Goal: Task Accomplishment & Management: Manage account settings

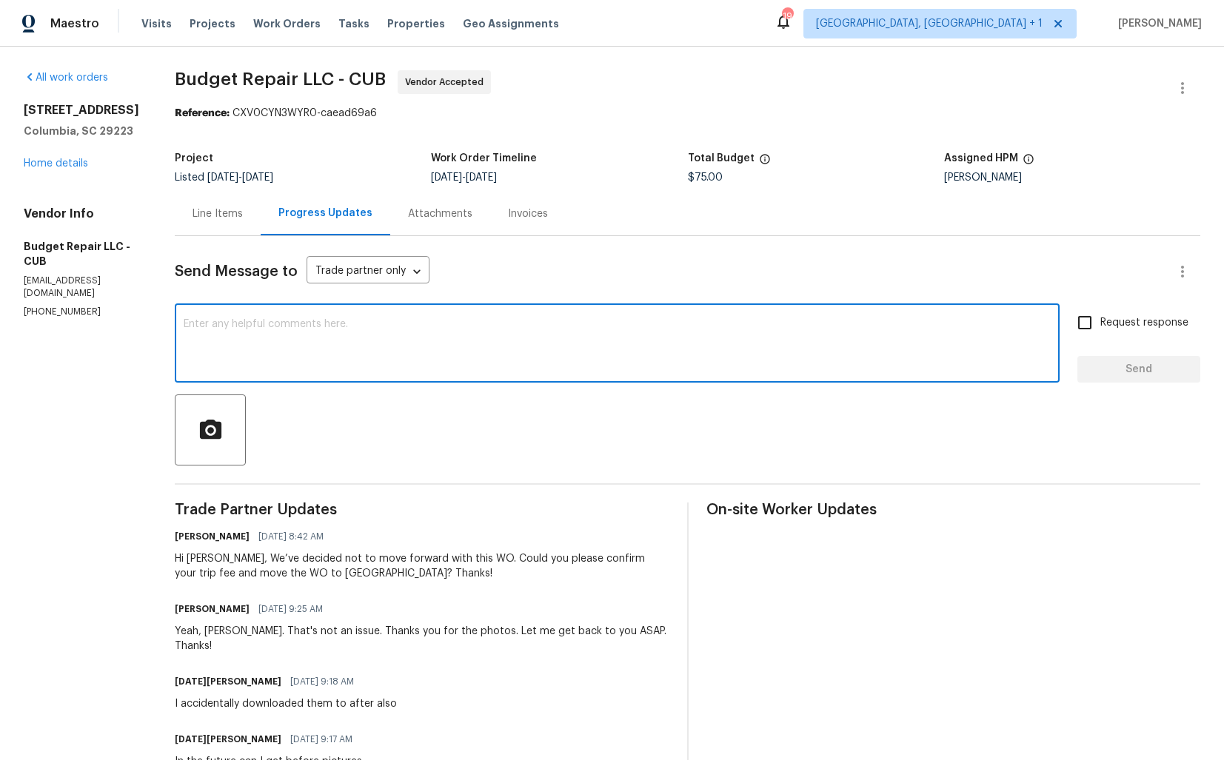
click at [375, 355] on textarea at bounding box center [617, 345] width 867 height 52
click at [54, 169] on link "Home details" at bounding box center [56, 163] width 64 height 10
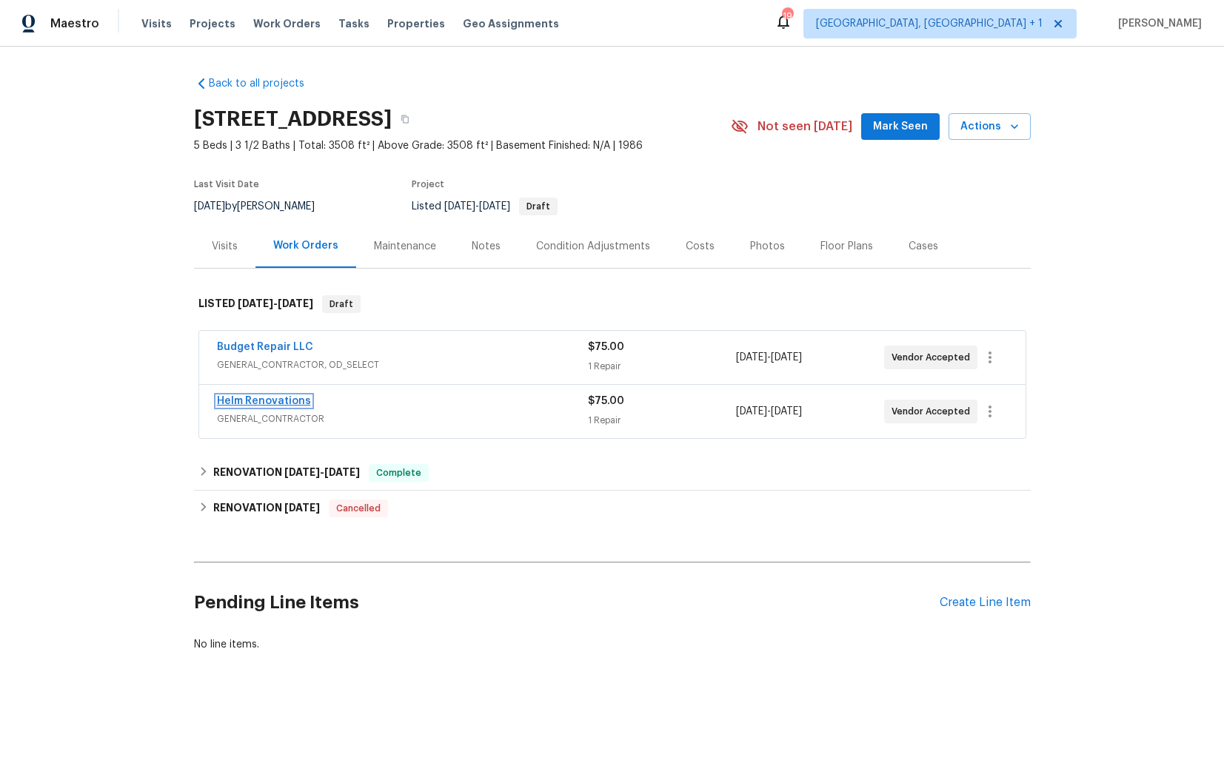
click at [256, 403] on link "Helm Renovations" at bounding box center [264, 401] width 94 height 10
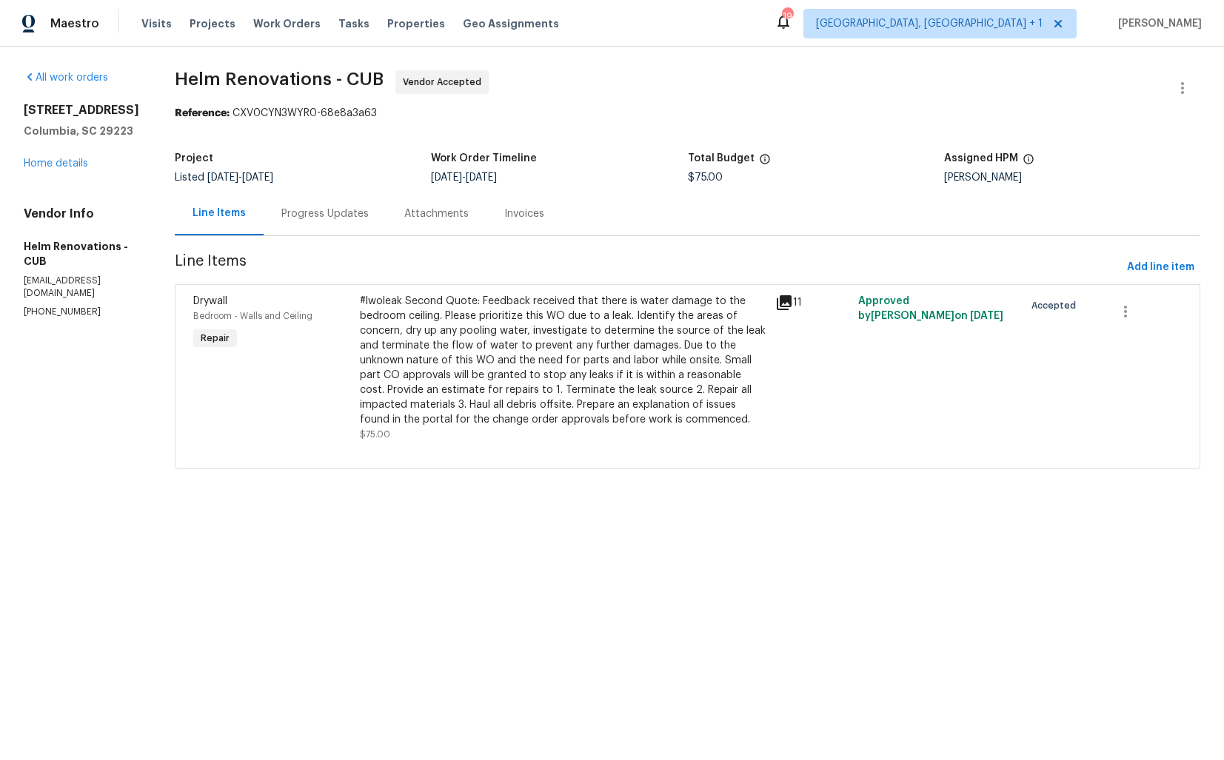
click at [351, 208] on div "Progress Updates" at bounding box center [324, 214] width 87 height 15
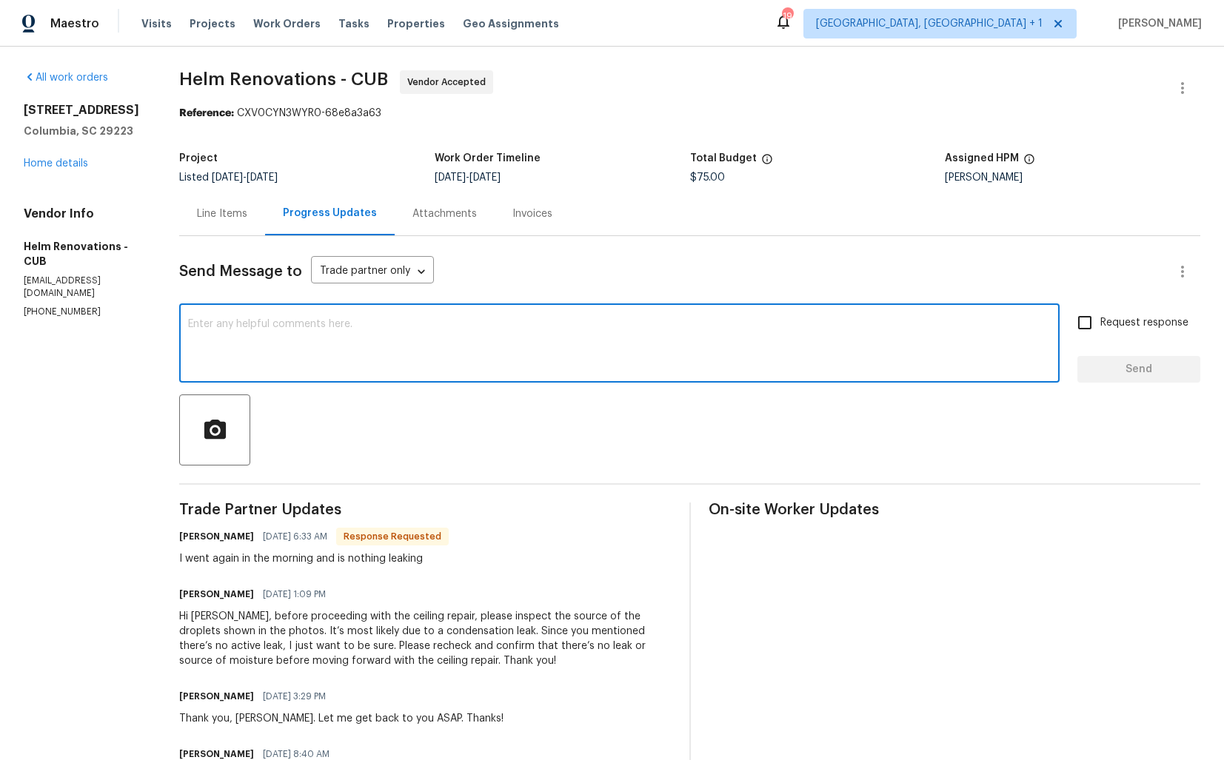
click at [403, 324] on textarea at bounding box center [619, 345] width 862 height 52
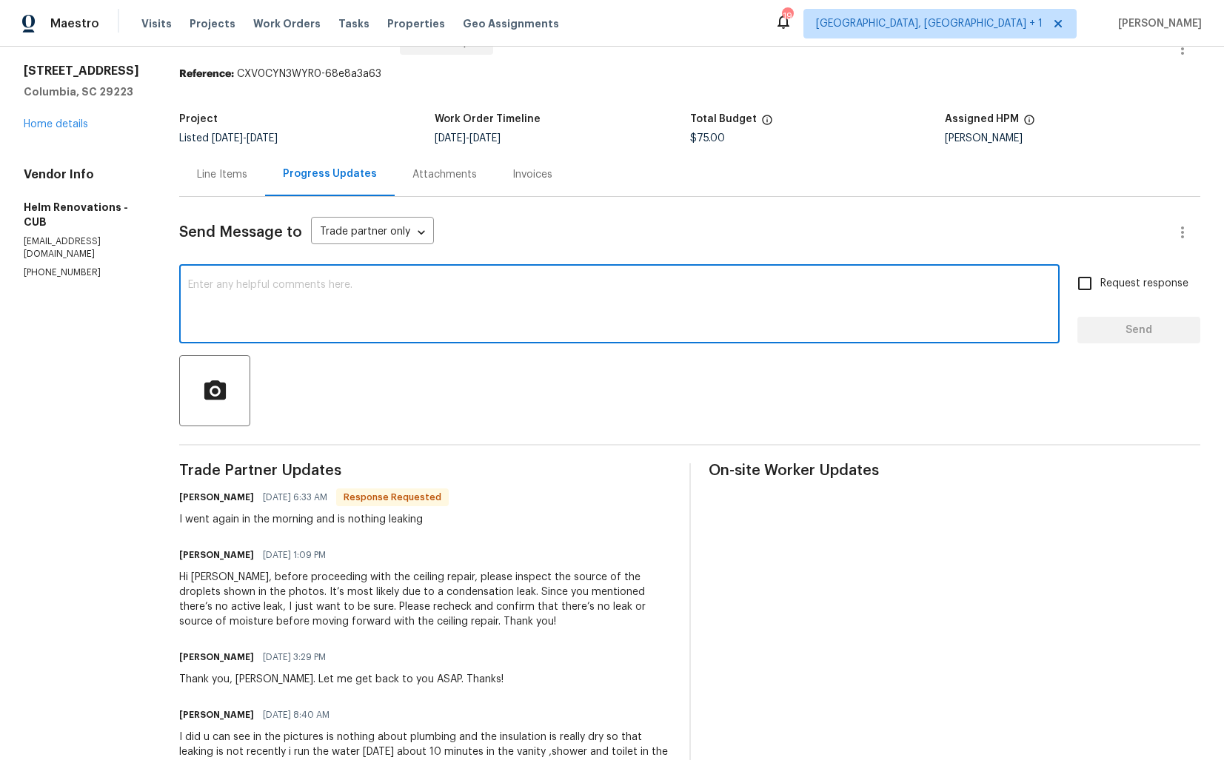
scroll to position [41, 0]
click at [202, 497] on h6 "Hector Martinez" at bounding box center [216, 496] width 75 height 15
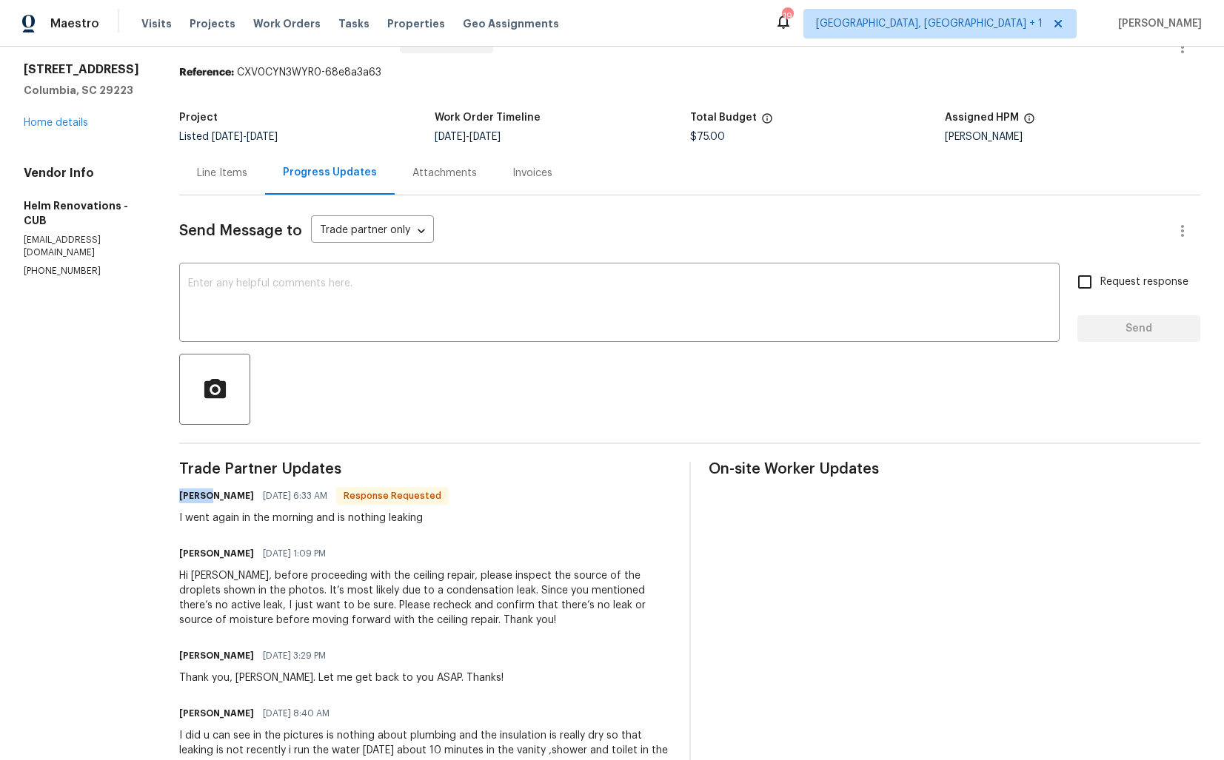
copy h6 "Hector"
click at [247, 178] on div "Line Items" at bounding box center [222, 173] width 50 height 15
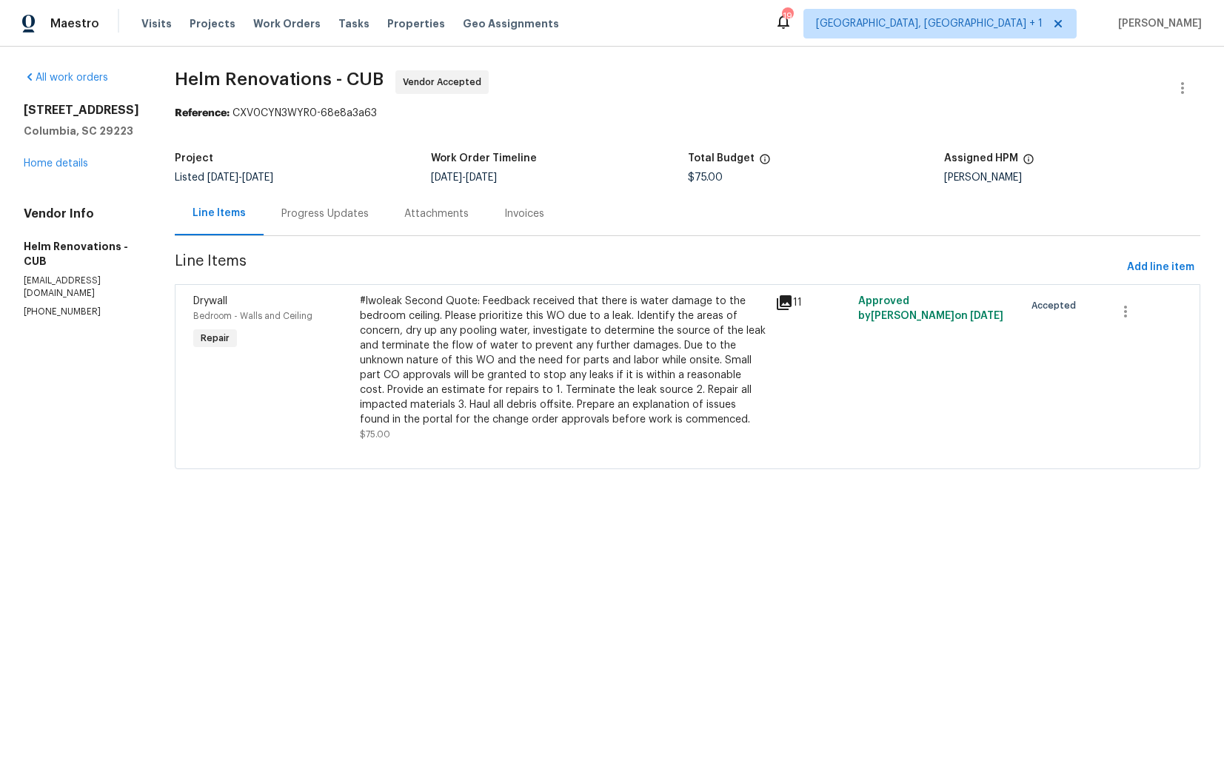
click at [427, 339] on div "#lwoleak Second Quote: Feedback received that there is water damage to the bedr…" at bounding box center [563, 360] width 406 height 133
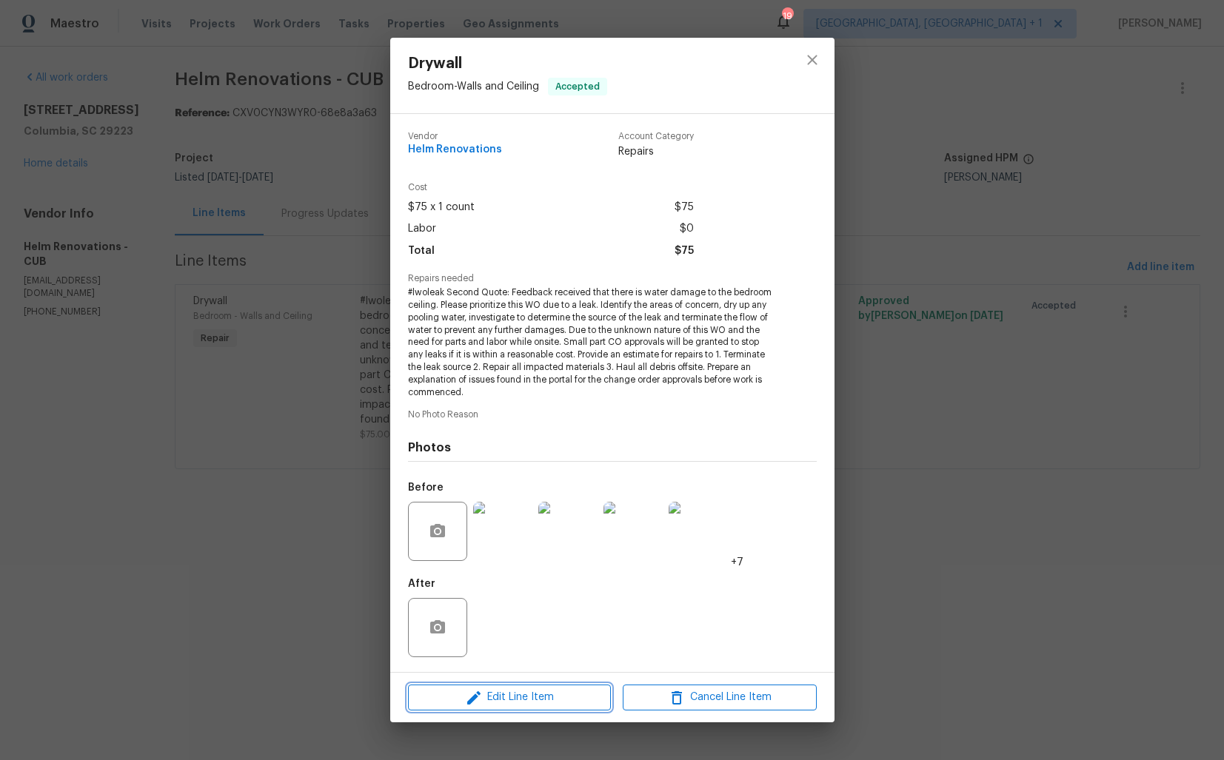
click at [472, 703] on icon "button" at bounding box center [474, 698] width 18 height 18
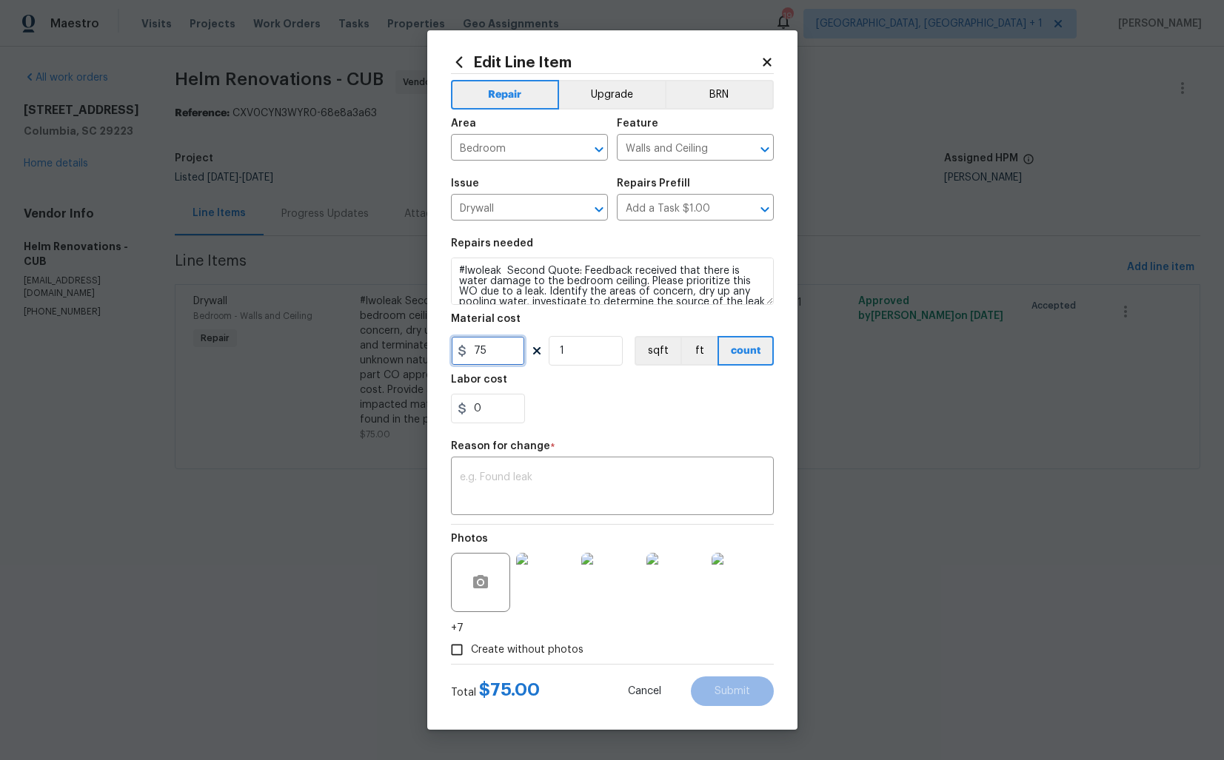
click at [502, 354] on input "75" at bounding box center [488, 351] width 74 height 30
type input "150"
click at [579, 474] on textarea at bounding box center [612, 487] width 305 height 31
click at [525, 495] on textarea at bounding box center [612, 487] width 305 height 31
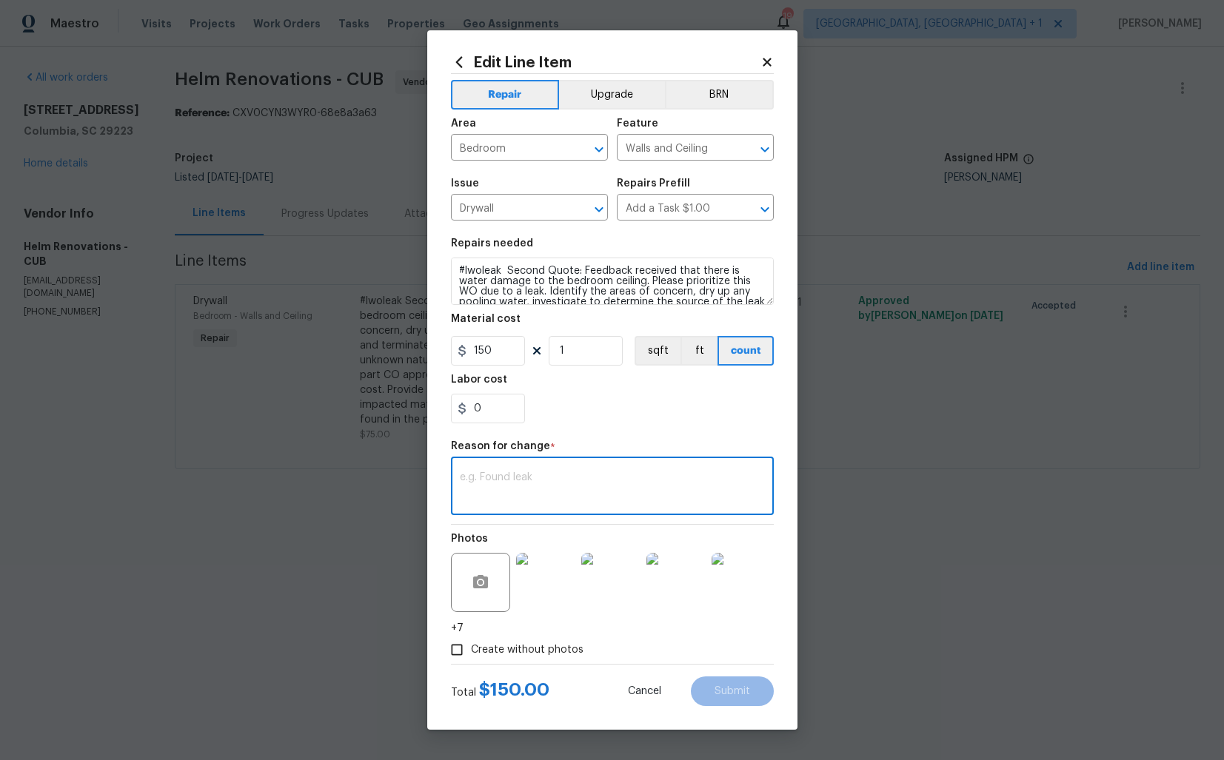
paste textarea "(AM) Updated cost per BR team approval."
type textarea "(AM) Updated cost per BR team approval."
click at [725, 694] on span "Submit" at bounding box center [732, 691] width 36 height 11
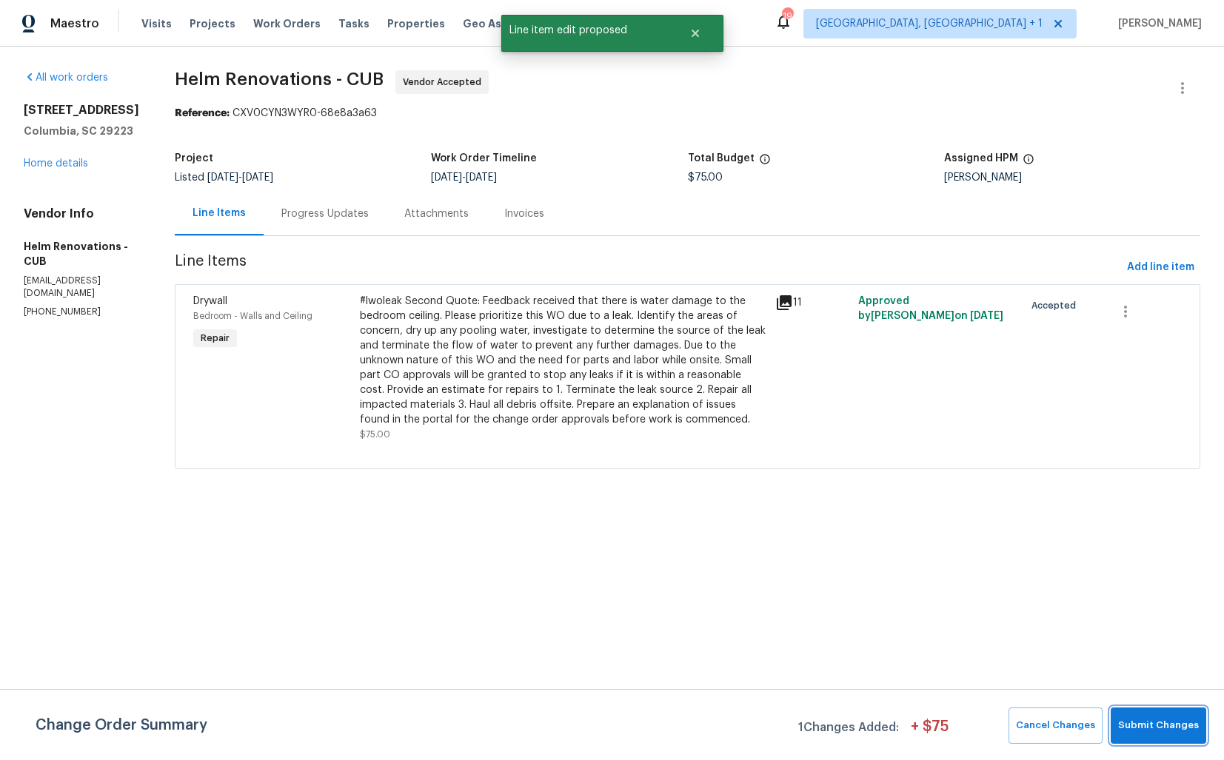
click at [1165, 736] on button "Submit Changes" at bounding box center [1158, 726] width 96 height 36
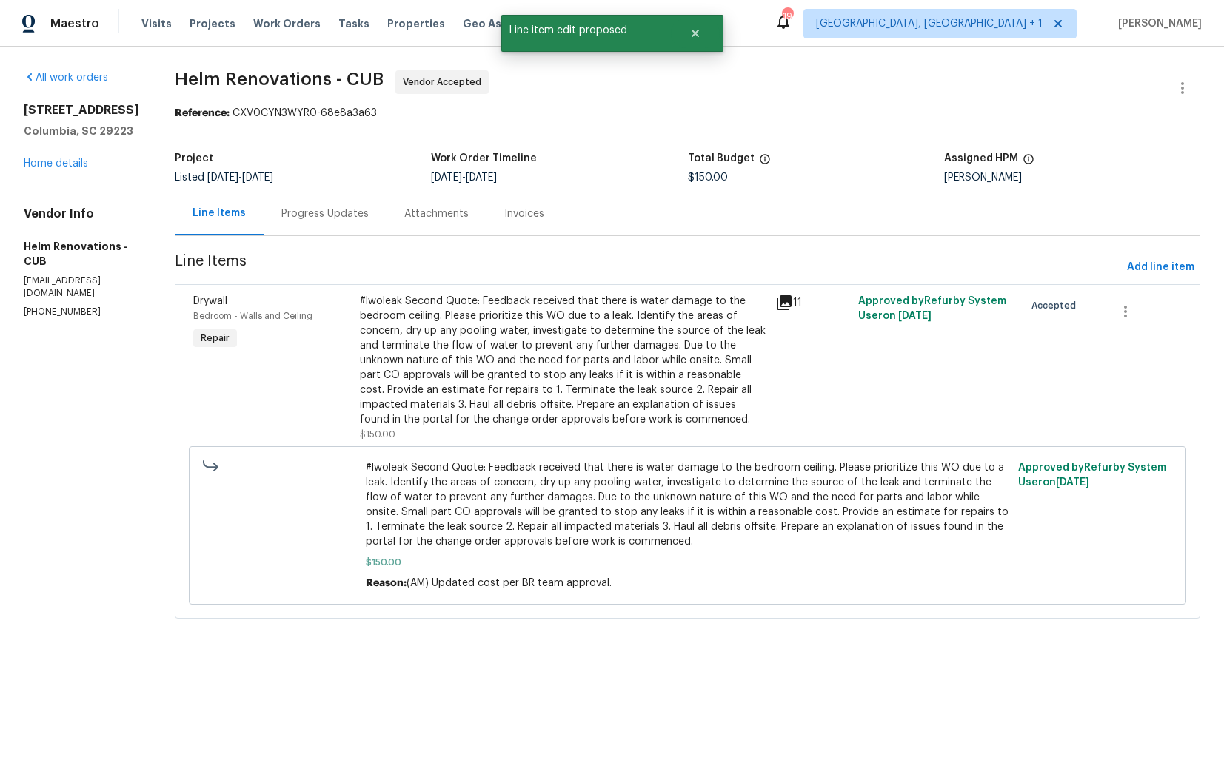
click at [340, 212] on div "Progress Updates" at bounding box center [324, 214] width 87 height 15
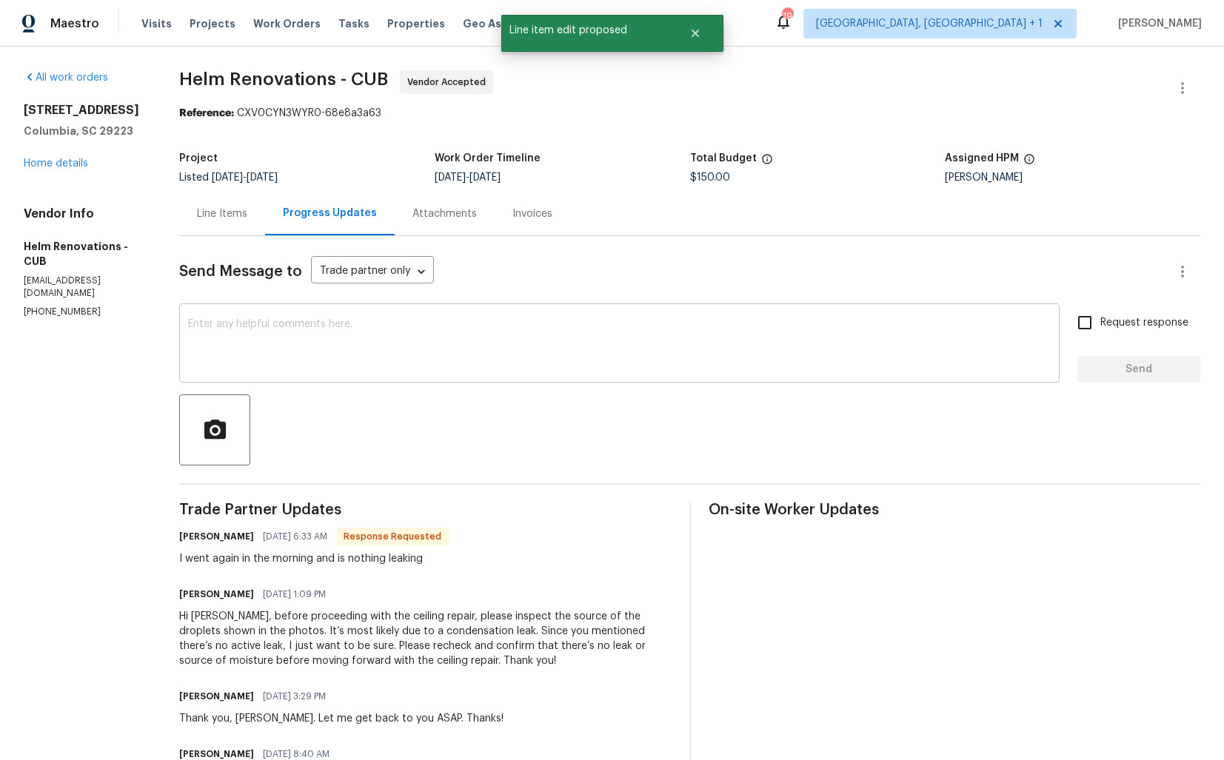
click at [356, 346] on textarea at bounding box center [619, 345] width 862 height 52
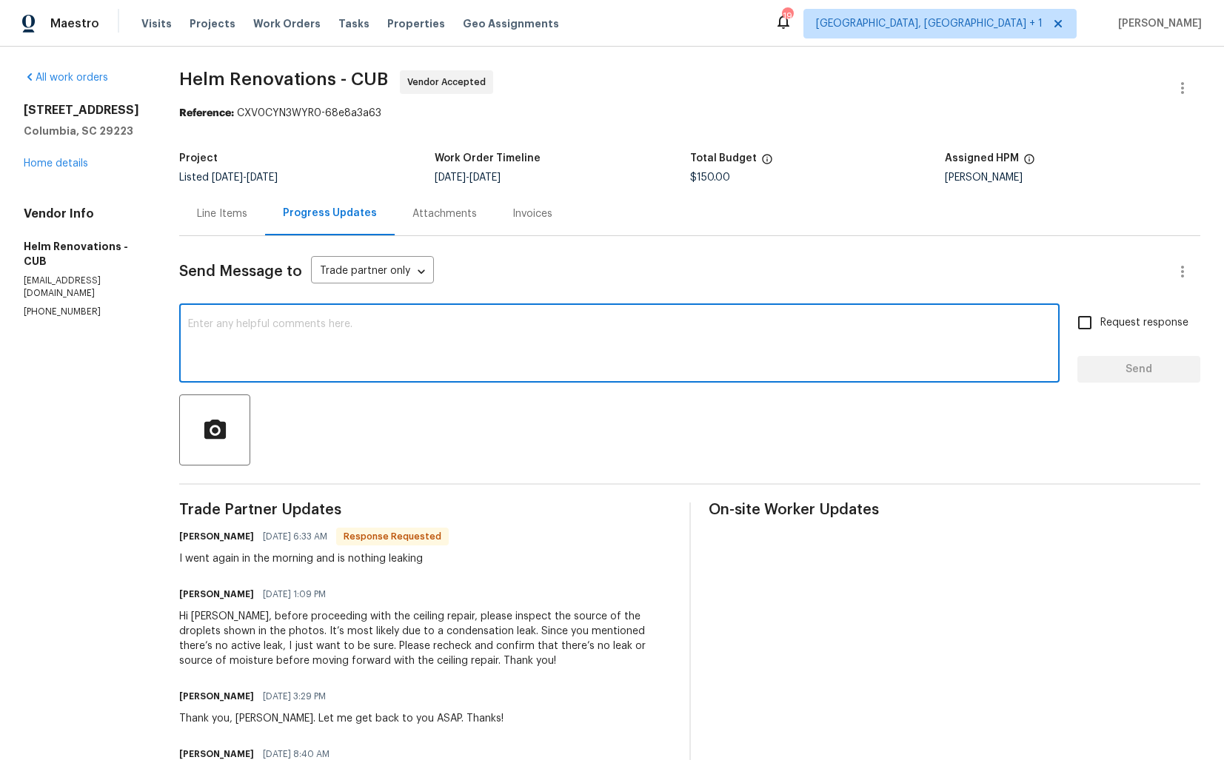
click at [208, 535] on h6 "Hector Martinez" at bounding box center [216, 536] width 75 height 15
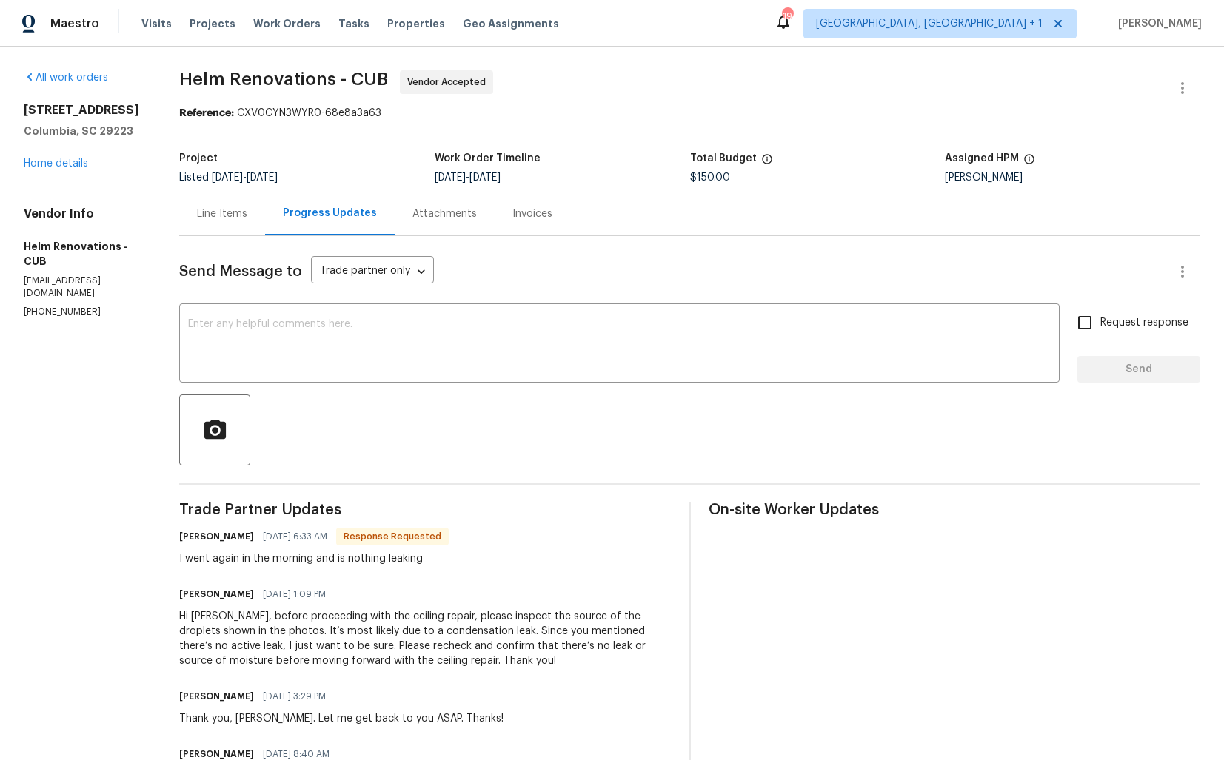
click at [208, 535] on h6 "Hector Martinez" at bounding box center [216, 536] width 75 height 15
copy h6 "Hector"
click at [381, 333] on textarea at bounding box center [619, 345] width 862 height 52
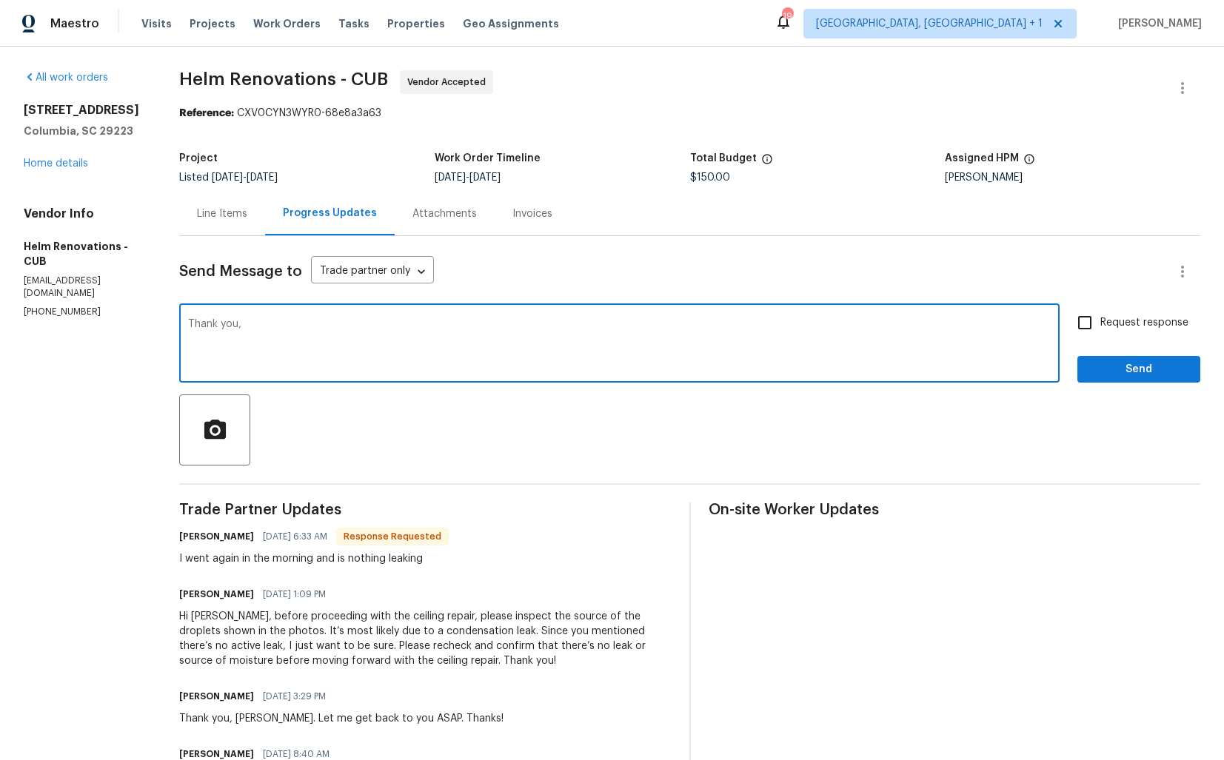
paste textarea "Hector"
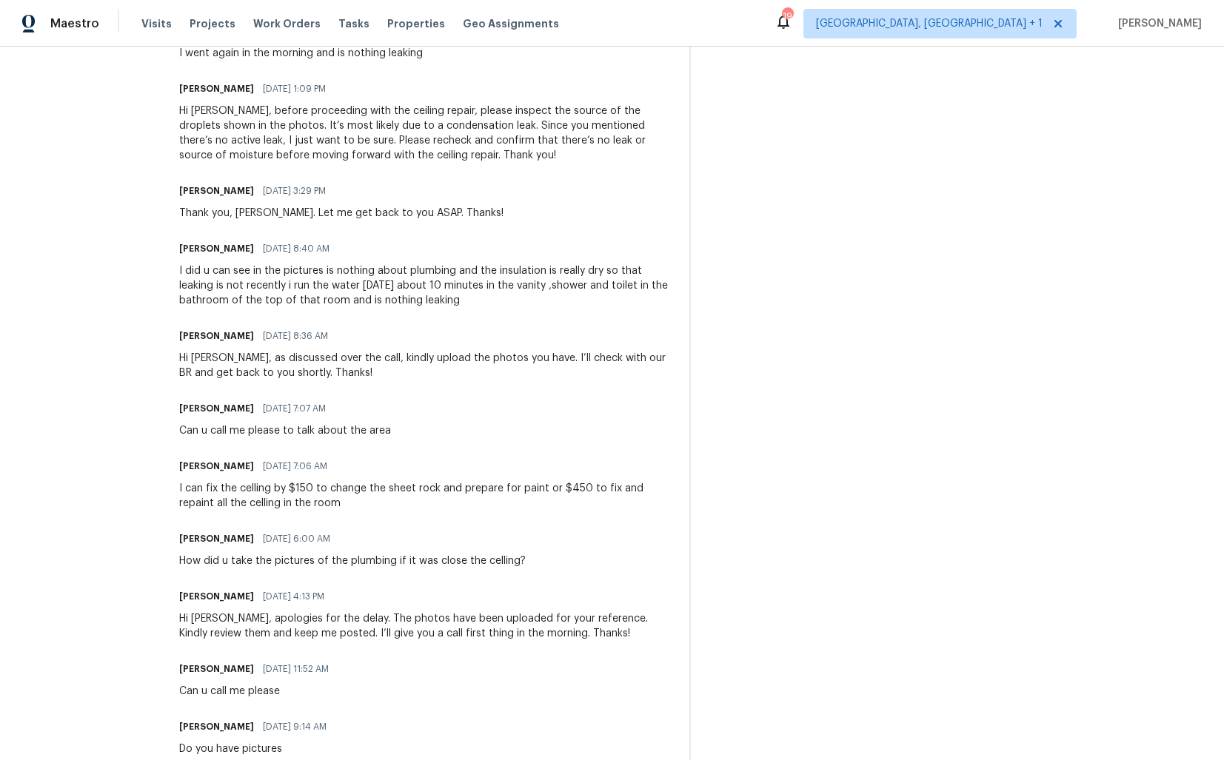
scroll to position [748, 0]
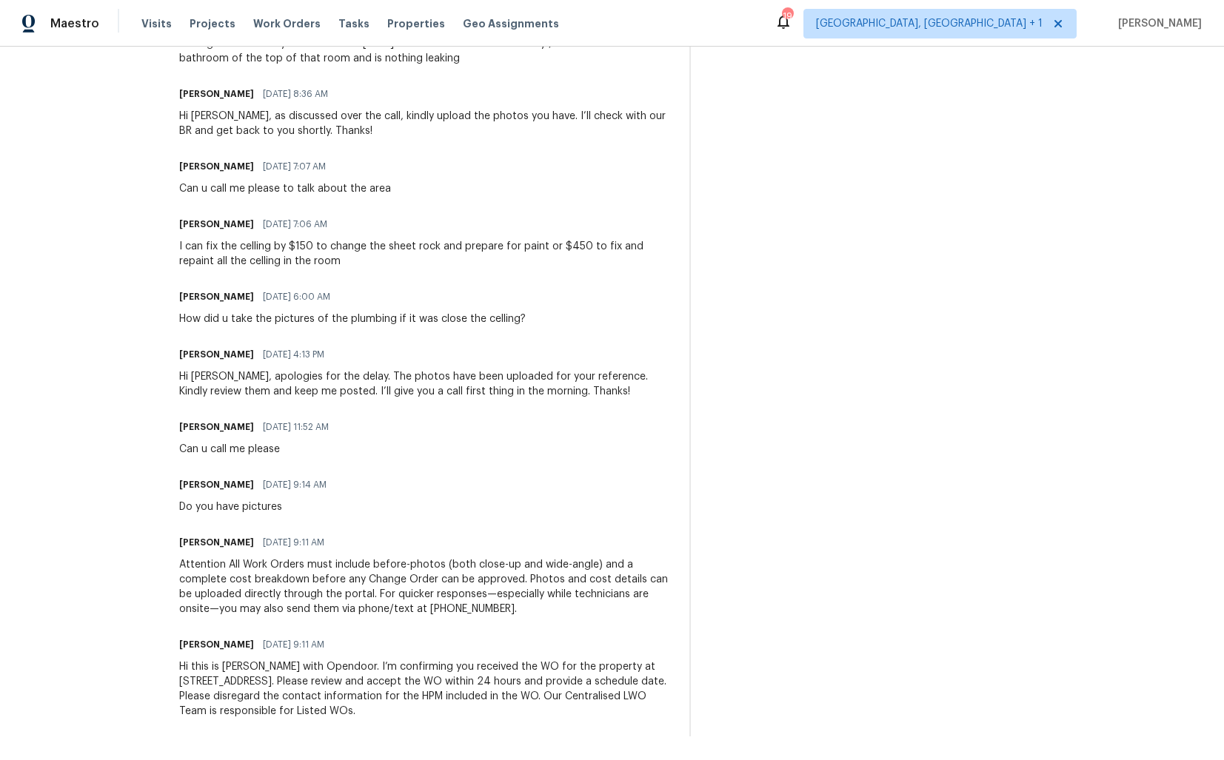
drag, startPoint x: 563, startPoint y: 248, endPoint x: 556, endPoint y: 232, distance: 17.9
click at [556, 232] on div "Hector Martinez 10/07/2025 7:06 AM I can fix the celling by $150 to change the …" at bounding box center [425, 241] width 492 height 55
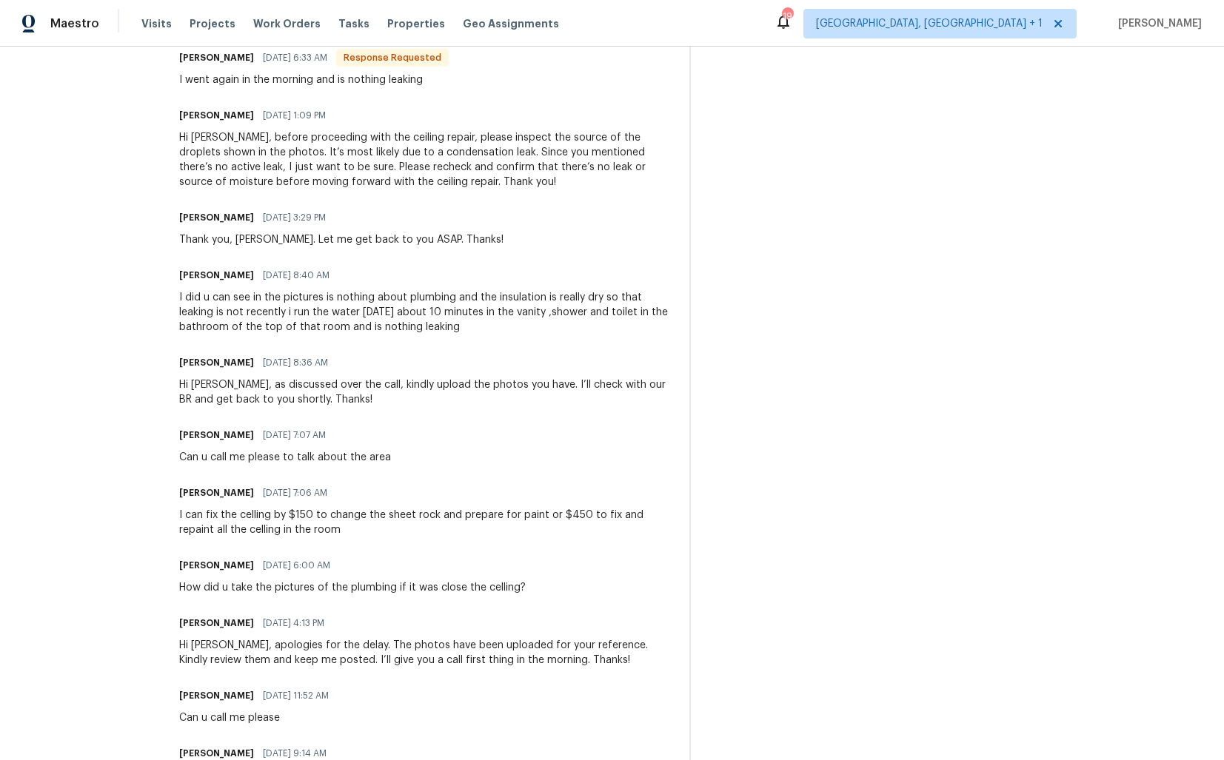
scroll to position [0, 0]
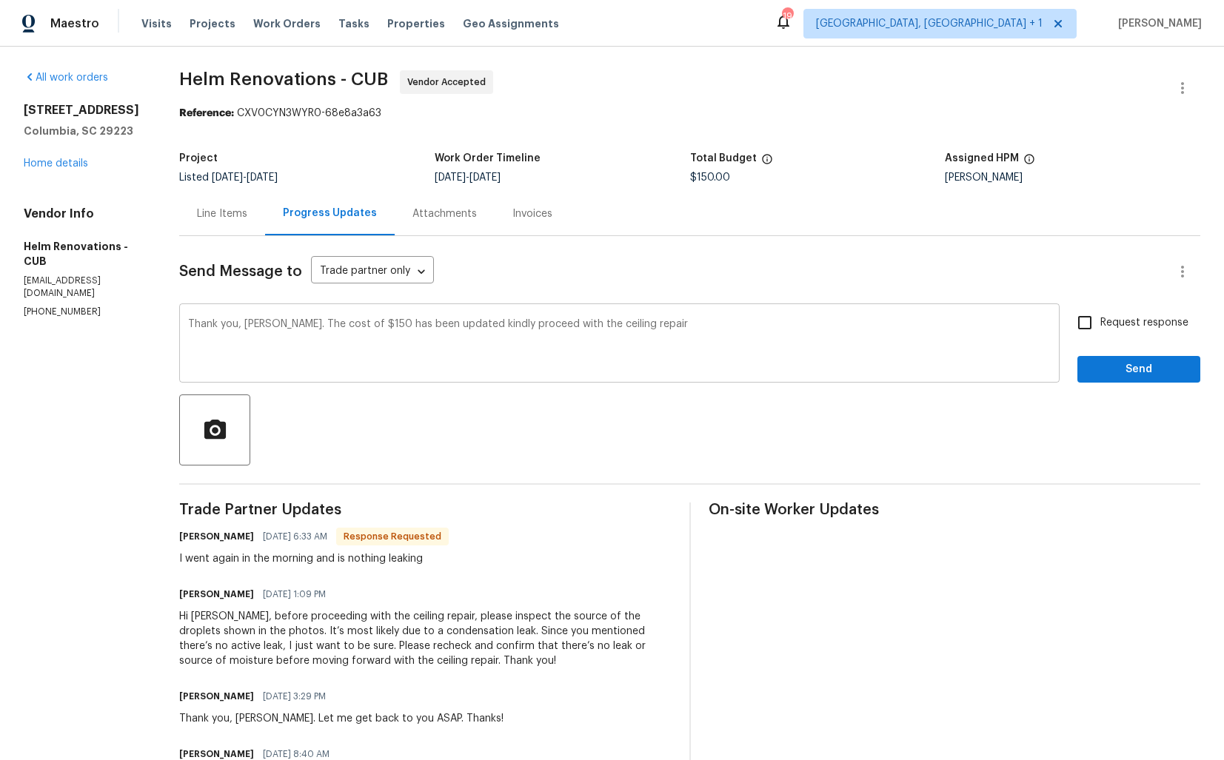
click at [681, 326] on textarea "Thank you, Hector. The cost of $150 has been updated kindly proceed with the ce…" at bounding box center [619, 345] width 862 height 52
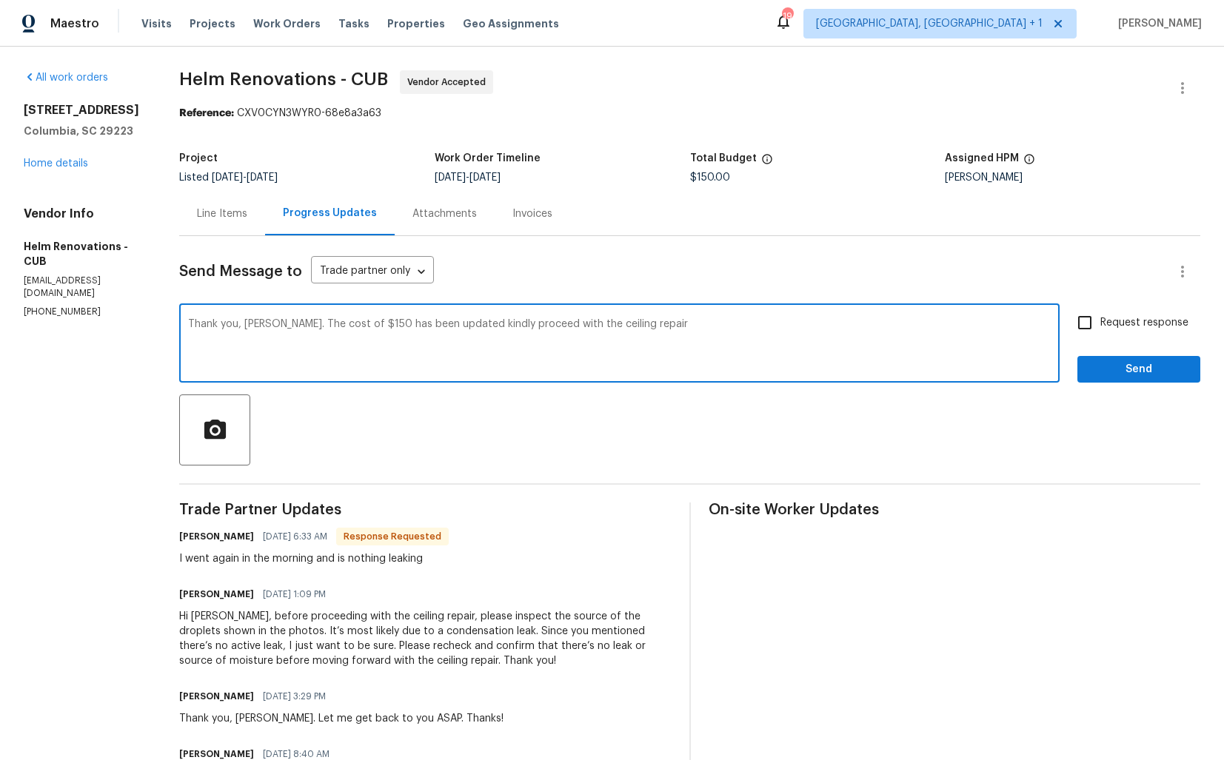
paste textarea "Please ensure the repair blends in with the existing ceiling and you cannot not…"
click at [656, 328] on textarea "Thank you, Hector. The cost of $150 has been updated kindly proceed with the ce…" at bounding box center [619, 345] width 862 height 52
click at [586, 341] on textarea "Thank you, Hector. The cost of $150 has been updated kindly proceed with the ce…" at bounding box center [619, 345] width 862 height 52
type textarea "Thank you, Hector. The cost of $150 has been updated kindly proceed with the ce…"
click at [1100, 314] on input "Request response" at bounding box center [1084, 322] width 31 height 31
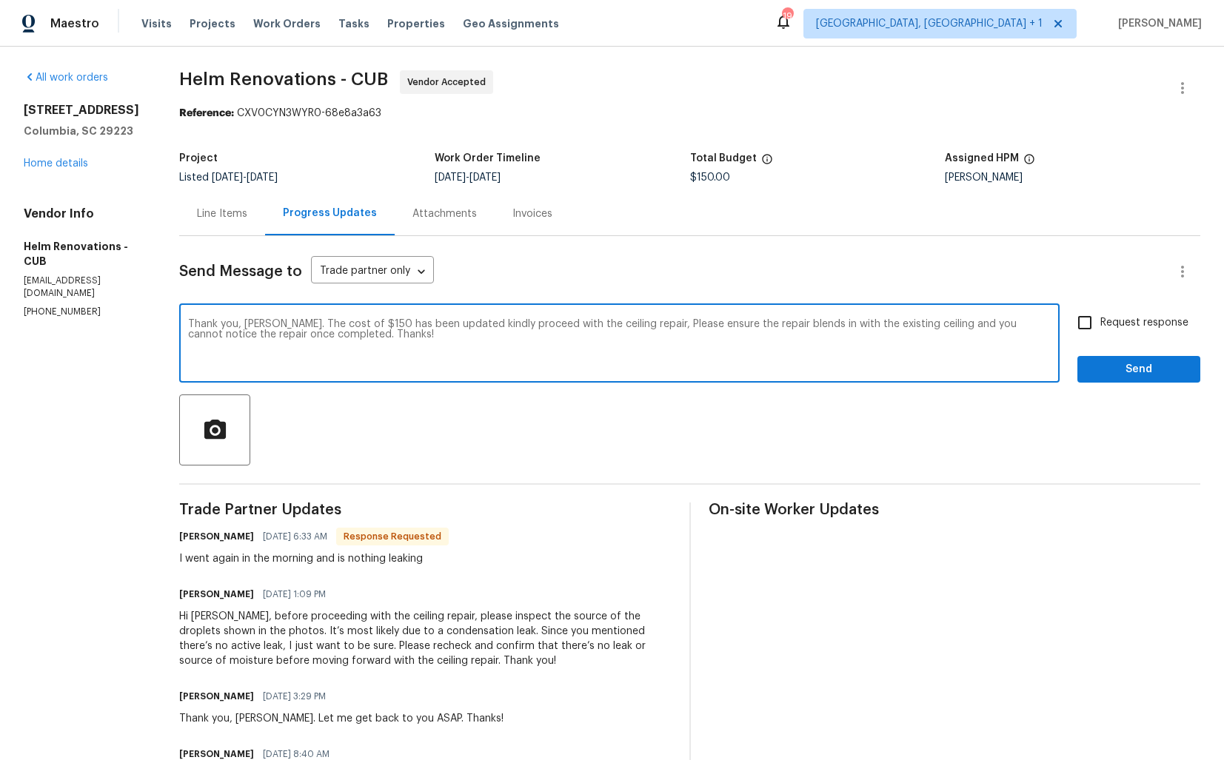
checkbox input "true"
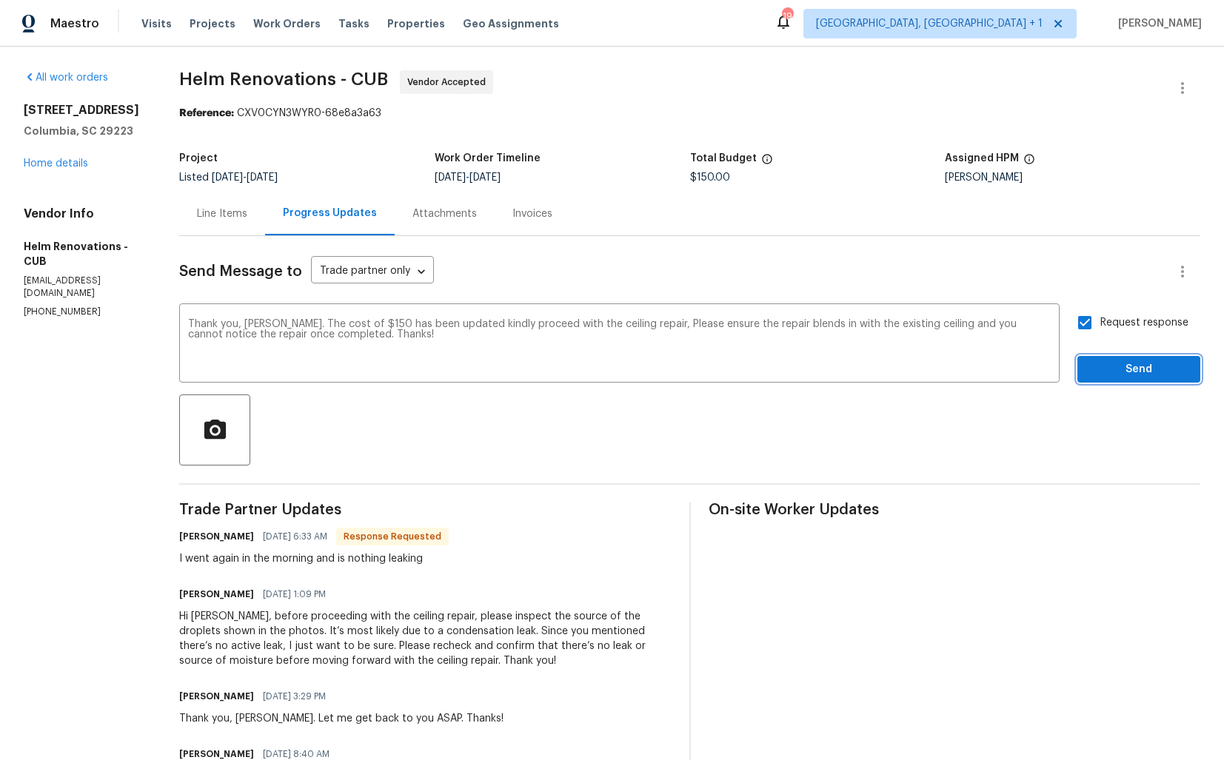
click at [1110, 367] on span "Send" at bounding box center [1138, 370] width 99 height 19
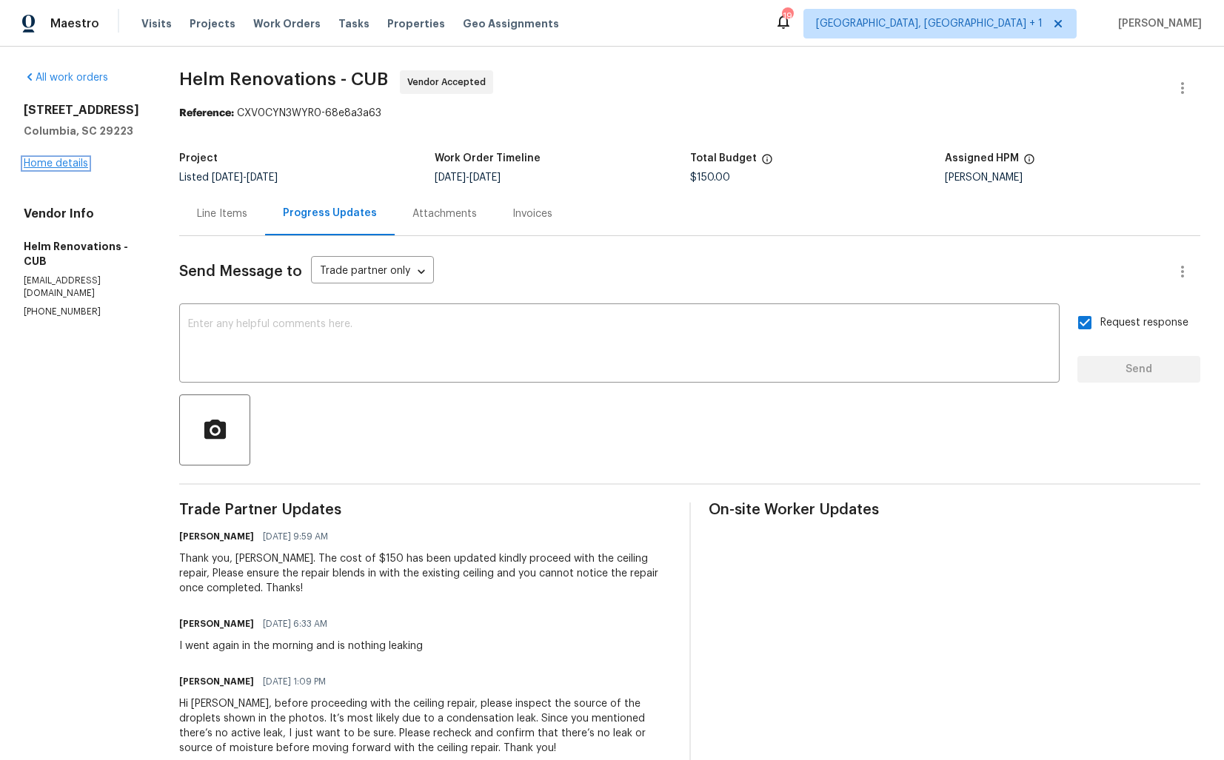
click at [64, 163] on link "Home details" at bounding box center [56, 163] width 64 height 10
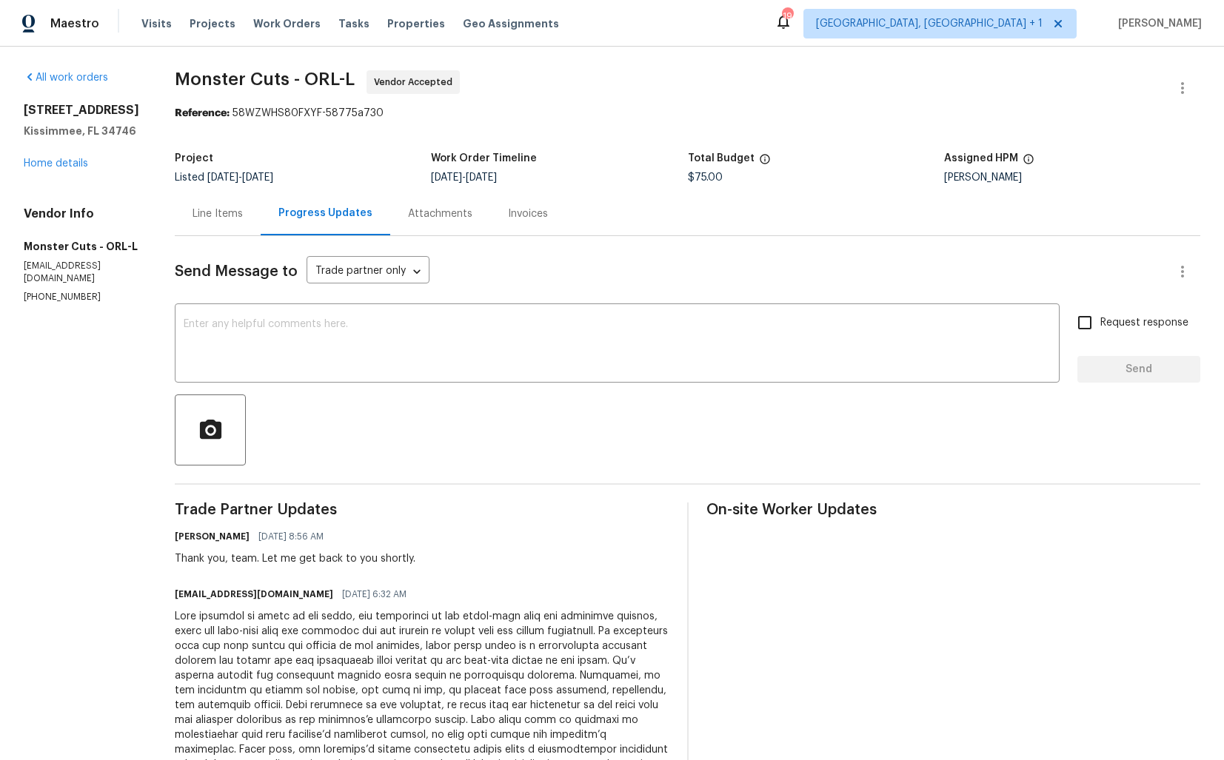
click at [192, 220] on div "Line Items" at bounding box center [217, 214] width 50 height 15
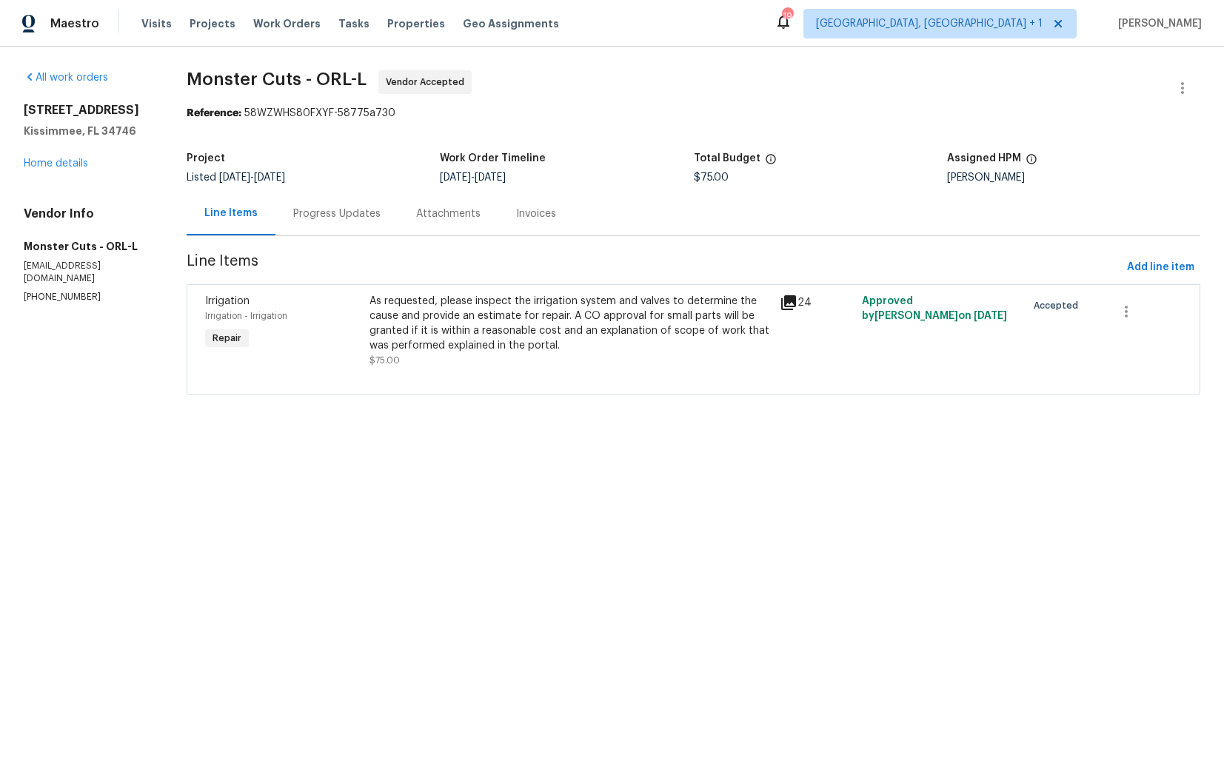
click at [341, 219] on div "Progress Updates" at bounding box center [336, 214] width 87 height 15
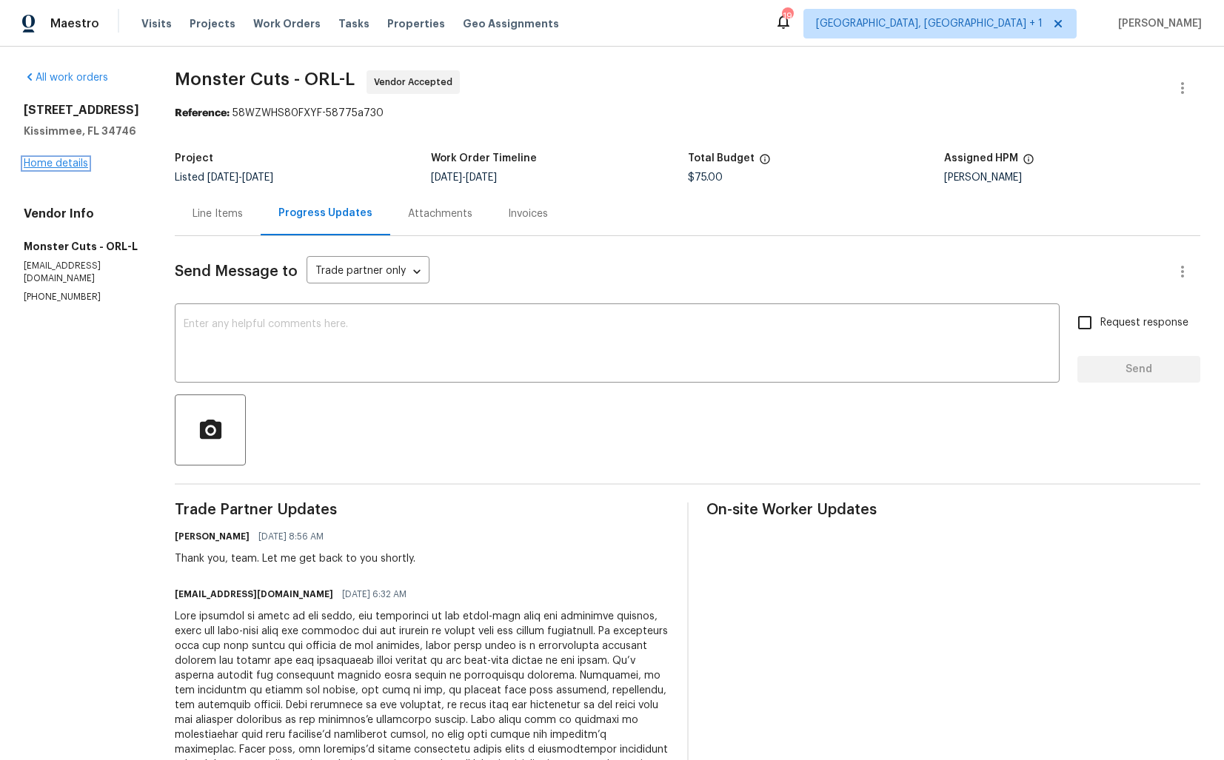
click at [67, 169] on link "Home details" at bounding box center [56, 163] width 64 height 10
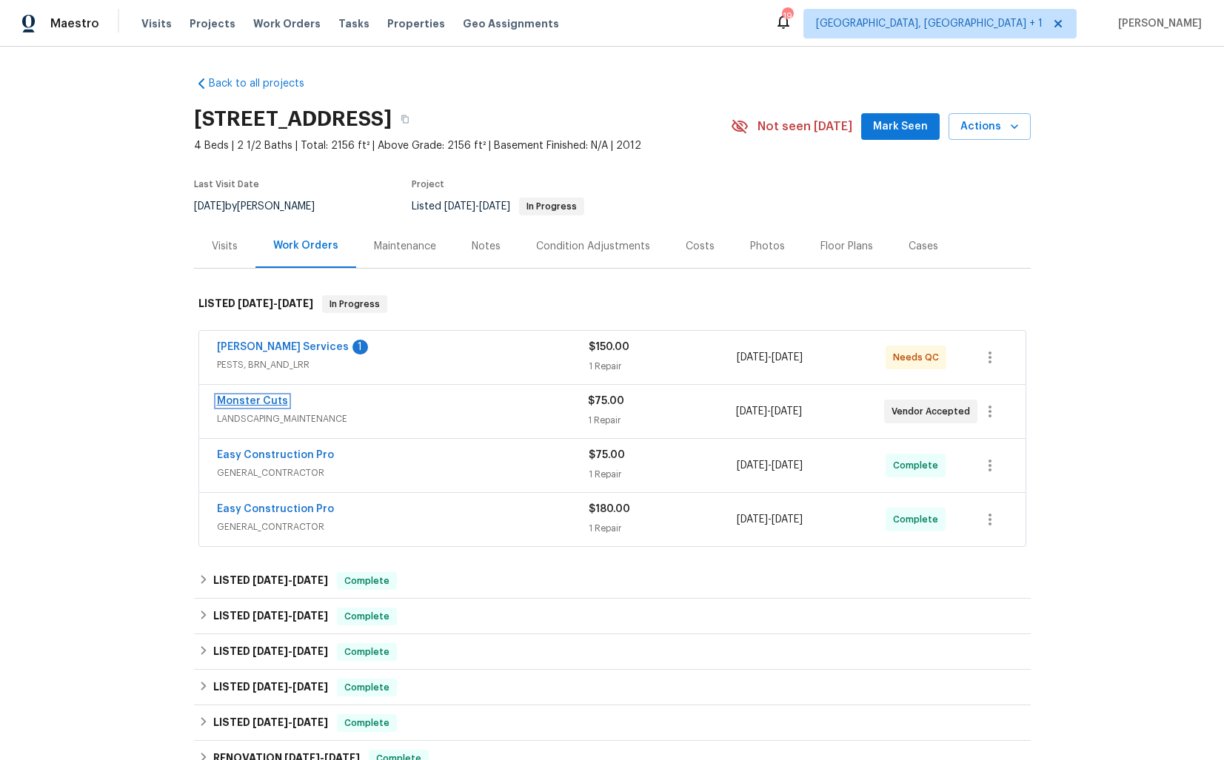
click at [247, 398] on link "Monster Cuts" at bounding box center [252, 401] width 71 height 10
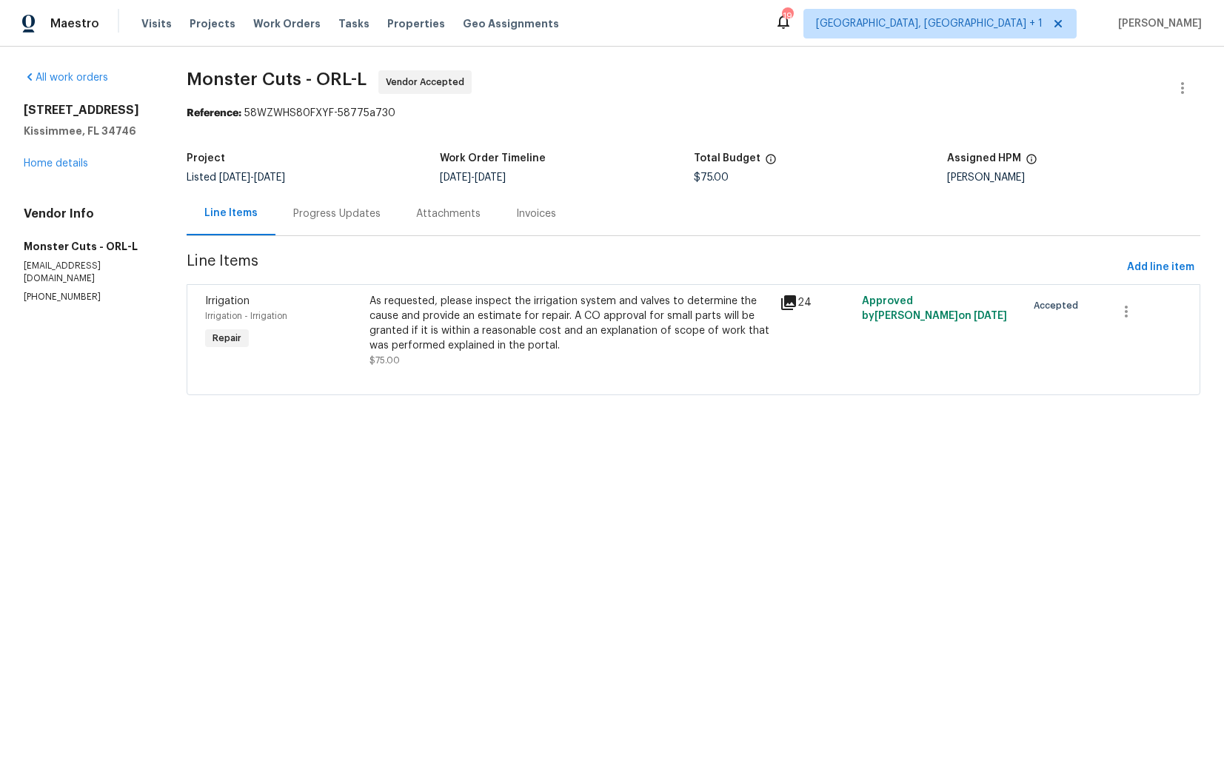
click at [511, 335] on div "As requested, please inspect the irrigation system and valves to determine the …" at bounding box center [570, 323] width 402 height 59
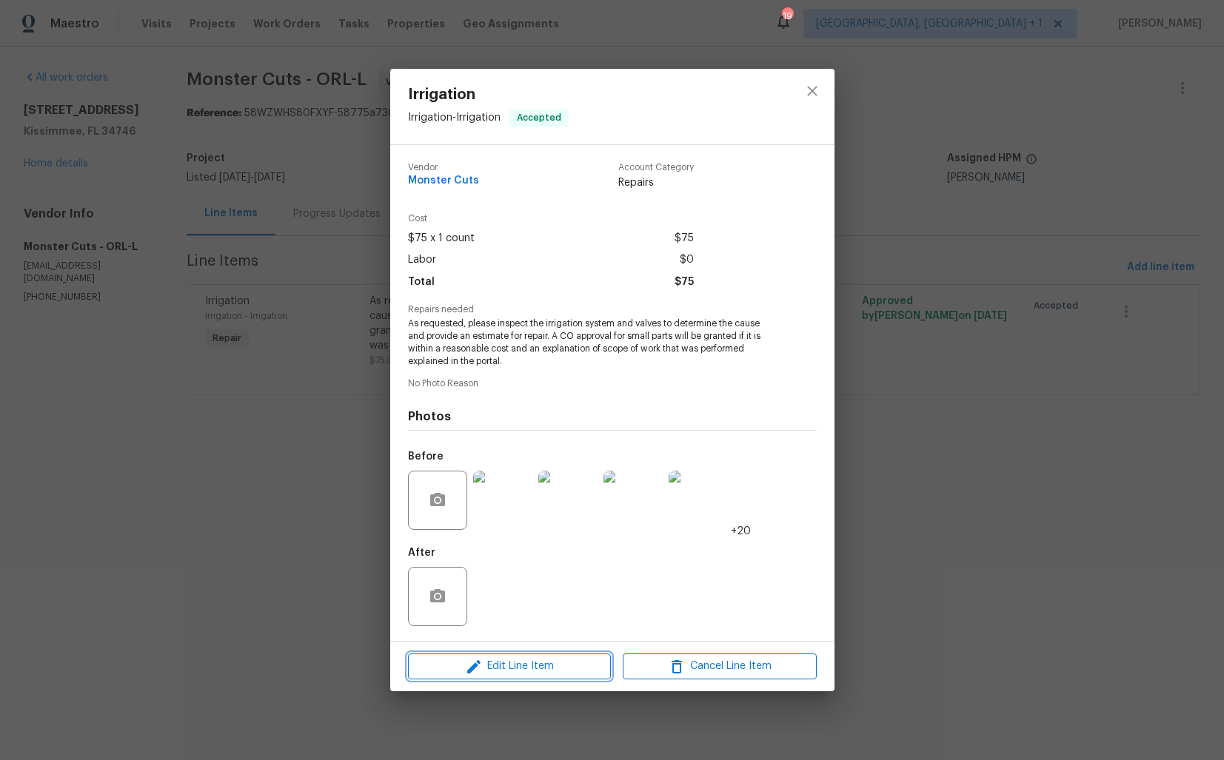
click at [471, 662] on icon "button" at bounding box center [474, 667] width 18 height 18
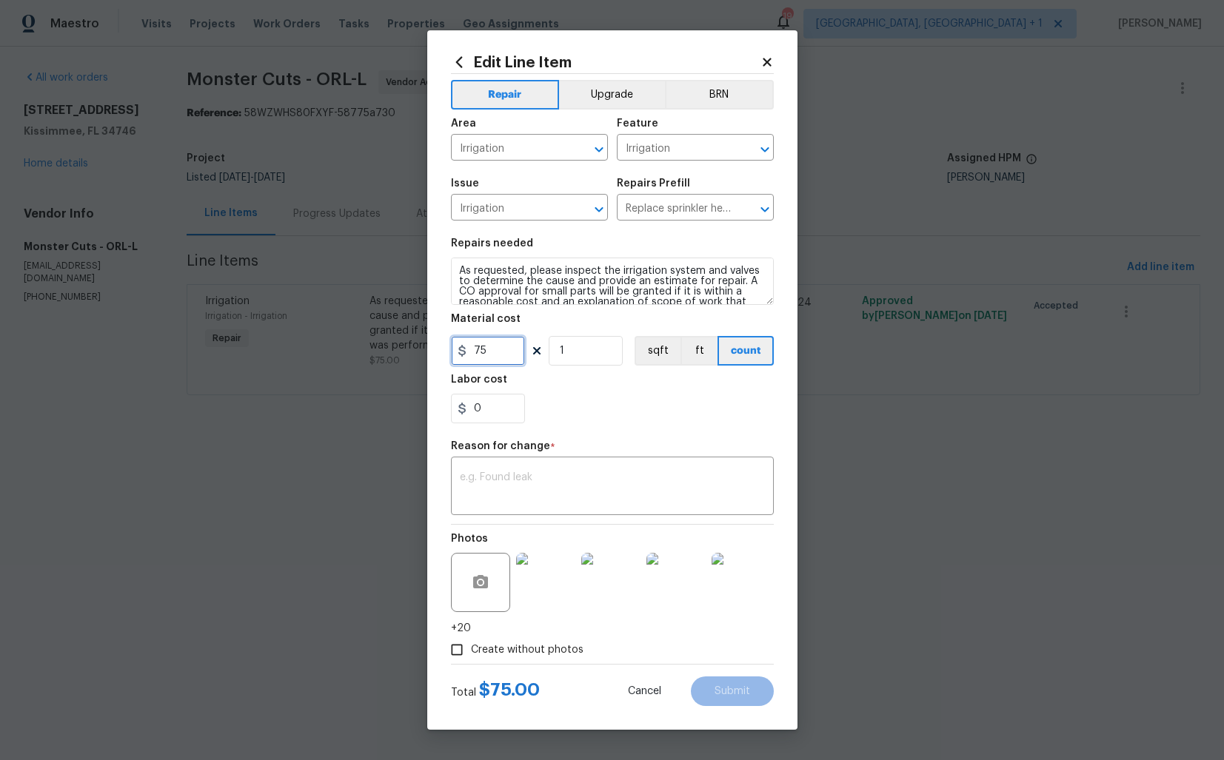
click at [494, 352] on input "75" at bounding box center [488, 351] width 74 height 30
type input "1000"
click at [512, 495] on textarea at bounding box center [612, 487] width 305 height 31
paste textarea "(AM) Updated cost per BR team approval."
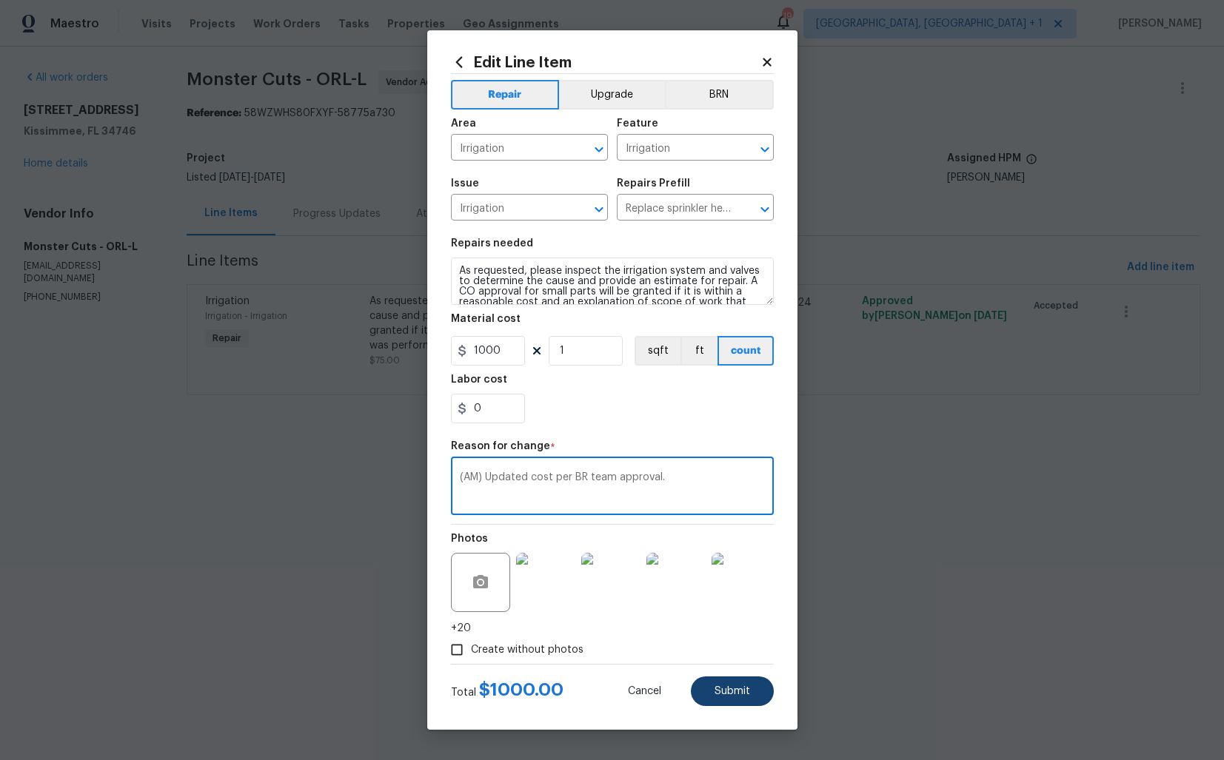
type textarea "(AM) Updated cost per BR team approval."
click at [728, 693] on span "Submit" at bounding box center [732, 691] width 36 height 11
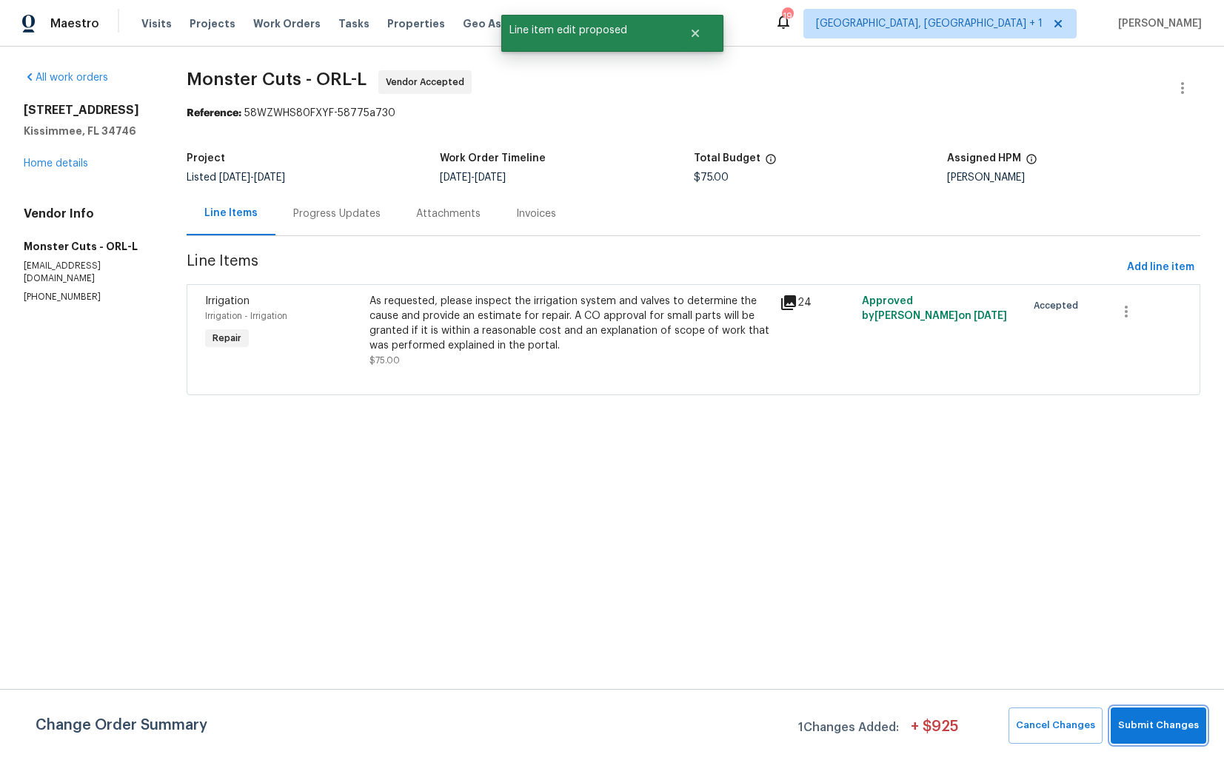
click at [1163, 724] on span "Submit Changes" at bounding box center [1158, 725] width 81 height 17
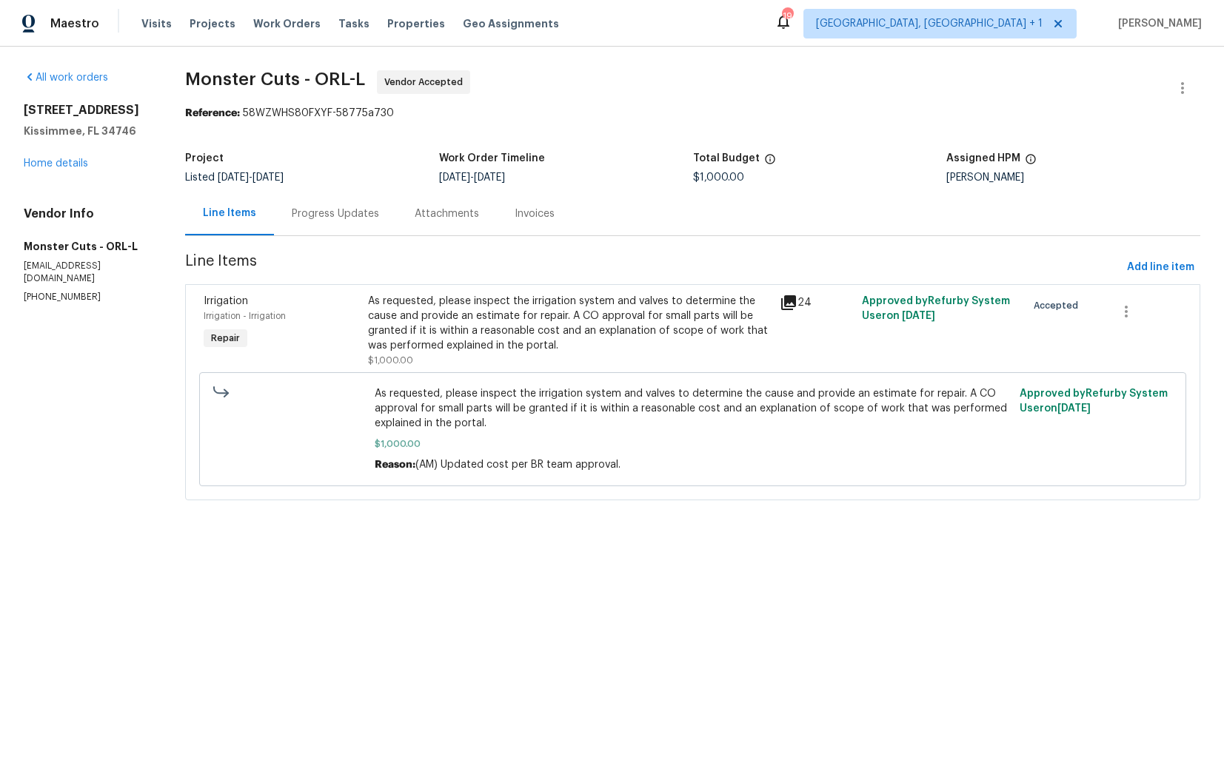
click at [264, 190] on div "Project Listed 9/18/2025 - 10/16/2025 Work Order Timeline 10/3/2025 - 10/6/2025…" at bounding box center [692, 167] width 1015 height 47
click at [336, 204] on div "Progress Updates" at bounding box center [335, 214] width 123 height 44
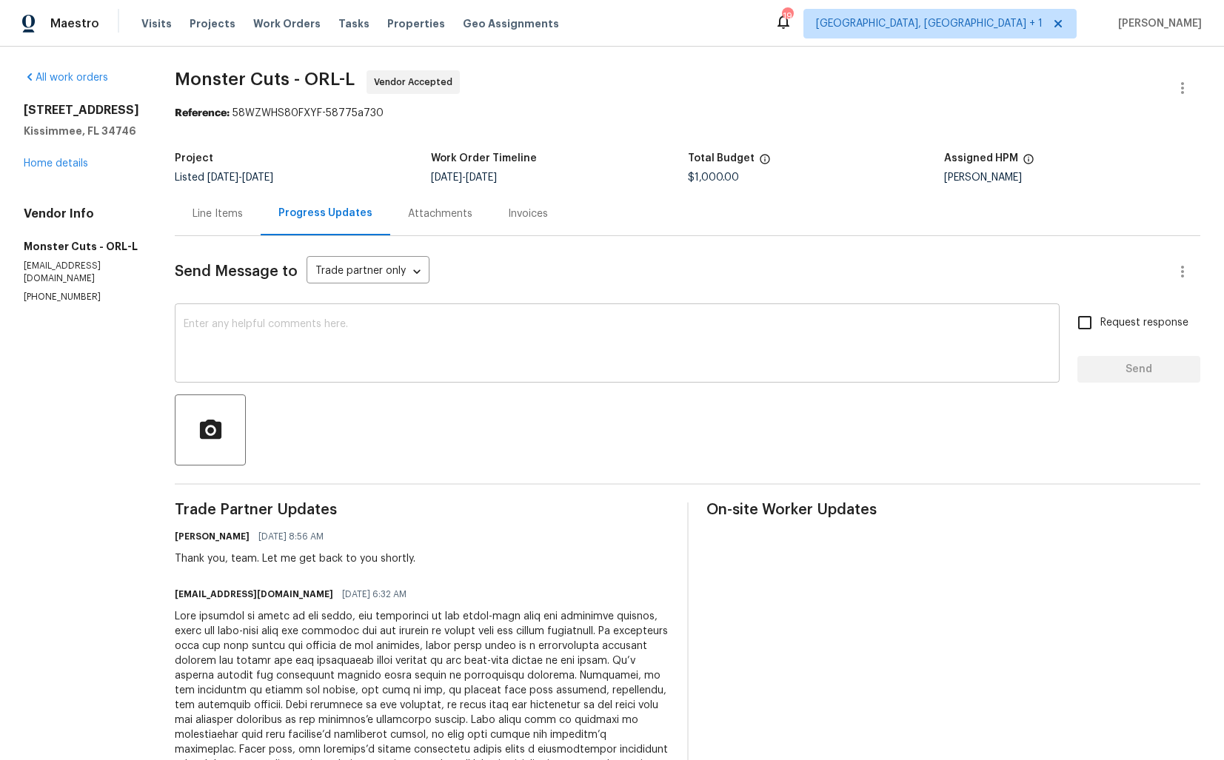
click at [323, 372] on div "x ​" at bounding box center [617, 345] width 885 height 76
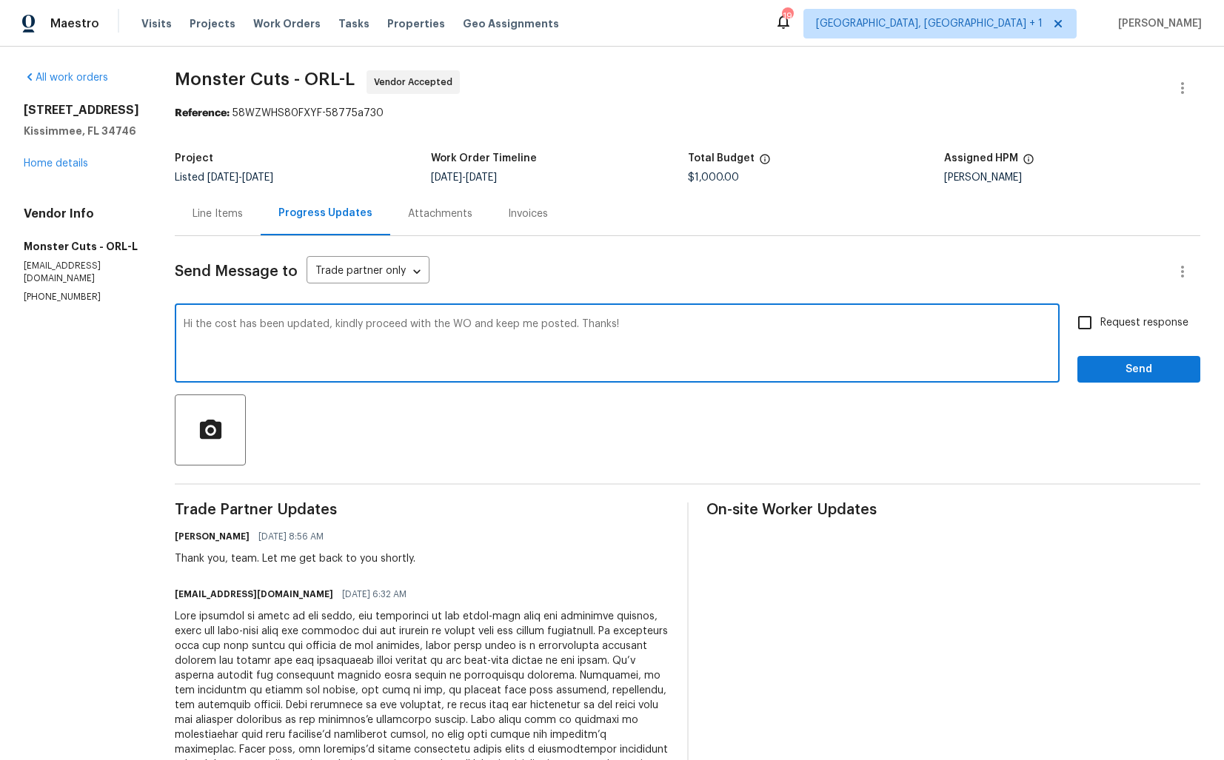
click at [264, 323] on textarea "Hi the cost has been updated, kindly proceed with the WO and keep me posted. Th…" at bounding box center [617, 345] width 867 height 52
paste textarea ", the cost has been updated. K"
type textarea "Hi, the cost has been updated. Kindly proceed with the WO and keep me posted. T…"
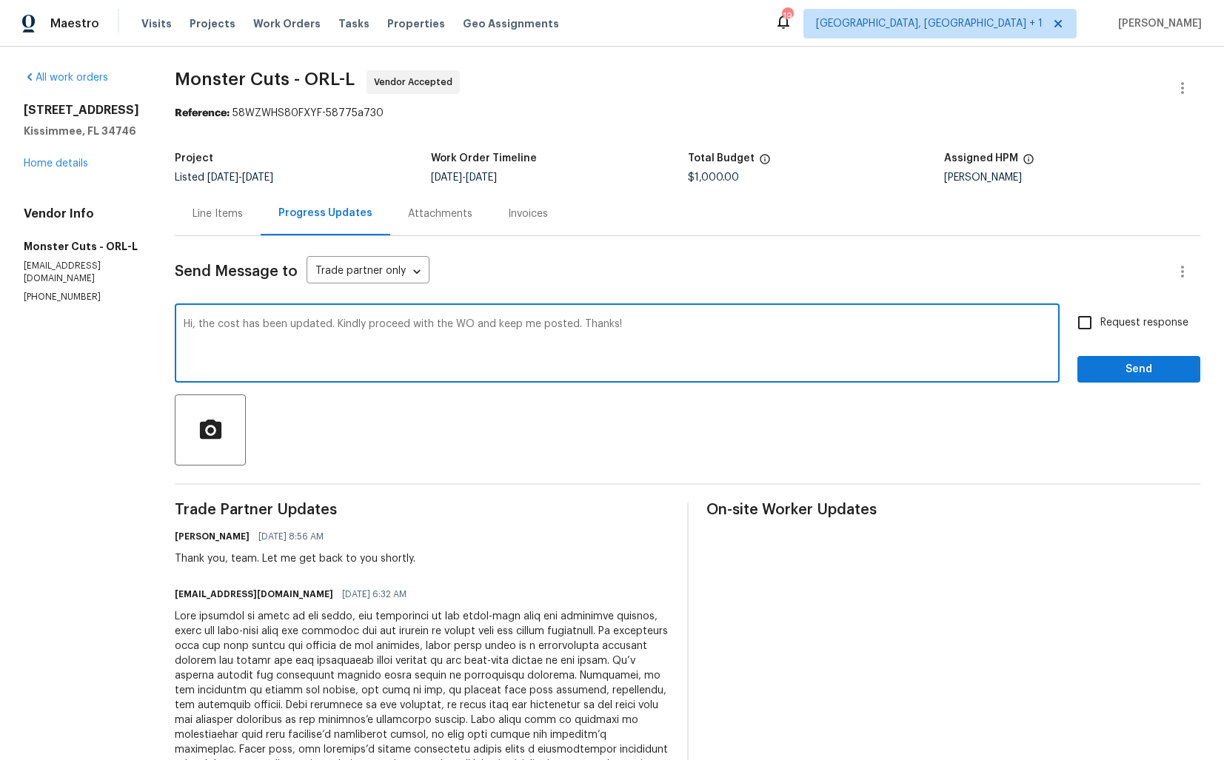
click at [1116, 344] on div "Request response Send" at bounding box center [1138, 345] width 123 height 76
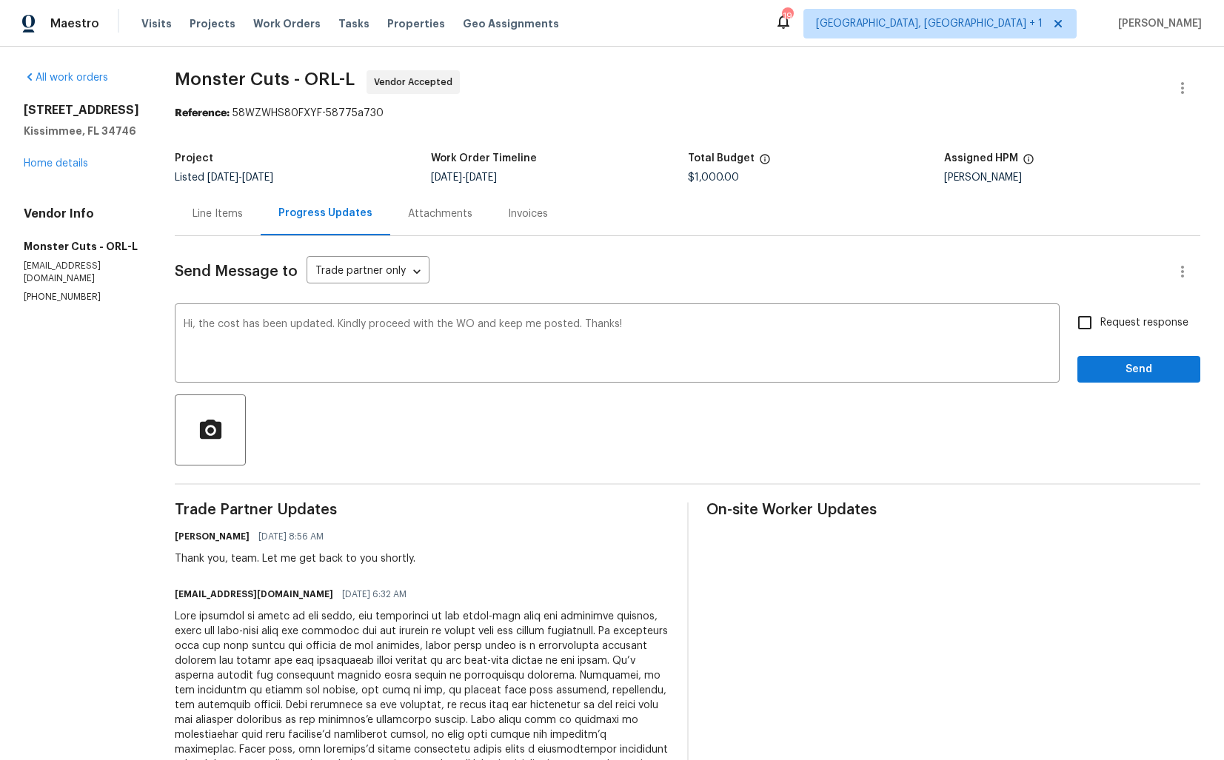
click at [1108, 329] on span "Request response" at bounding box center [1144, 323] width 88 height 16
click at [1100, 329] on input "Request response" at bounding box center [1084, 322] width 31 height 31
checkbox input "true"
click at [1112, 374] on span "Send" at bounding box center [1138, 370] width 99 height 19
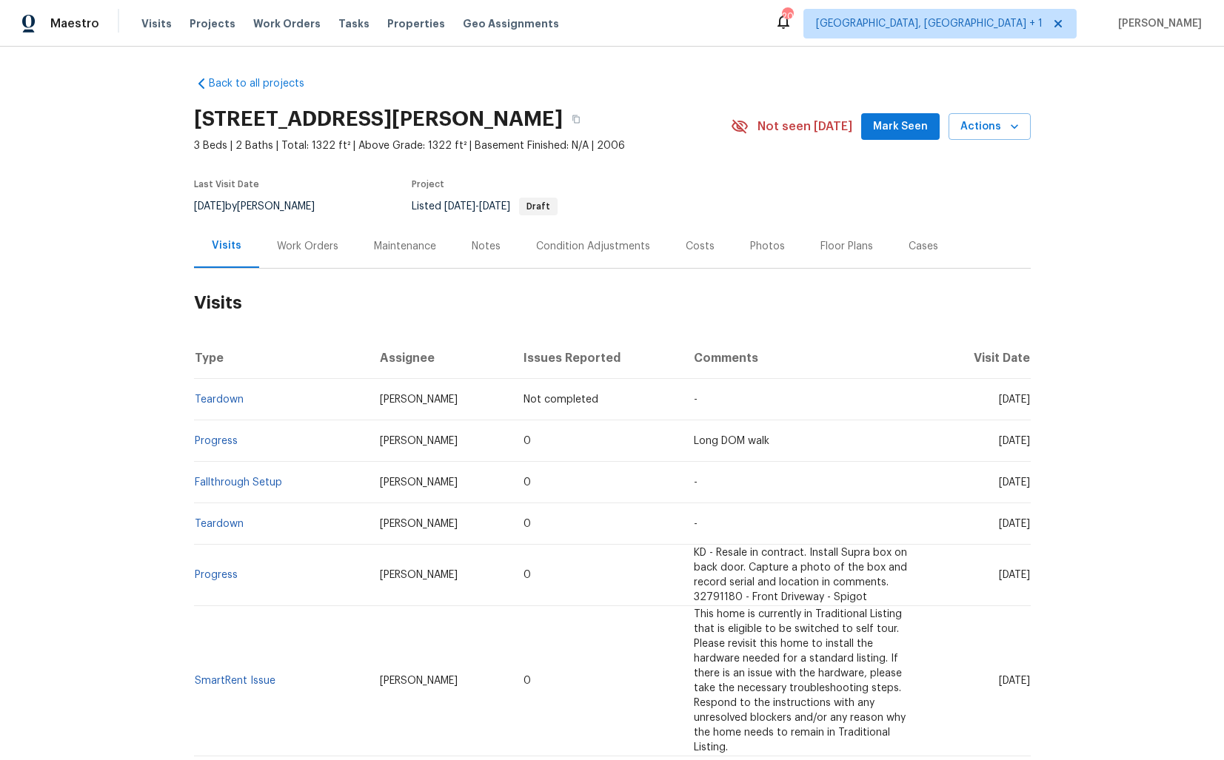
click at [290, 247] on div "Work Orders" at bounding box center [307, 246] width 61 height 15
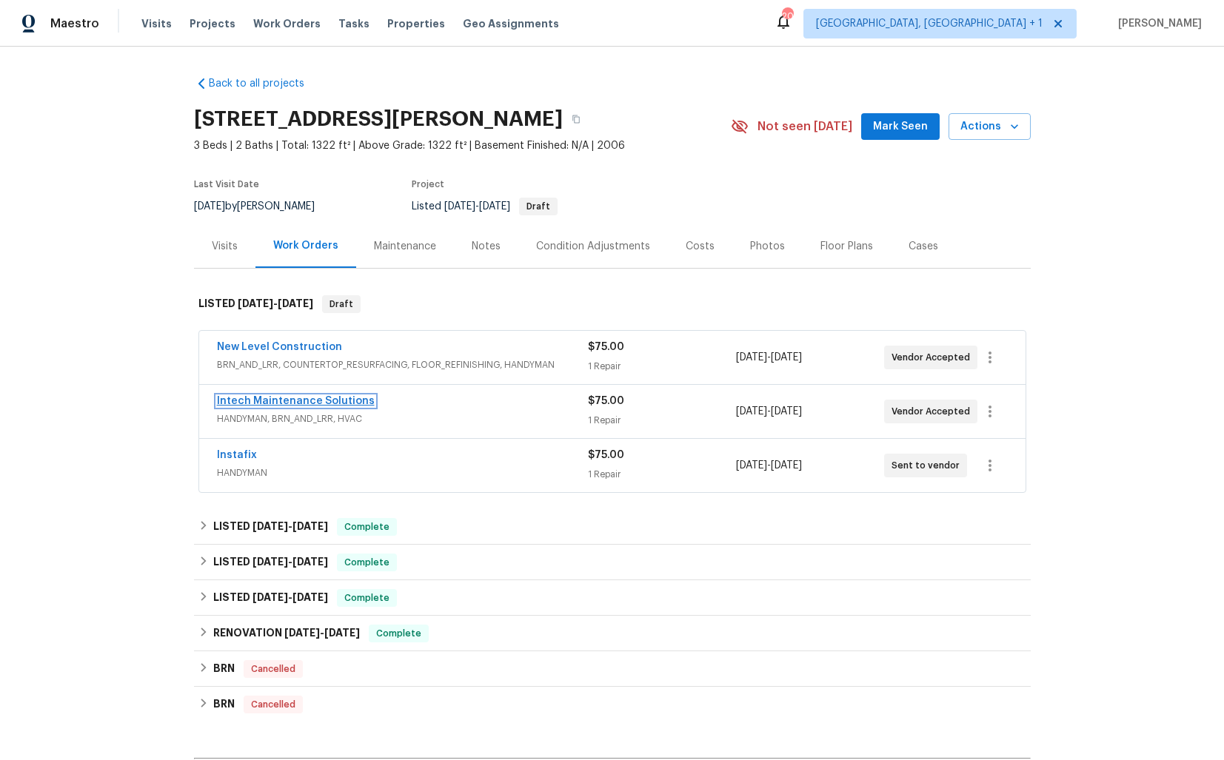
click at [336, 402] on link "Intech Maintenance Solutions" at bounding box center [296, 401] width 158 height 10
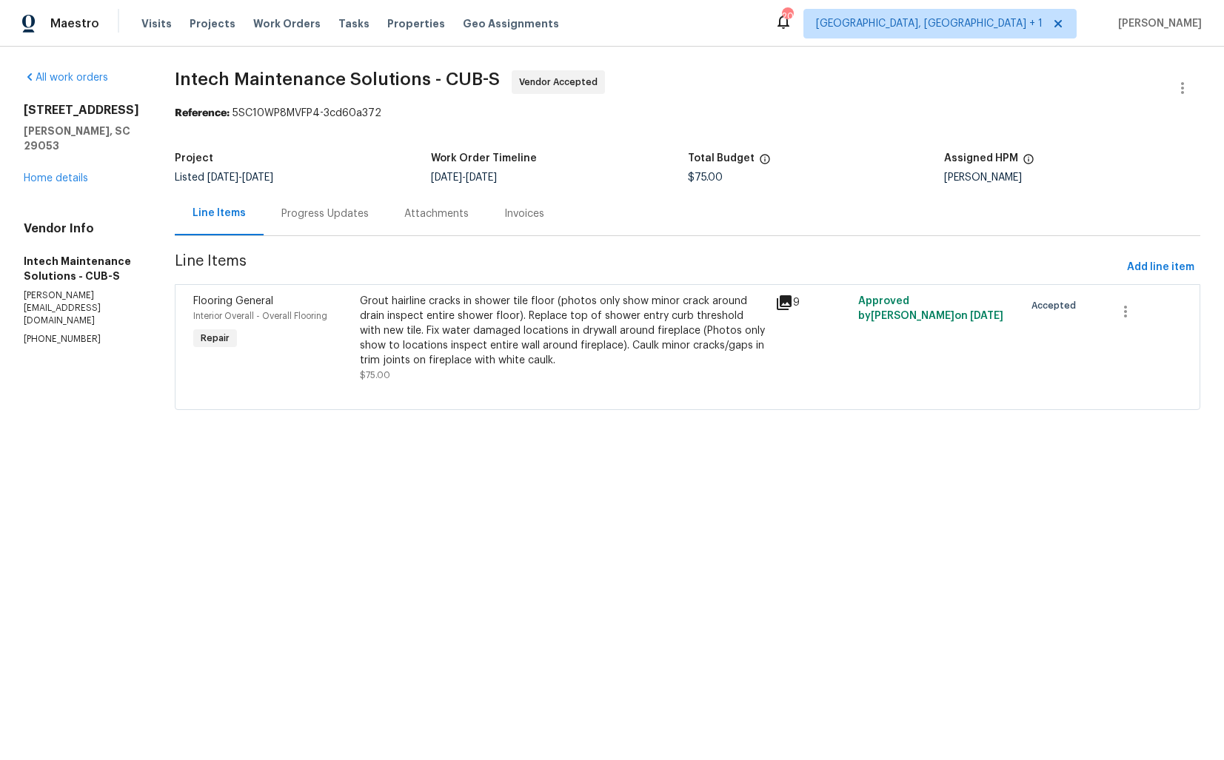
click at [330, 221] on div "Progress Updates" at bounding box center [324, 214] width 87 height 15
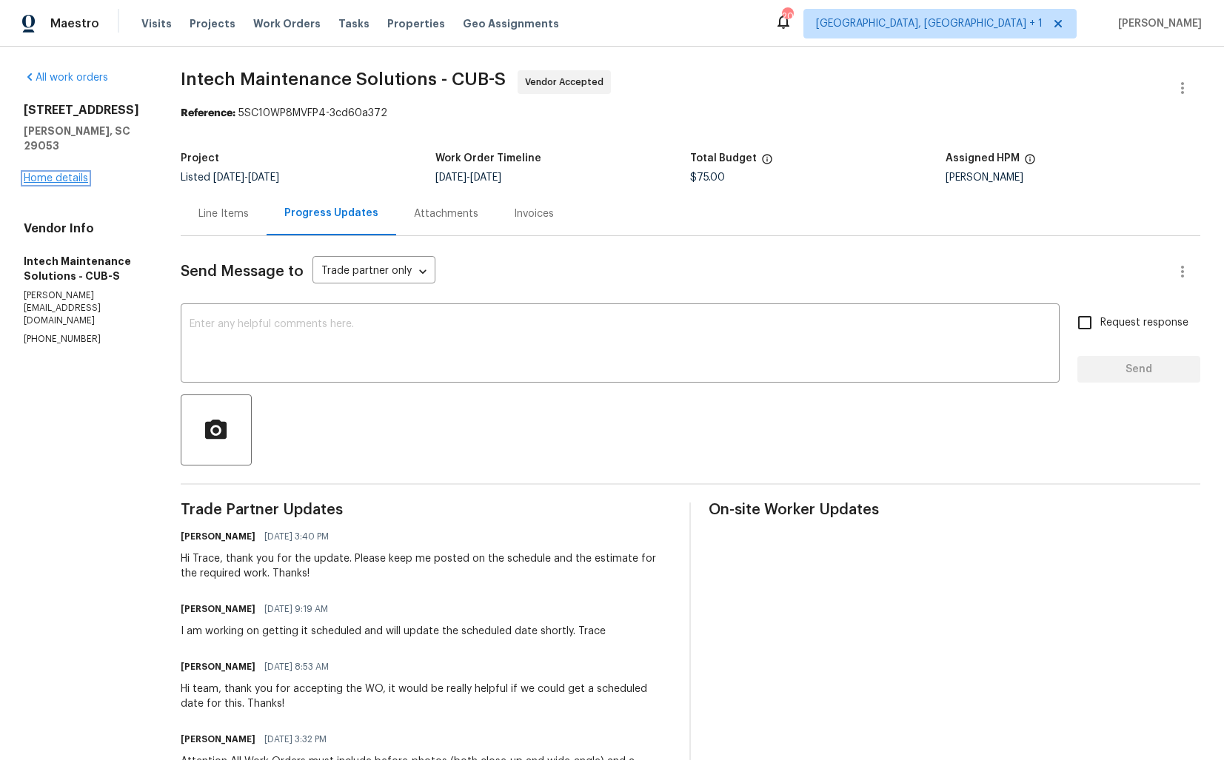
click at [50, 173] on link "Home details" at bounding box center [56, 178] width 64 height 10
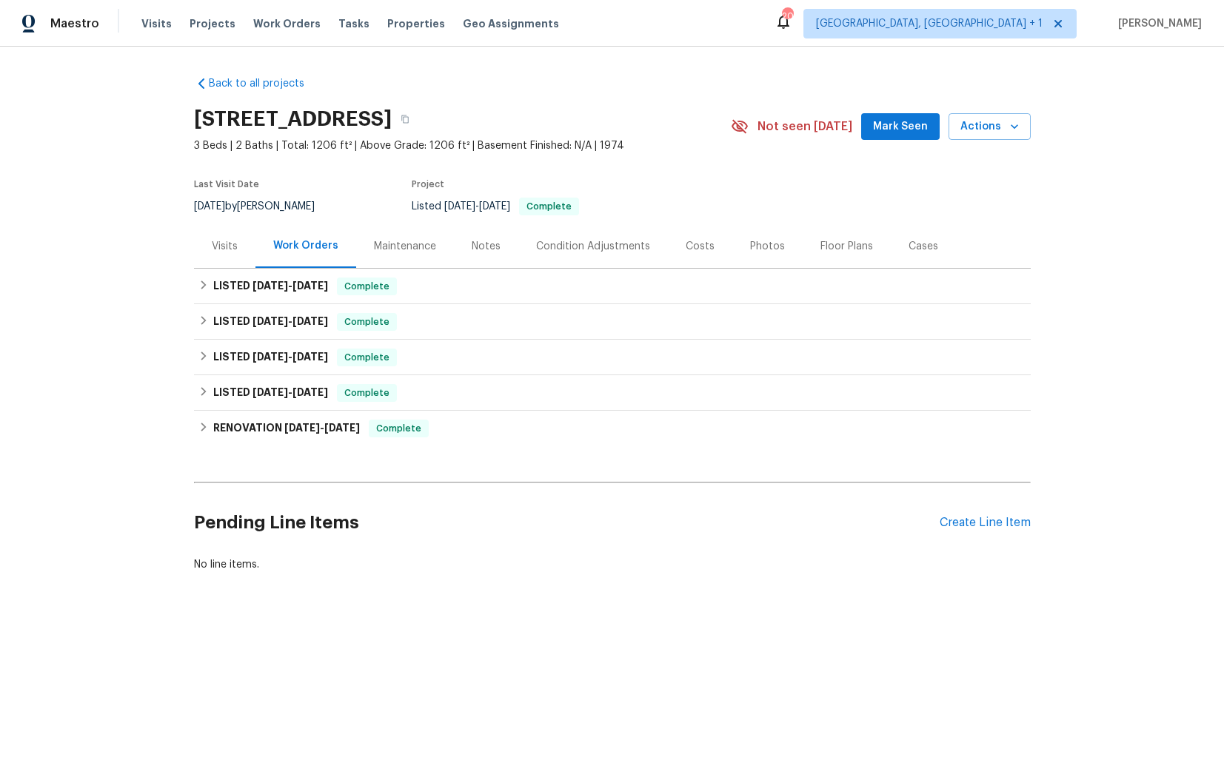
click at [226, 251] on div "Visits" at bounding box center [225, 246] width 26 height 15
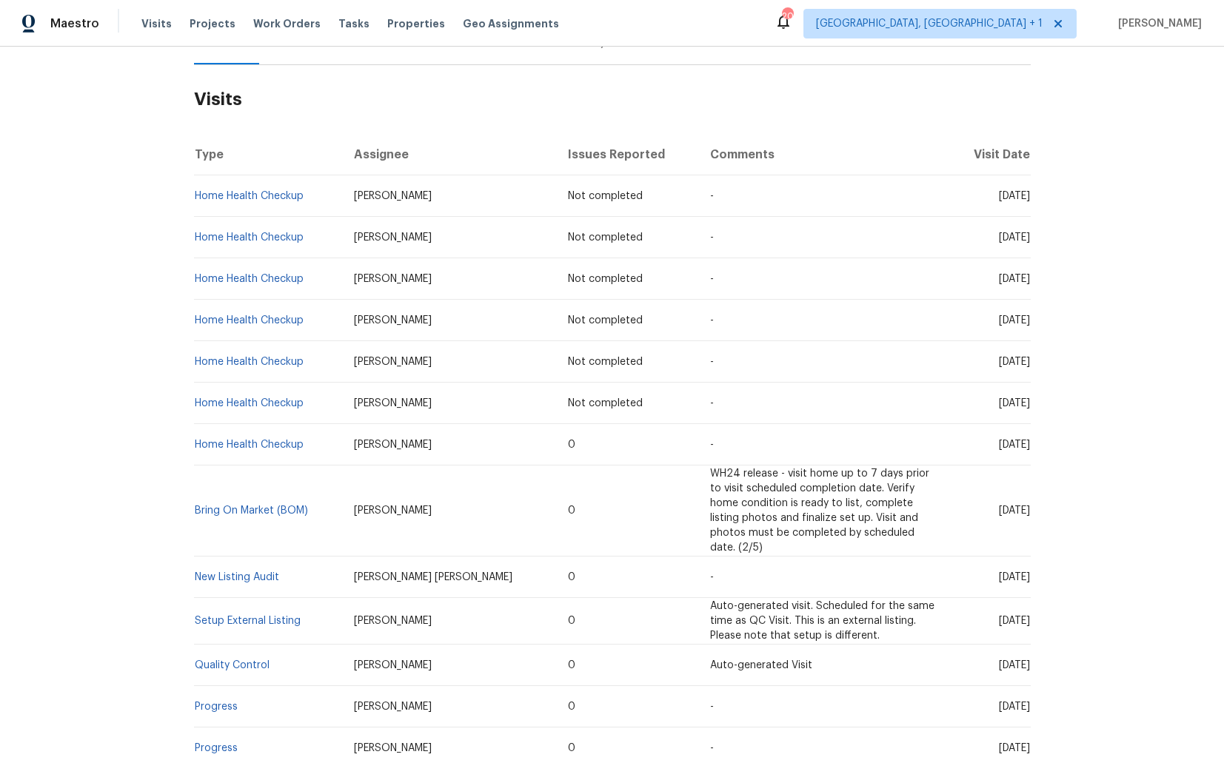
scroll to position [204, 0]
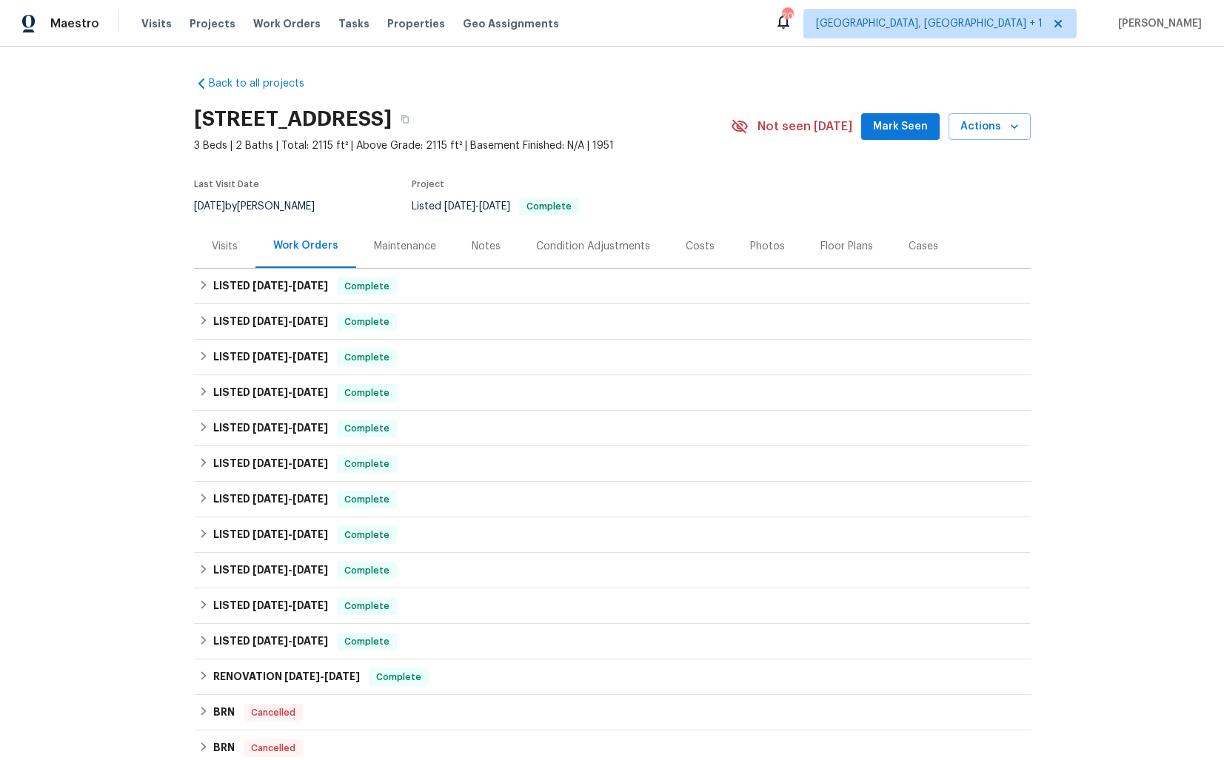
click at [224, 246] on div "Visits" at bounding box center [225, 246] width 26 height 15
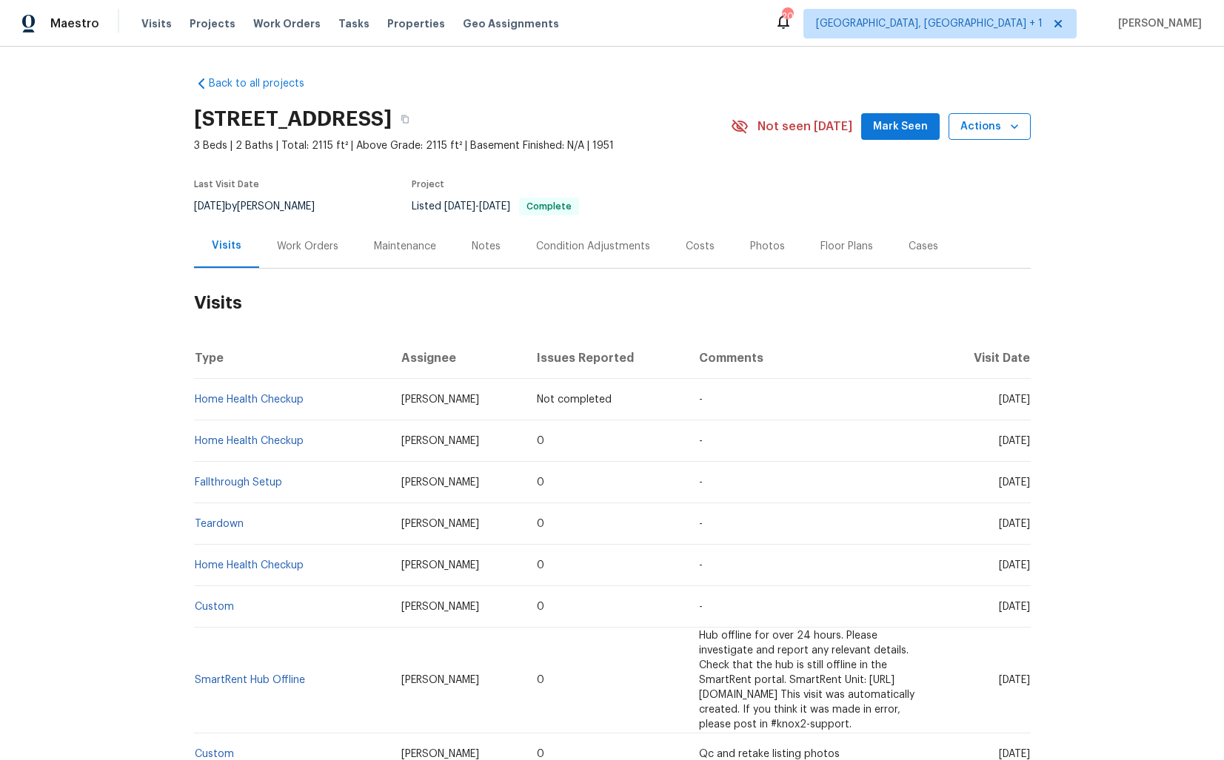
click at [1002, 131] on span "Actions" at bounding box center [989, 127] width 58 height 19
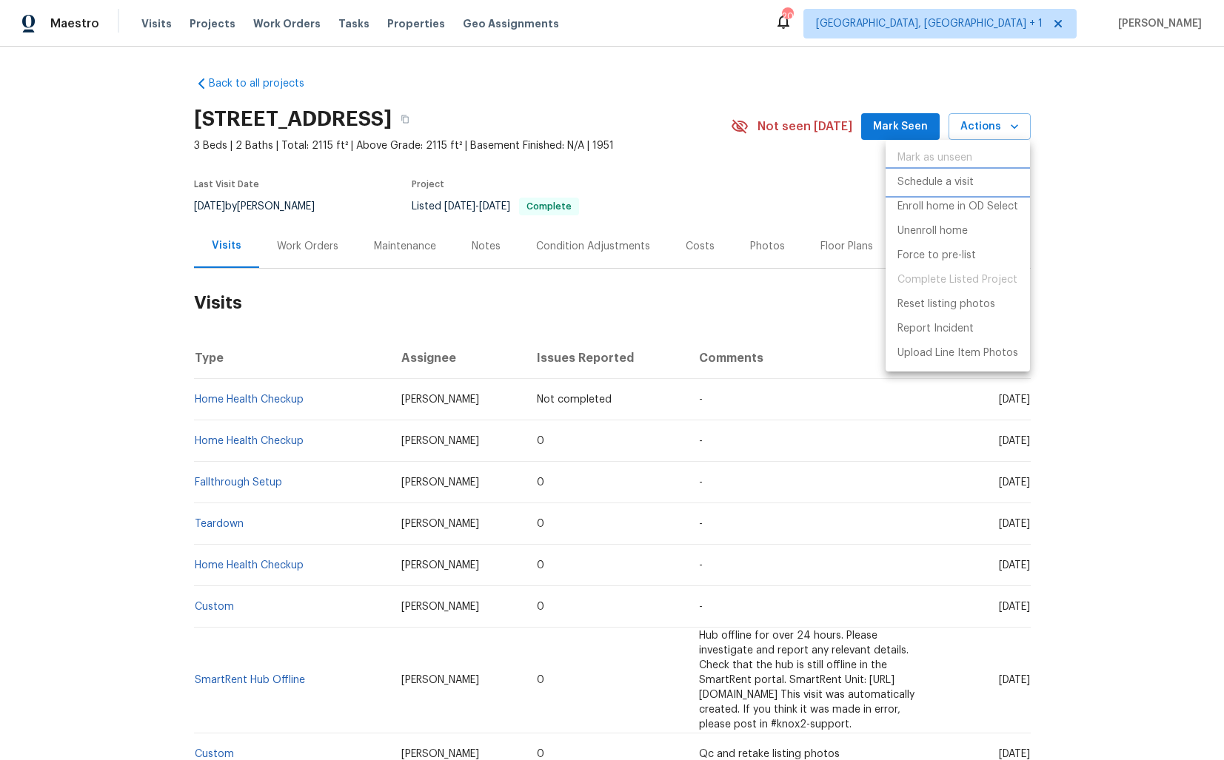
click at [931, 186] on p "Schedule a visit" at bounding box center [935, 183] width 76 height 16
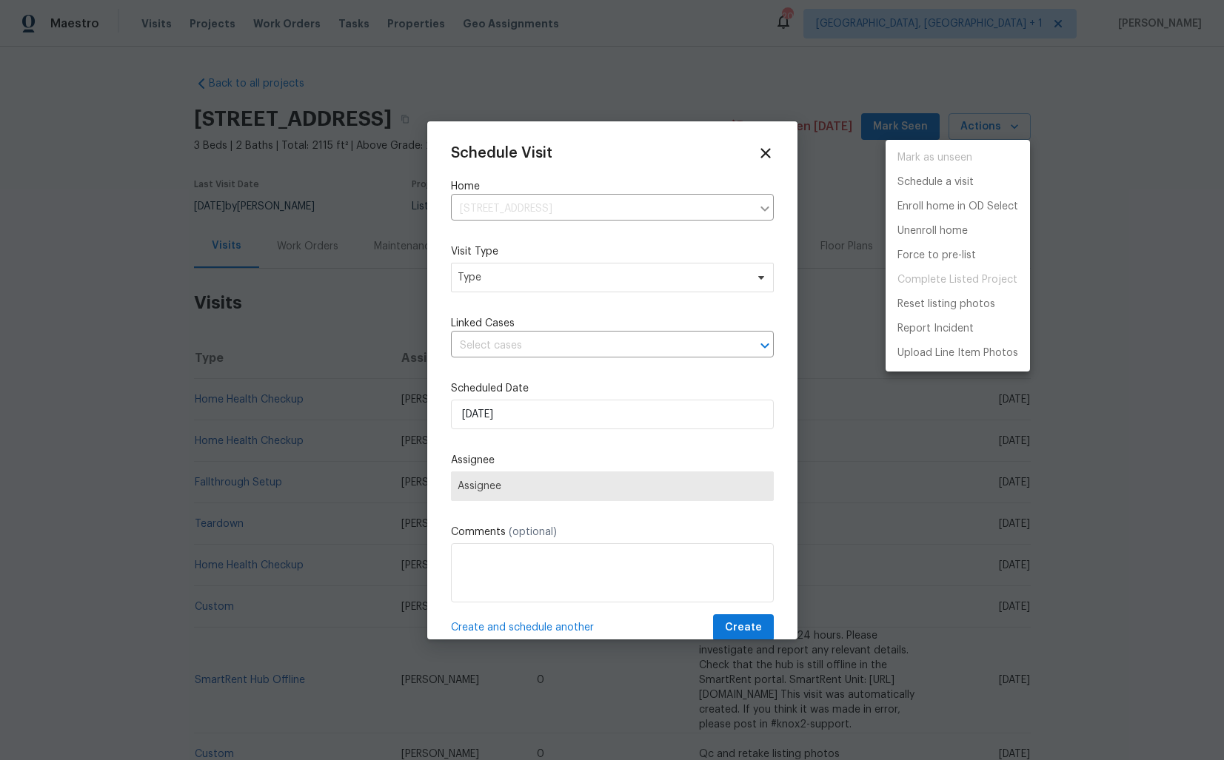
click at [497, 275] on div at bounding box center [612, 380] width 1224 height 760
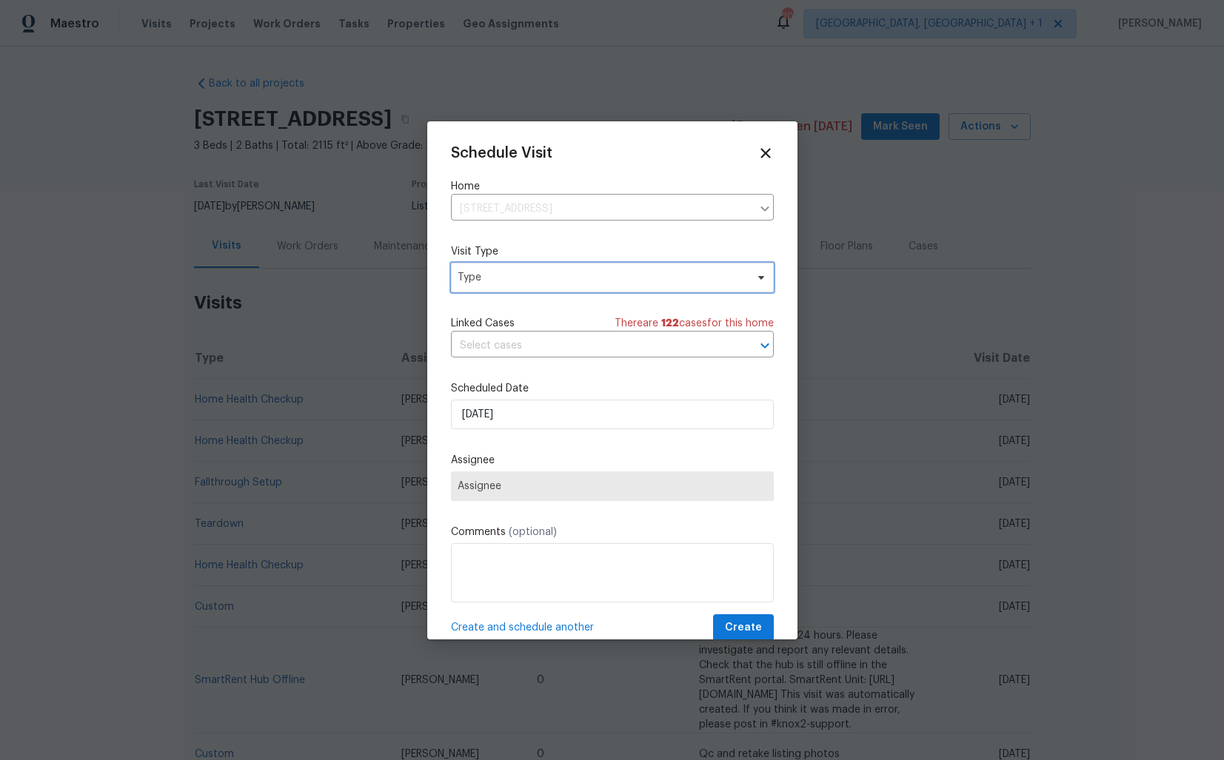
click at [517, 277] on span "Type" at bounding box center [602, 277] width 288 height 15
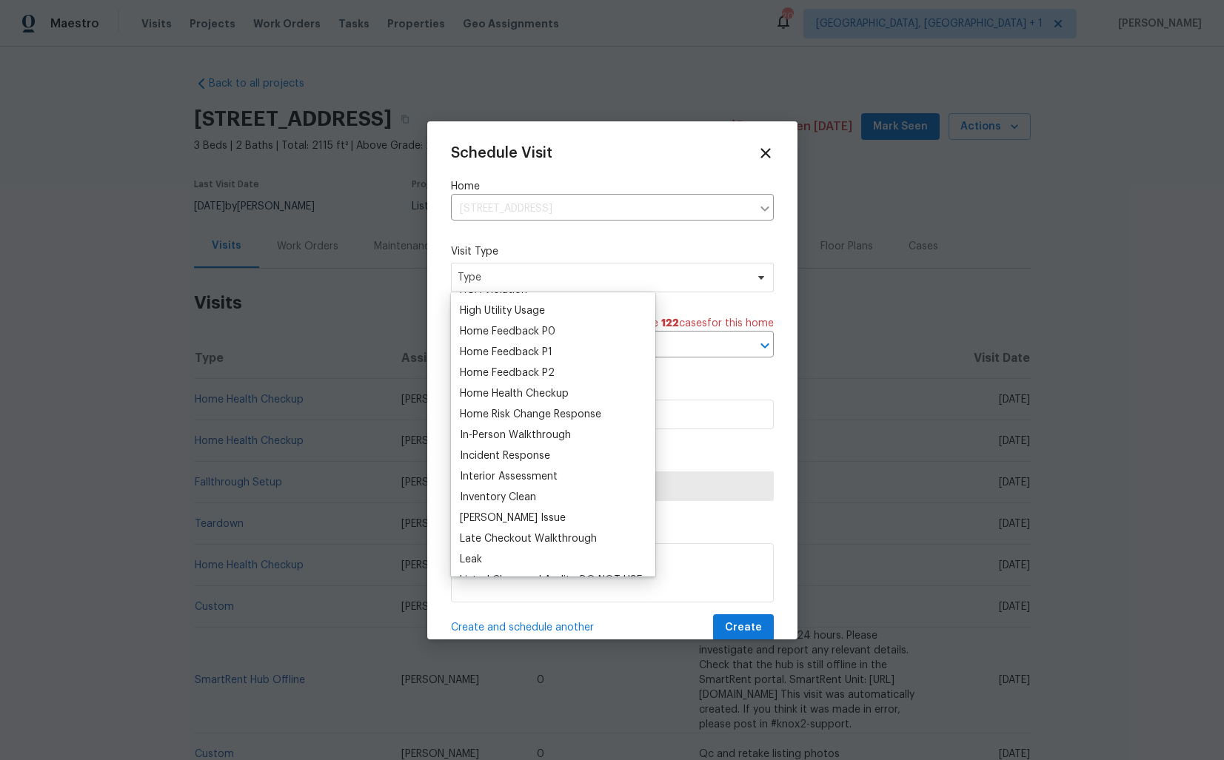
scroll to position [423, 0]
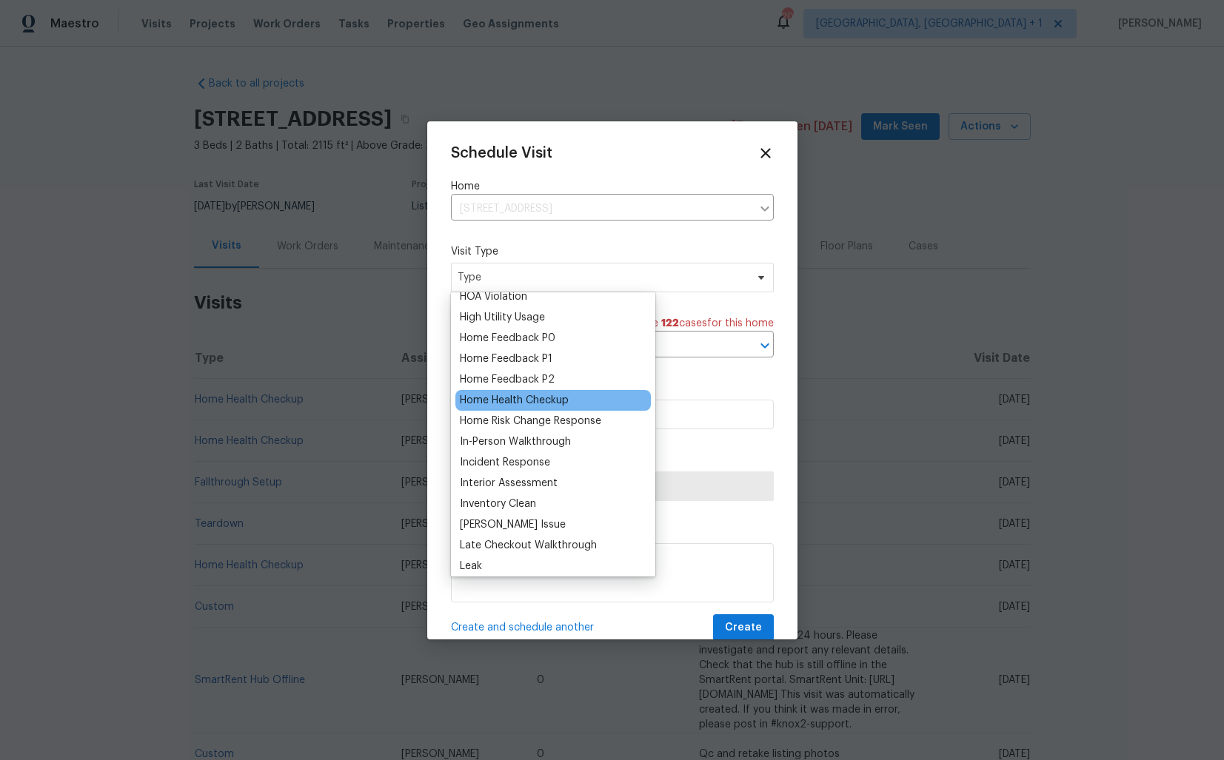
click at [497, 397] on div "Home Health Checkup" at bounding box center [514, 400] width 109 height 15
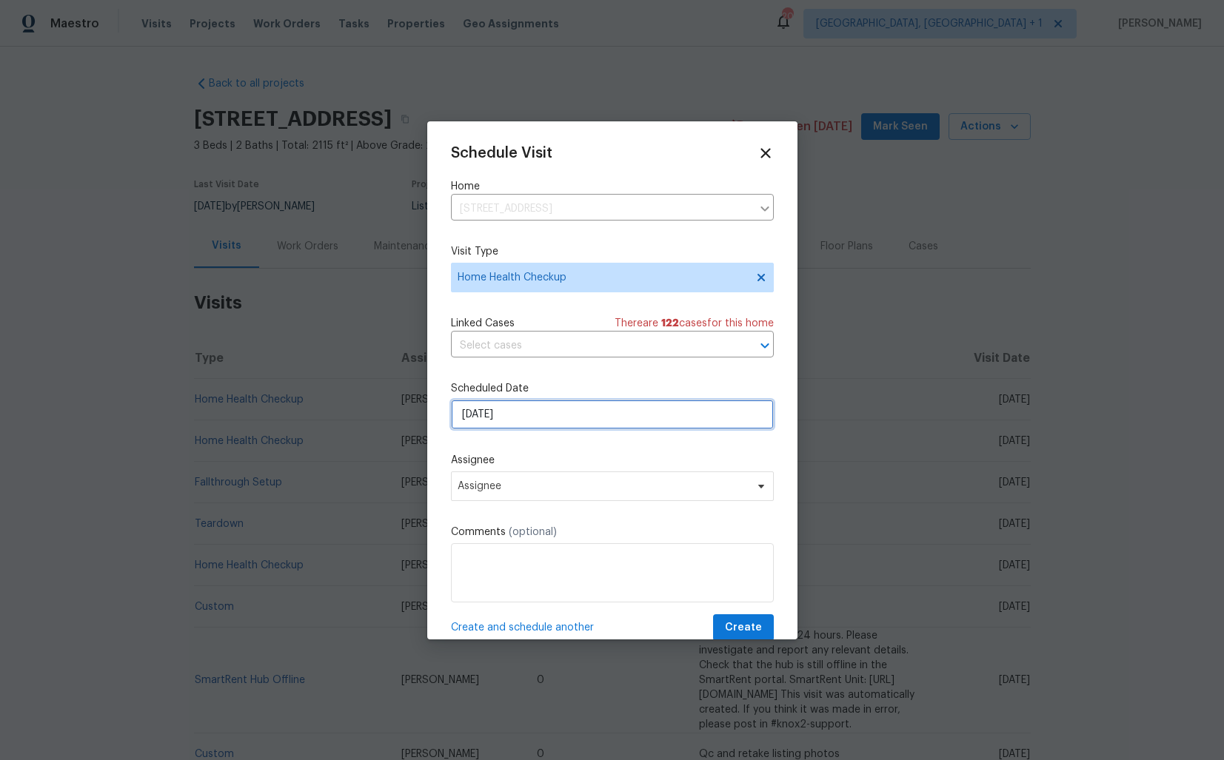
click at [517, 407] on input "[DATE]" at bounding box center [612, 415] width 323 height 30
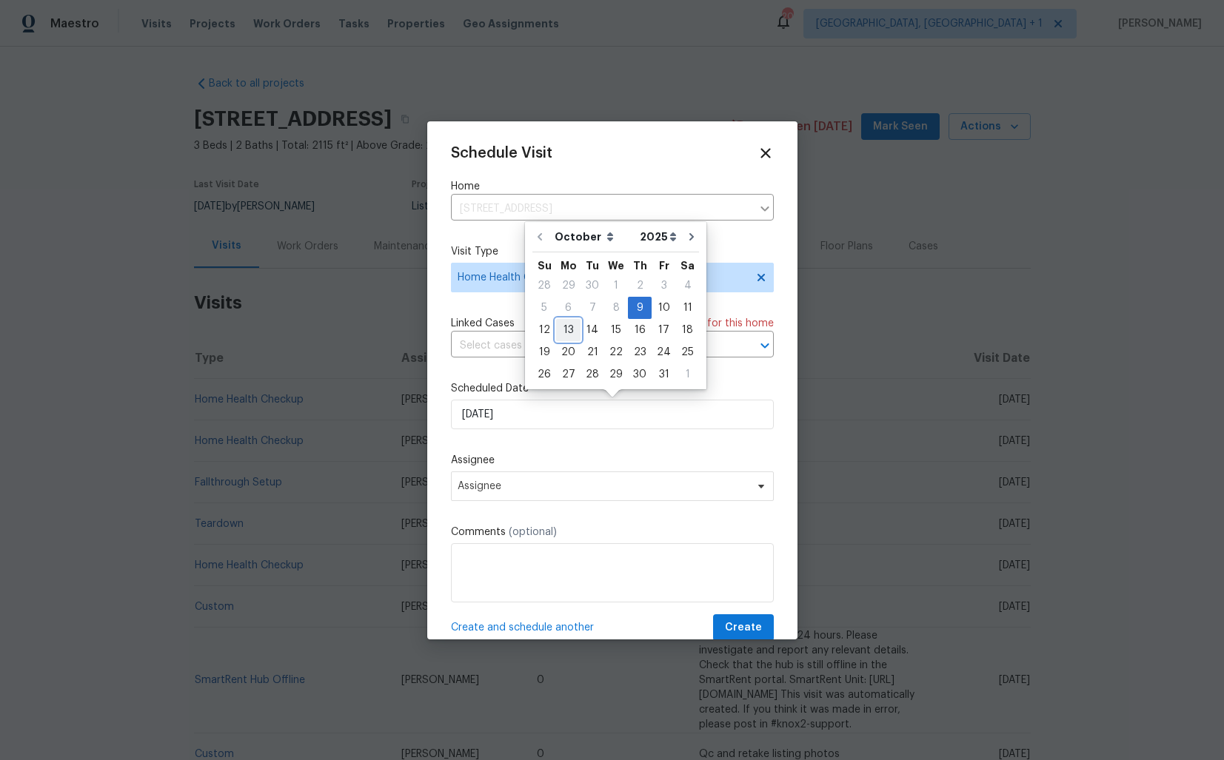
click at [573, 328] on div "13" at bounding box center [568, 330] width 24 height 21
type input "[DATE]"
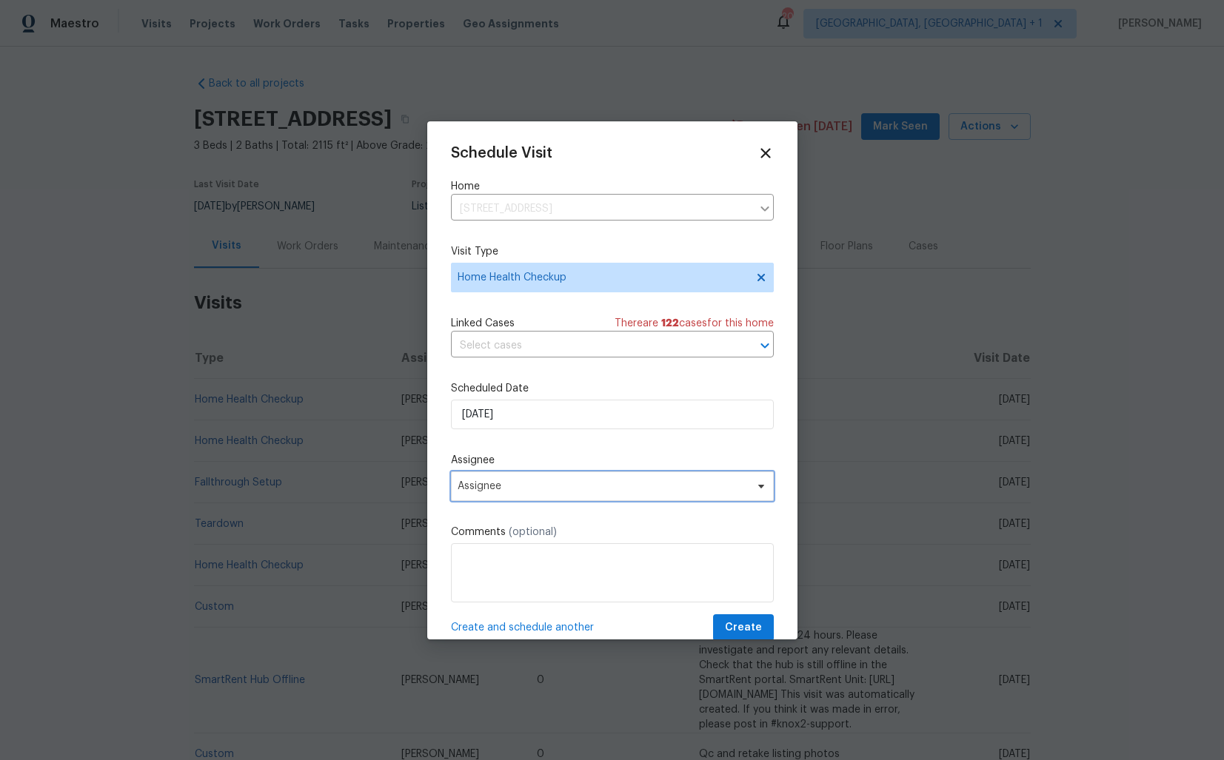
click at [492, 491] on span "Assignee" at bounding box center [603, 486] width 290 height 12
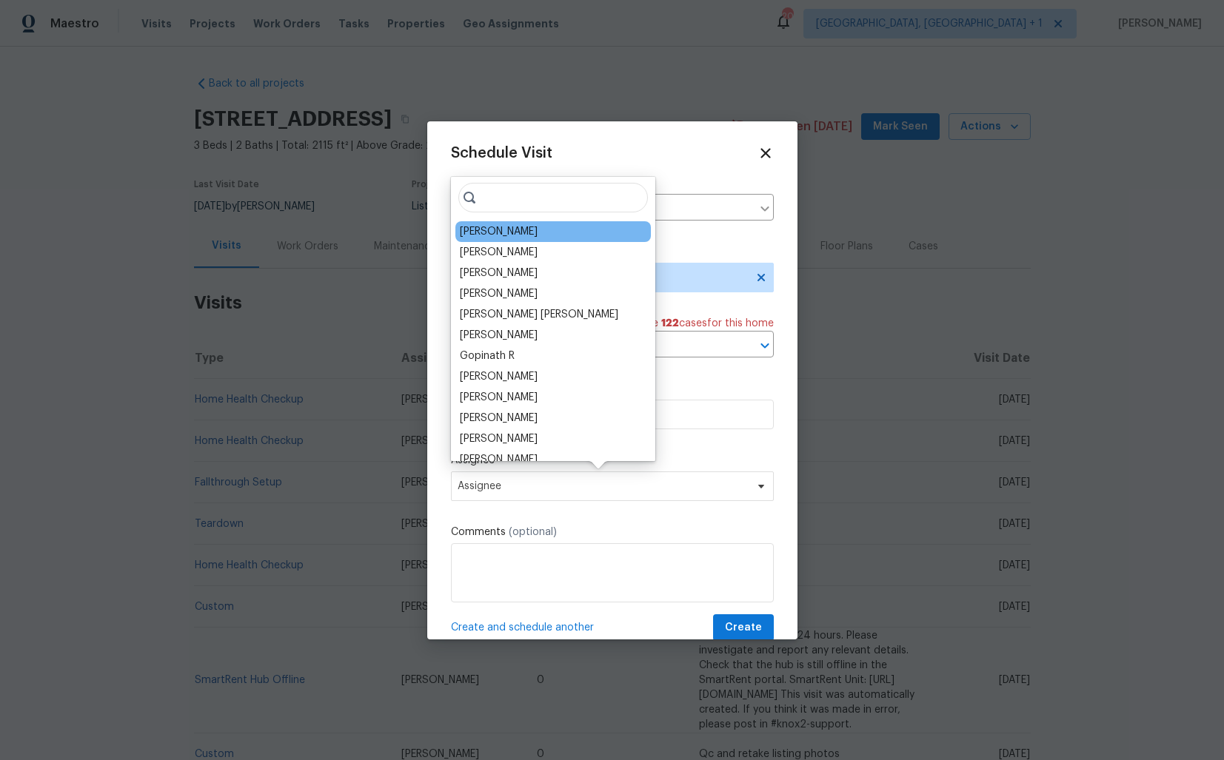
click at [529, 235] on div "Juan Lozano" at bounding box center [552, 231] width 195 height 21
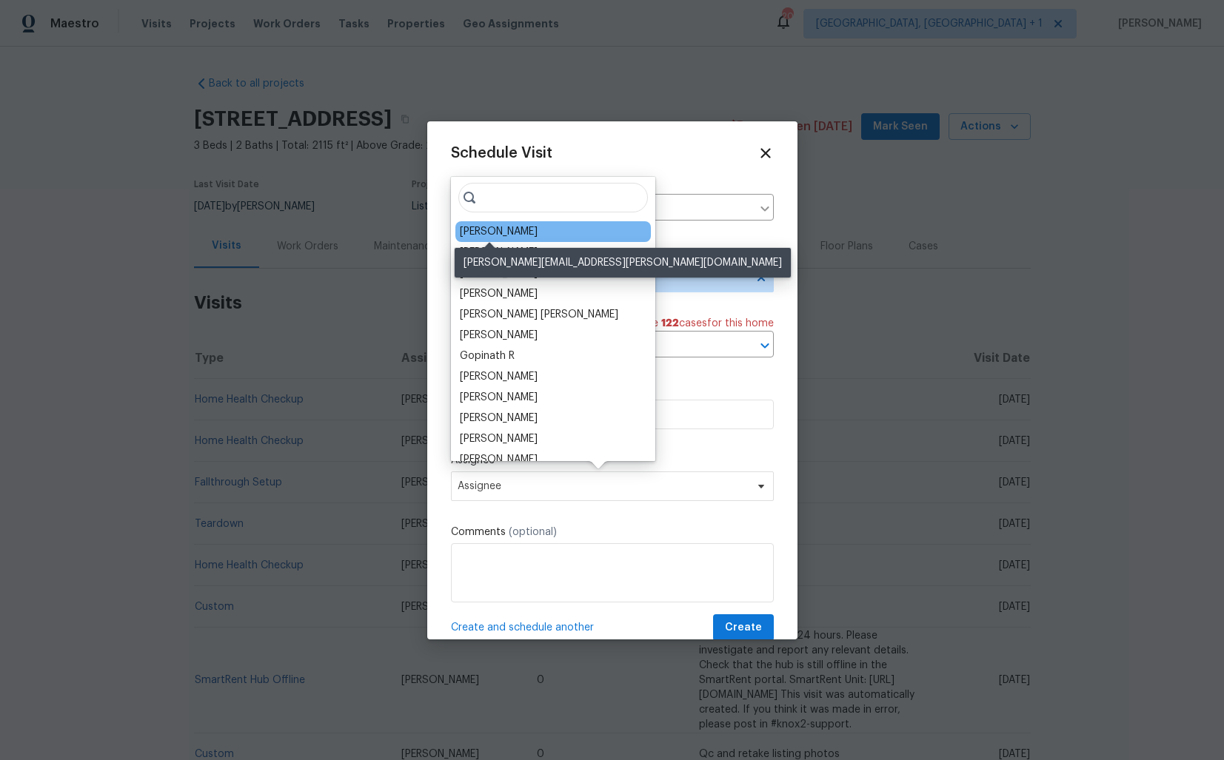
click at [506, 229] on div "Juan Lozano" at bounding box center [499, 231] width 78 height 15
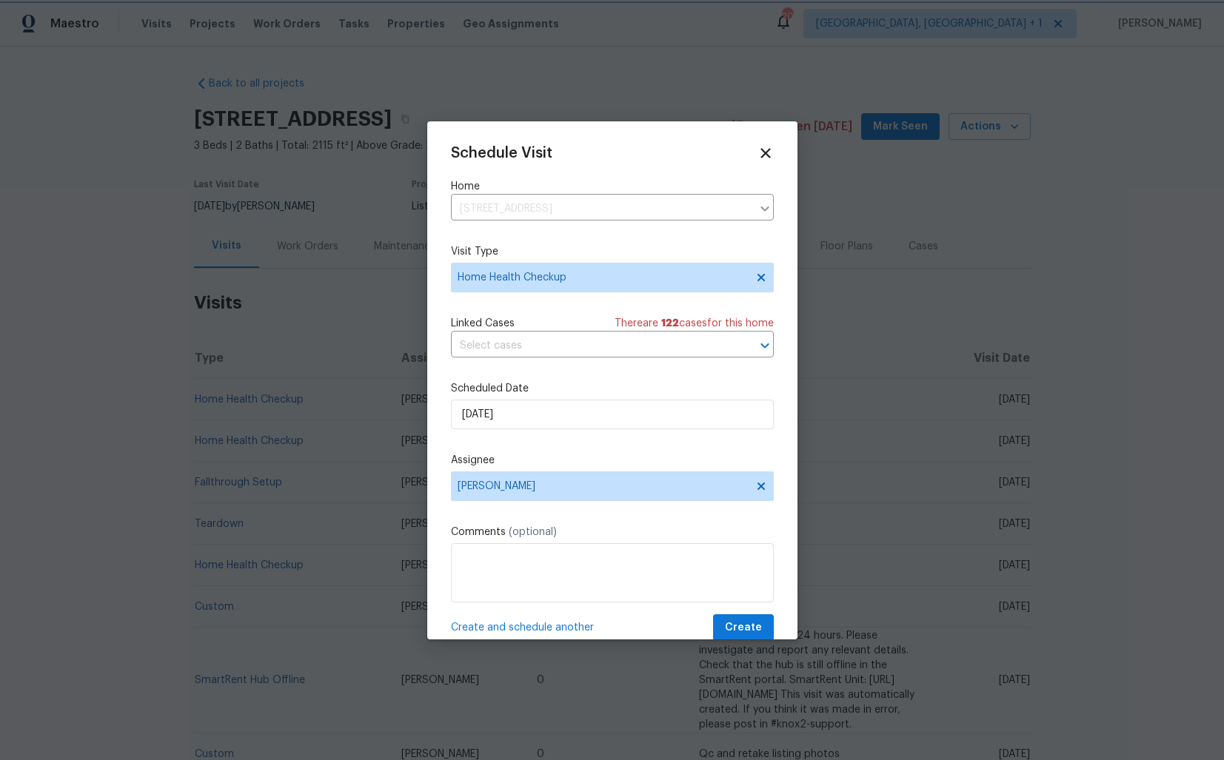
scroll to position [26, 0]
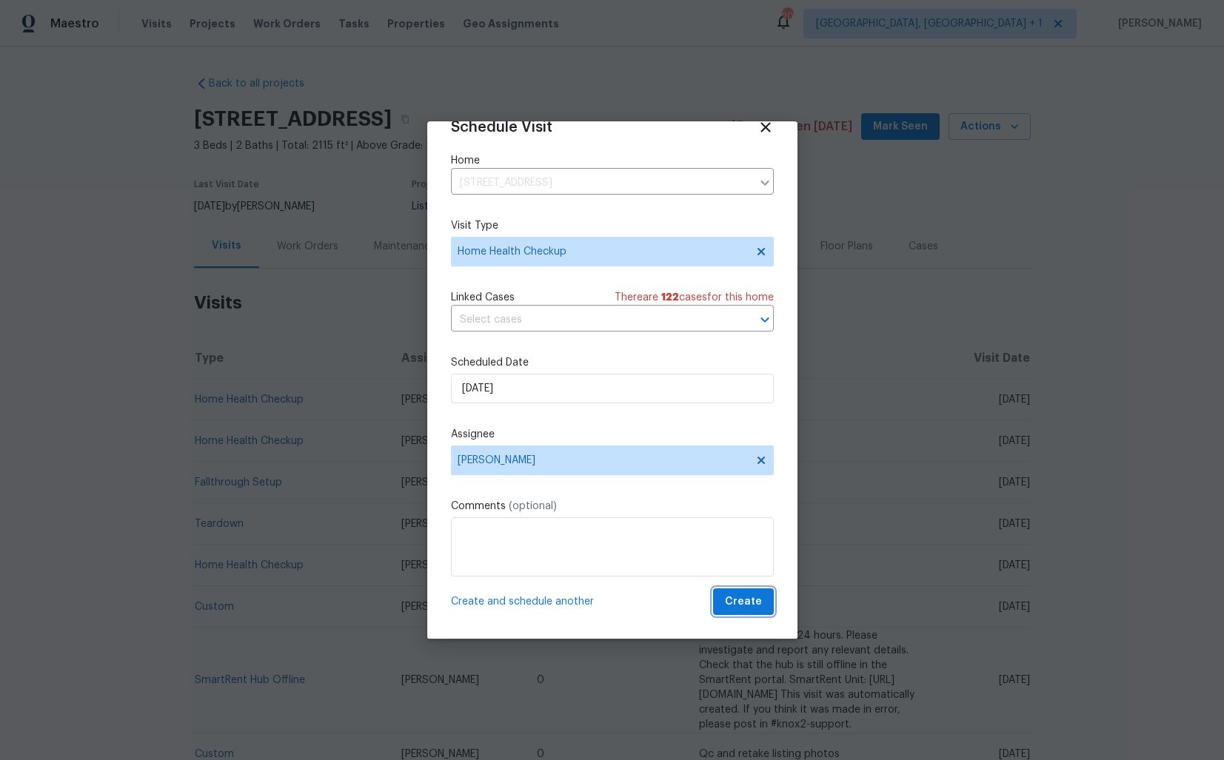
click at [741, 602] on span "Create" at bounding box center [743, 602] width 37 height 19
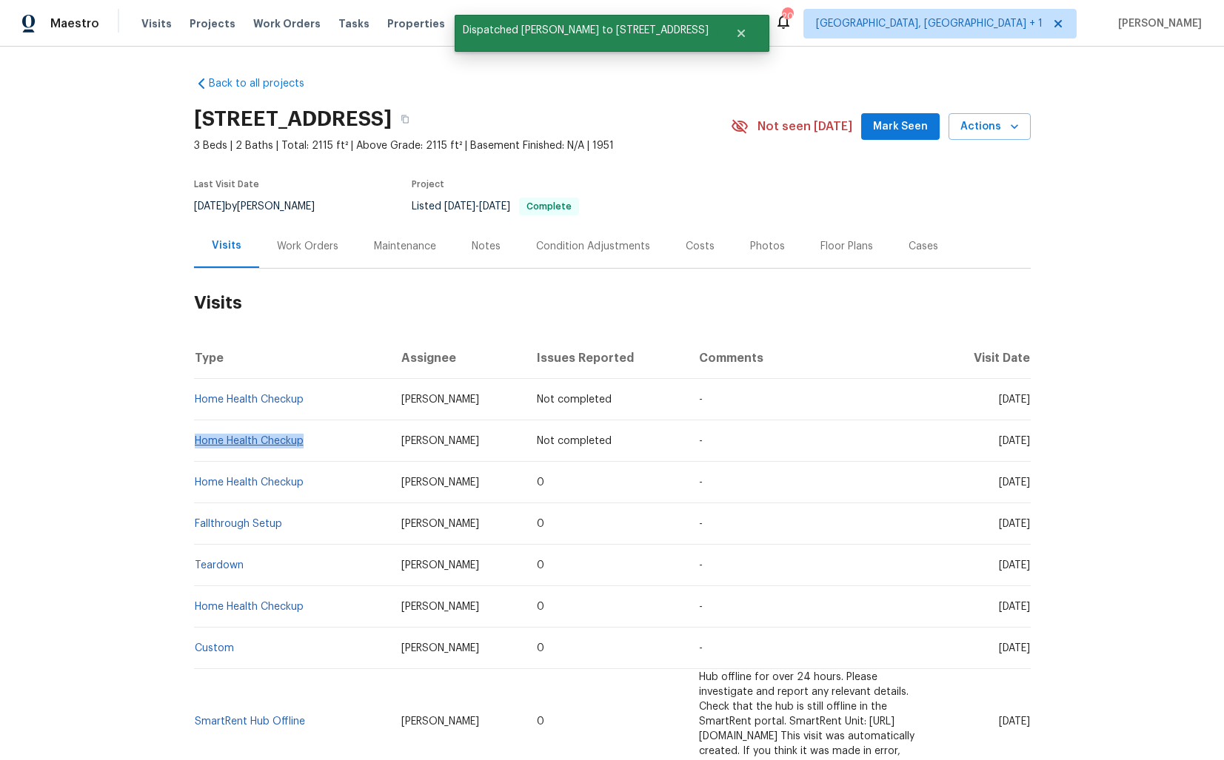
drag, startPoint x: 309, startPoint y: 442, endPoint x: 194, endPoint y: 442, distance: 114.7
click at [194, 442] on td "Home Health Checkup" at bounding box center [291, 440] width 195 height 41
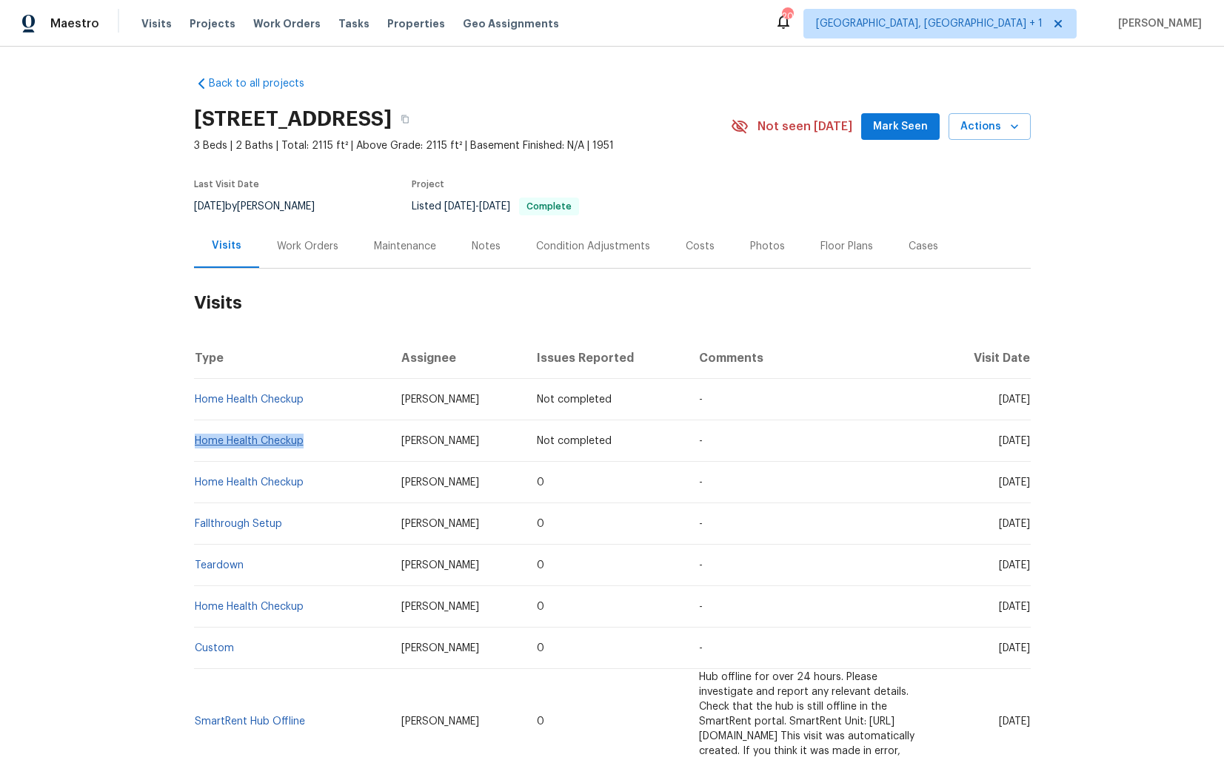
copy link "Home Health Checkup"
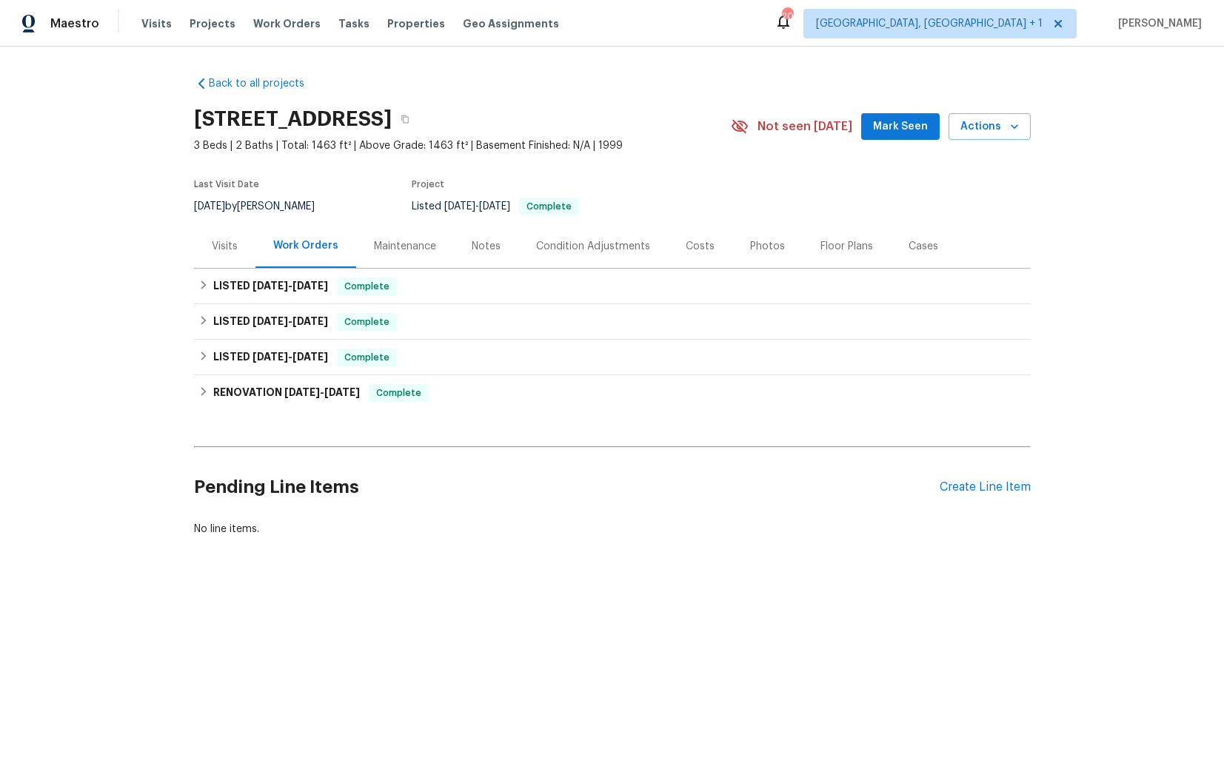
click at [215, 248] on div "Visits" at bounding box center [225, 246] width 26 height 15
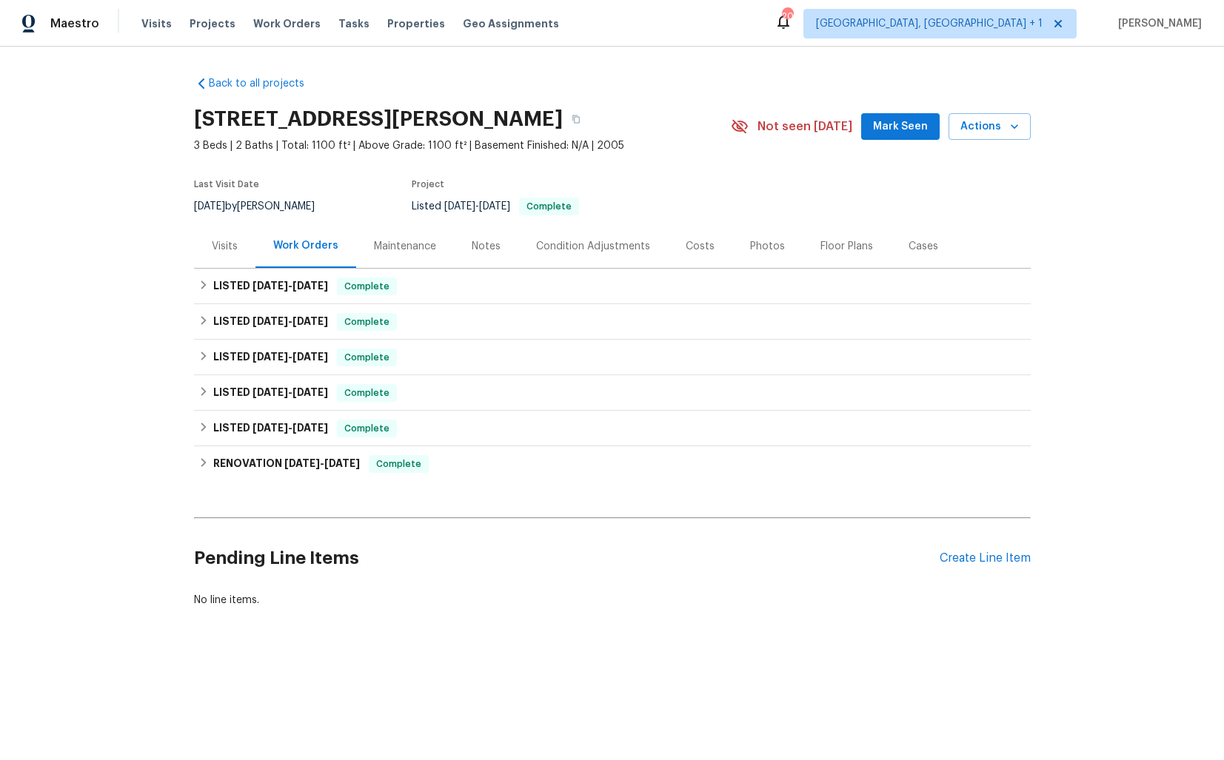
click at [235, 249] on div "Visits" at bounding box center [225, 246] width 26 height 15
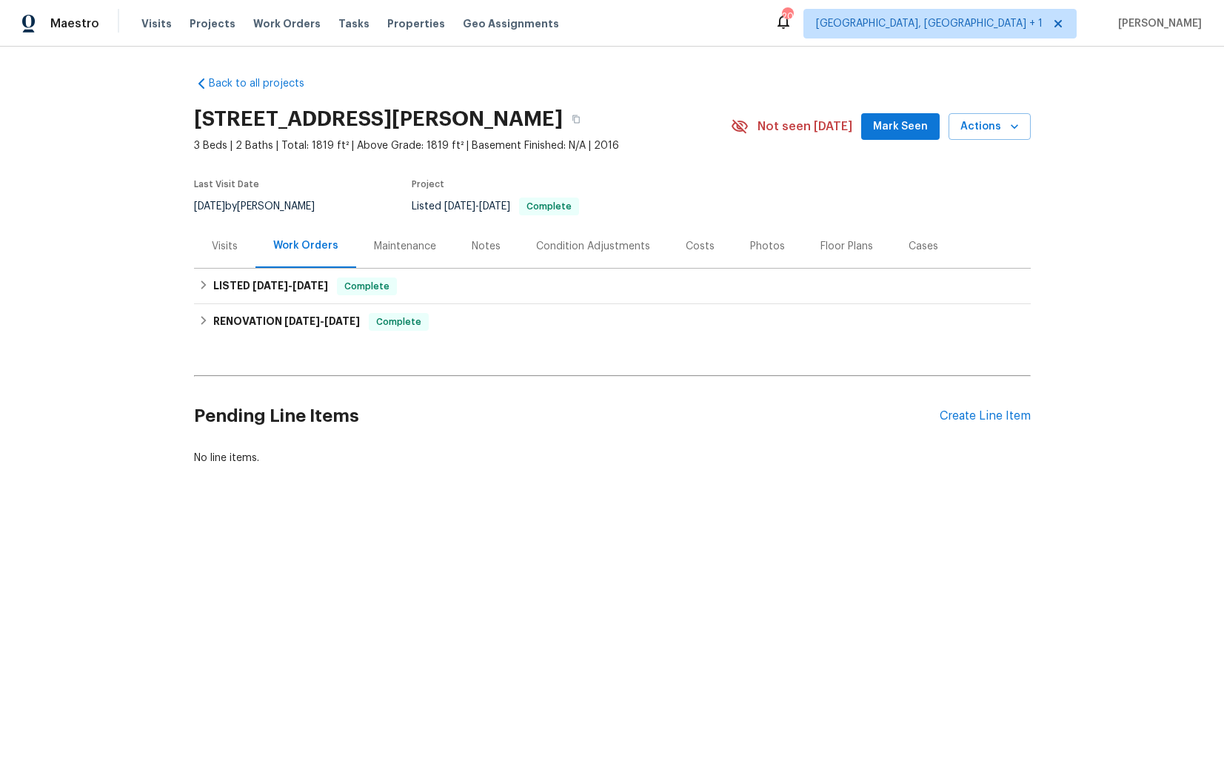
click at [220, 244] on div "Visits" at bounding box center [225, 246] width 26 height 15
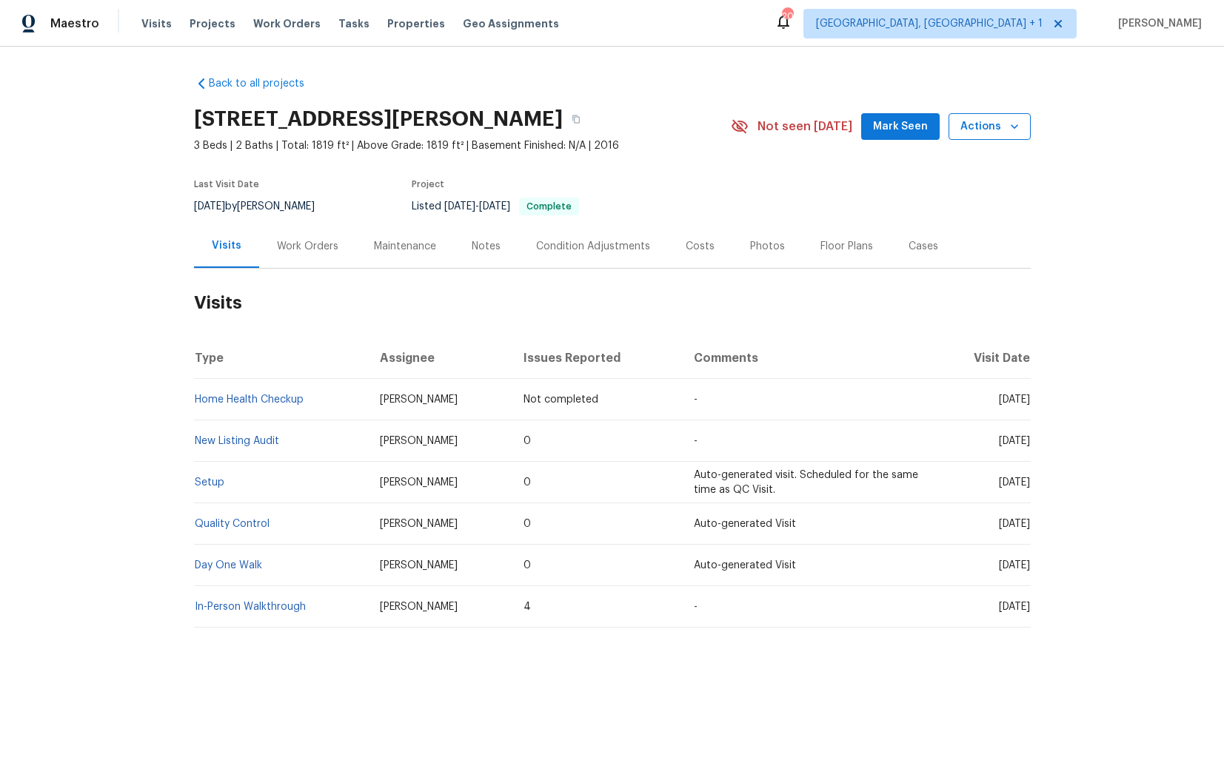
click at [1008, 130] on icon "button" at bounding box center [1014, 126] width 15 height 15
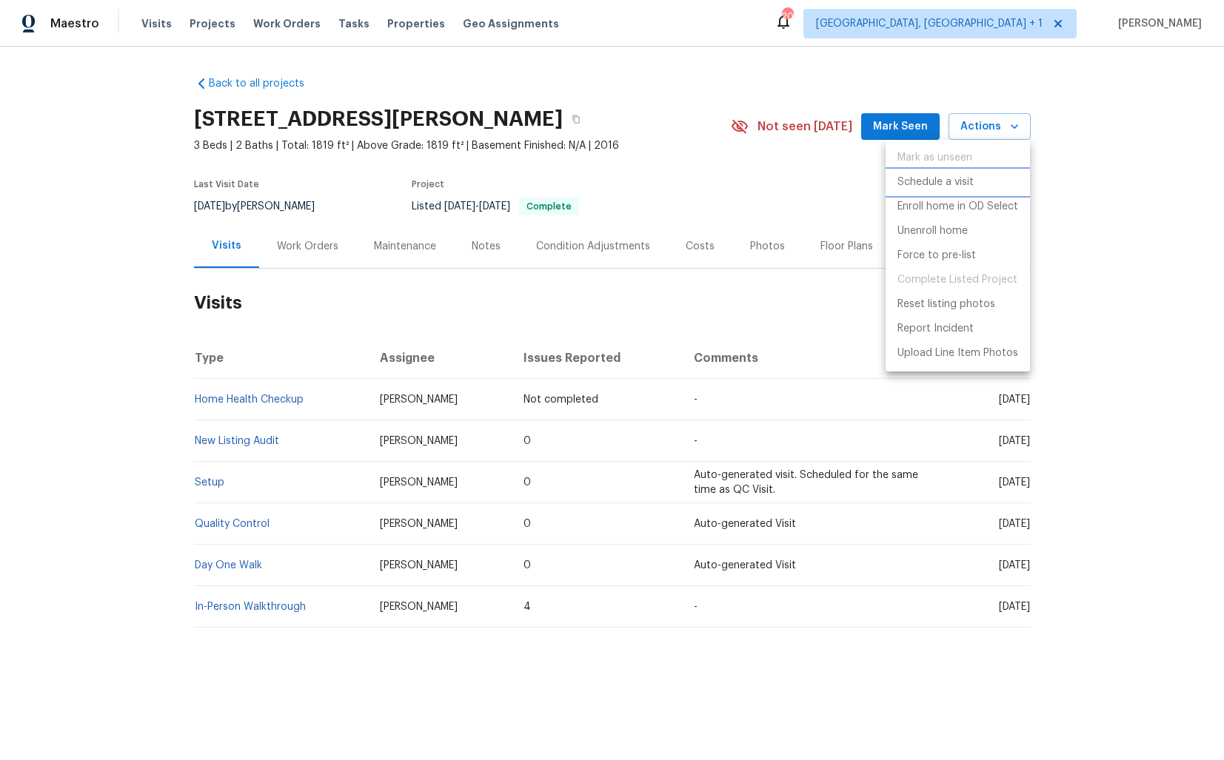
click at [934, 184] on p "Schedule a visit" at bounding box center [935, 183] width 76 height 16
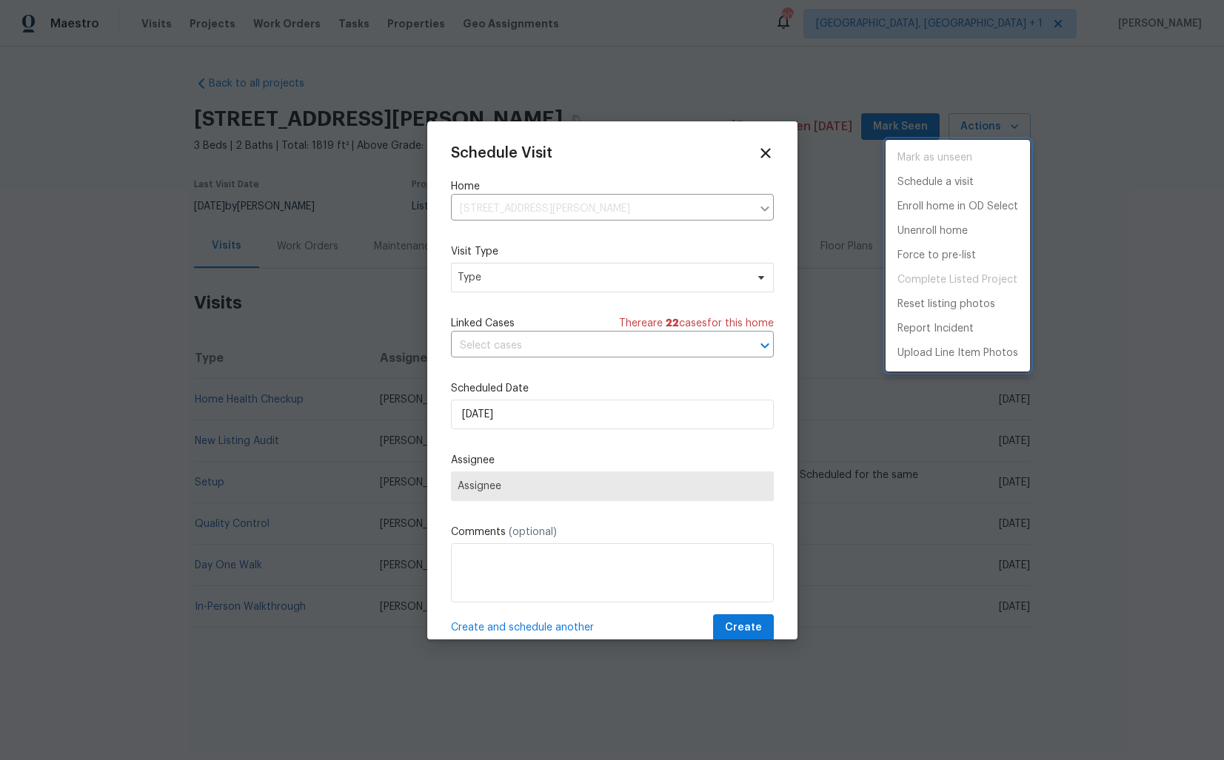
click at [515, 275] on div at bounding box center [612, 380] width 1224 height 760
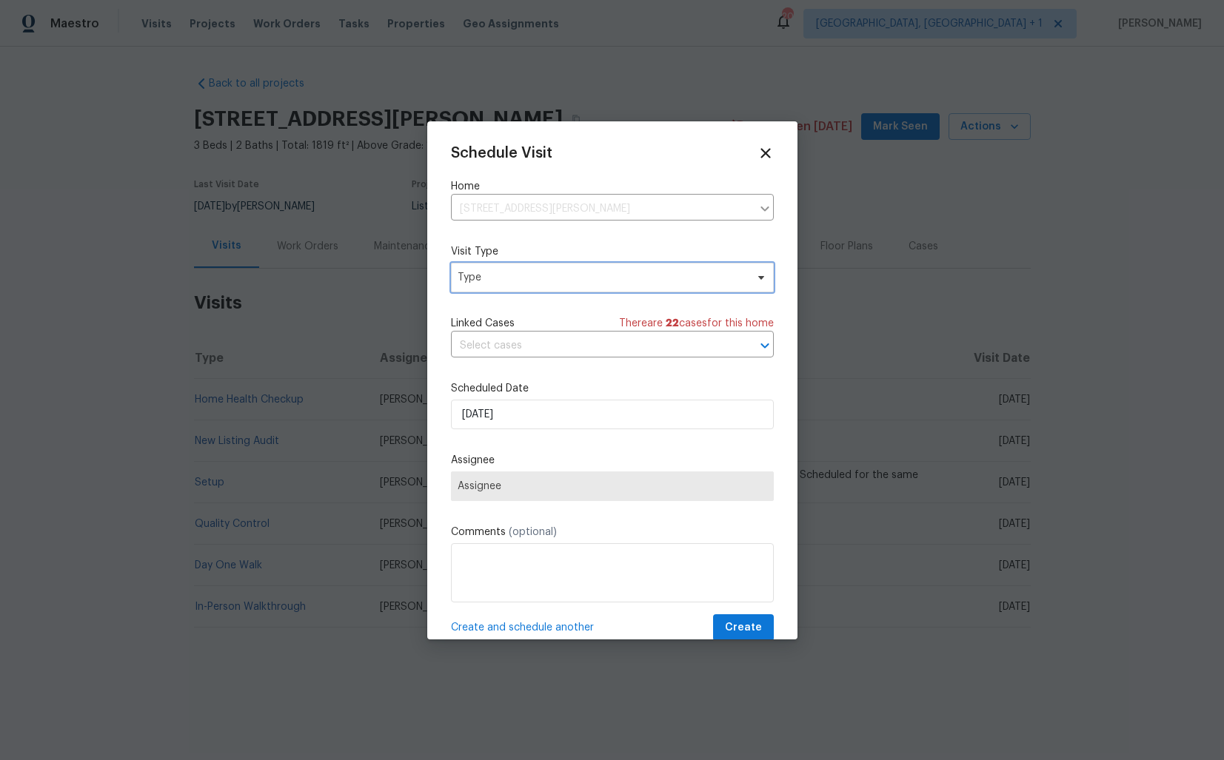
click at [481, 279] on span "Type" at bounding box center [602, 277] width 288 height 15
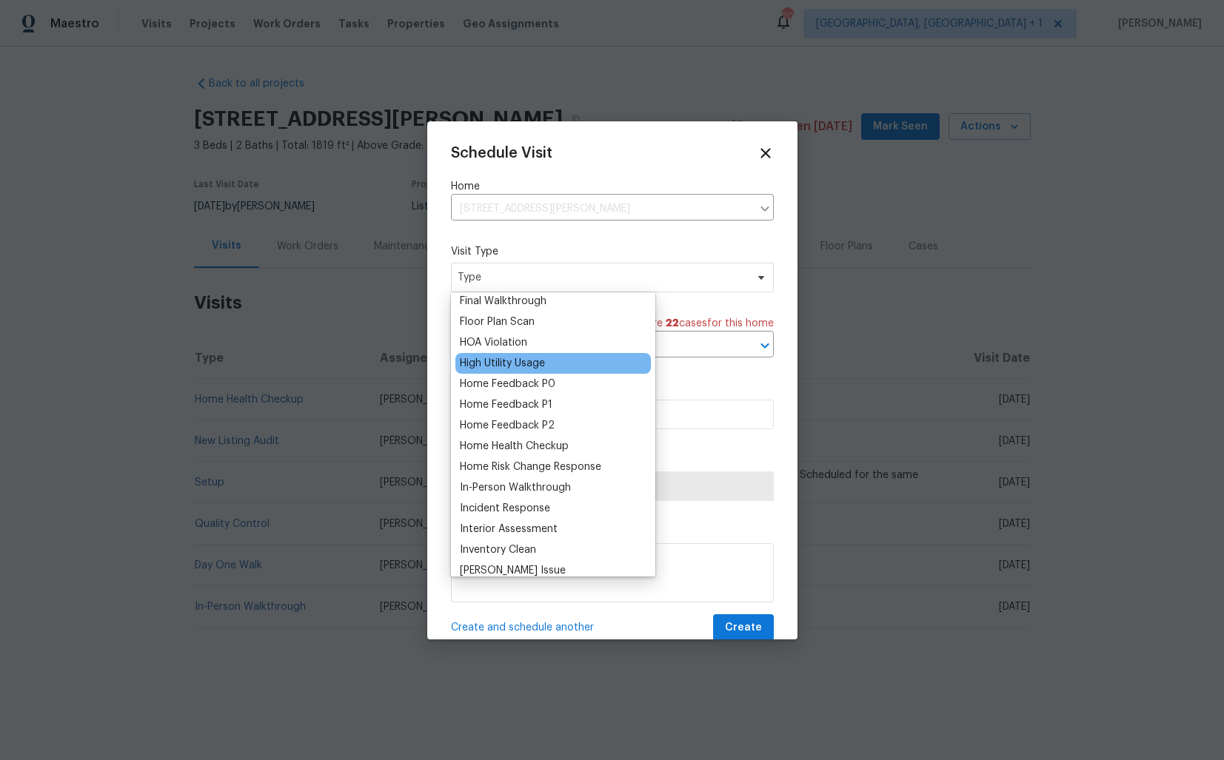
scroll to position [379, 0]
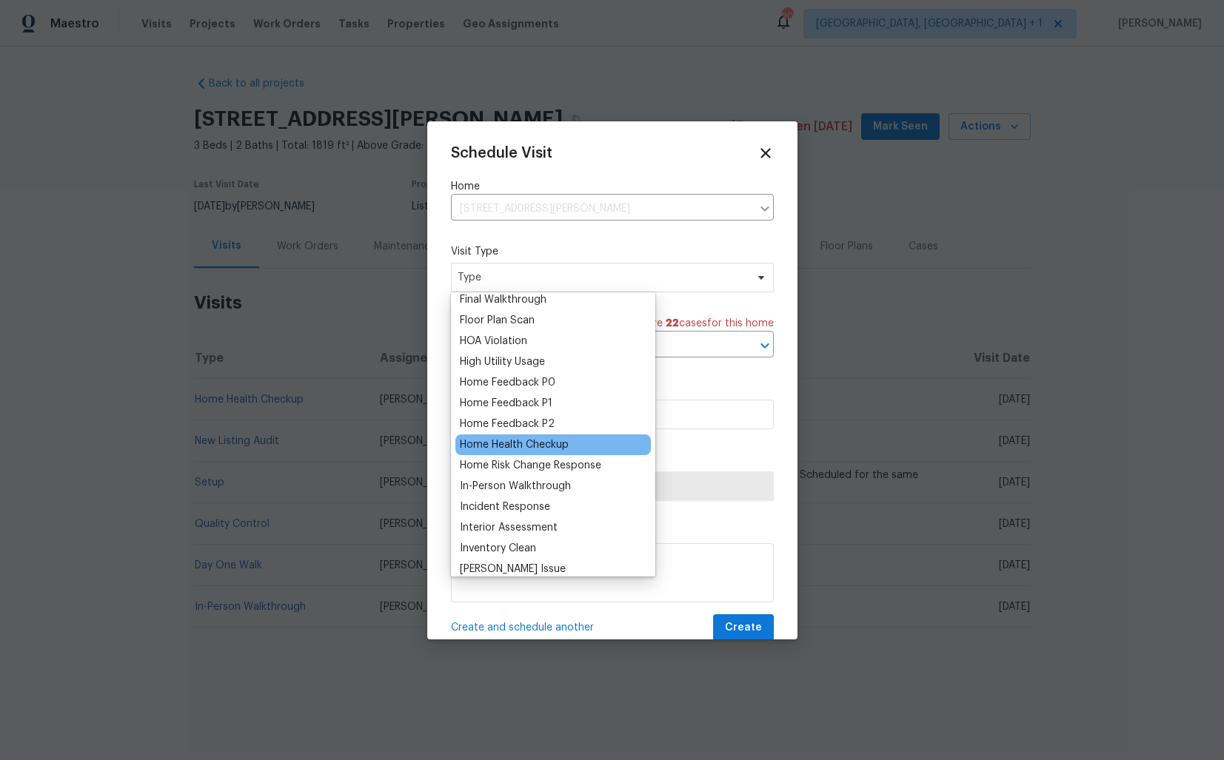
click at [515, 449] on div "Home Health Checkup" at bounding box center [514, 445] width 109 height 15
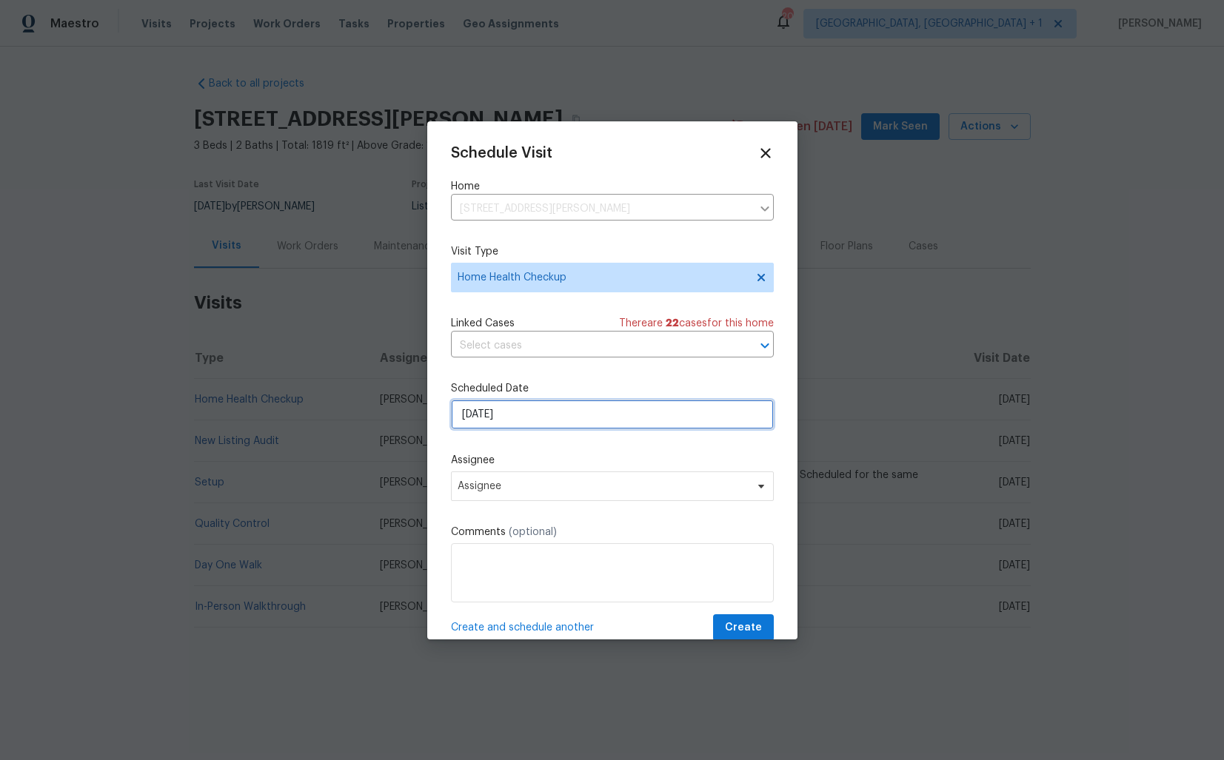
click at [552, 418] on input "[DATE]" at bounding box center [612, 415] width 323 height 30
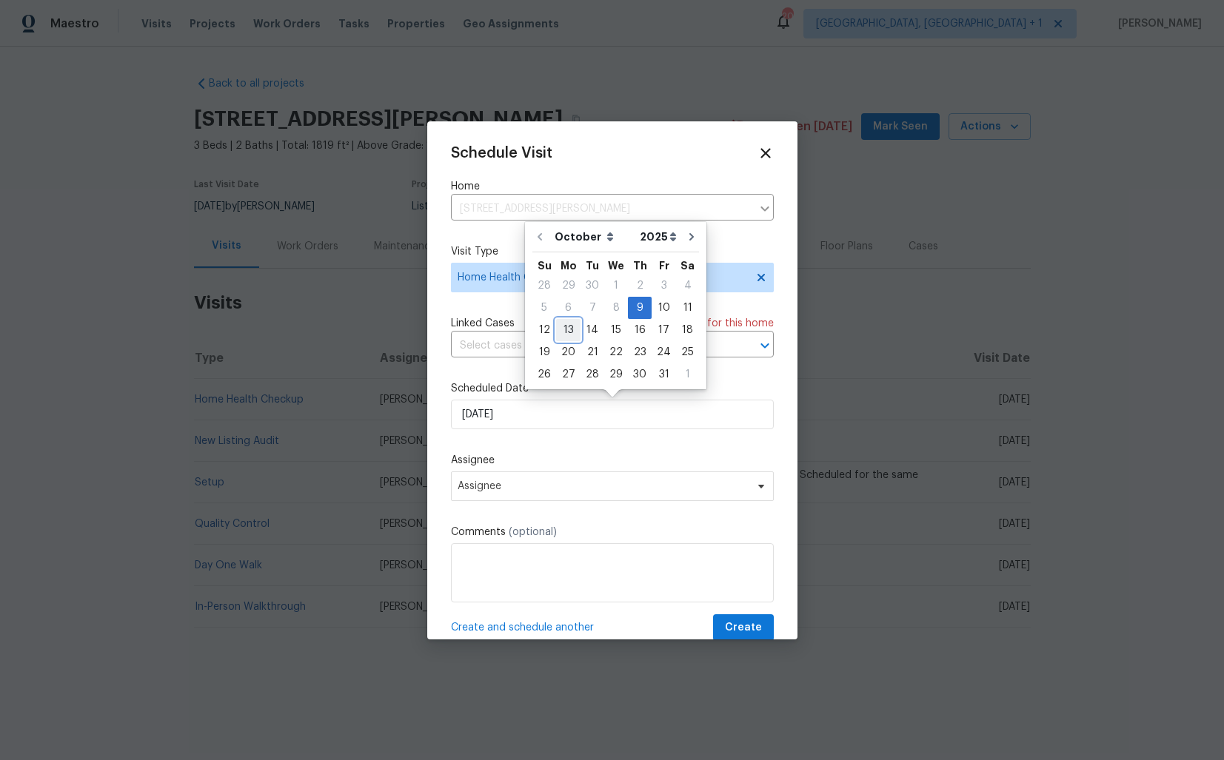
click at [568, 331] on div "13" at bounding box center [568, 330] width 24 height 21
type input "[DATE]"
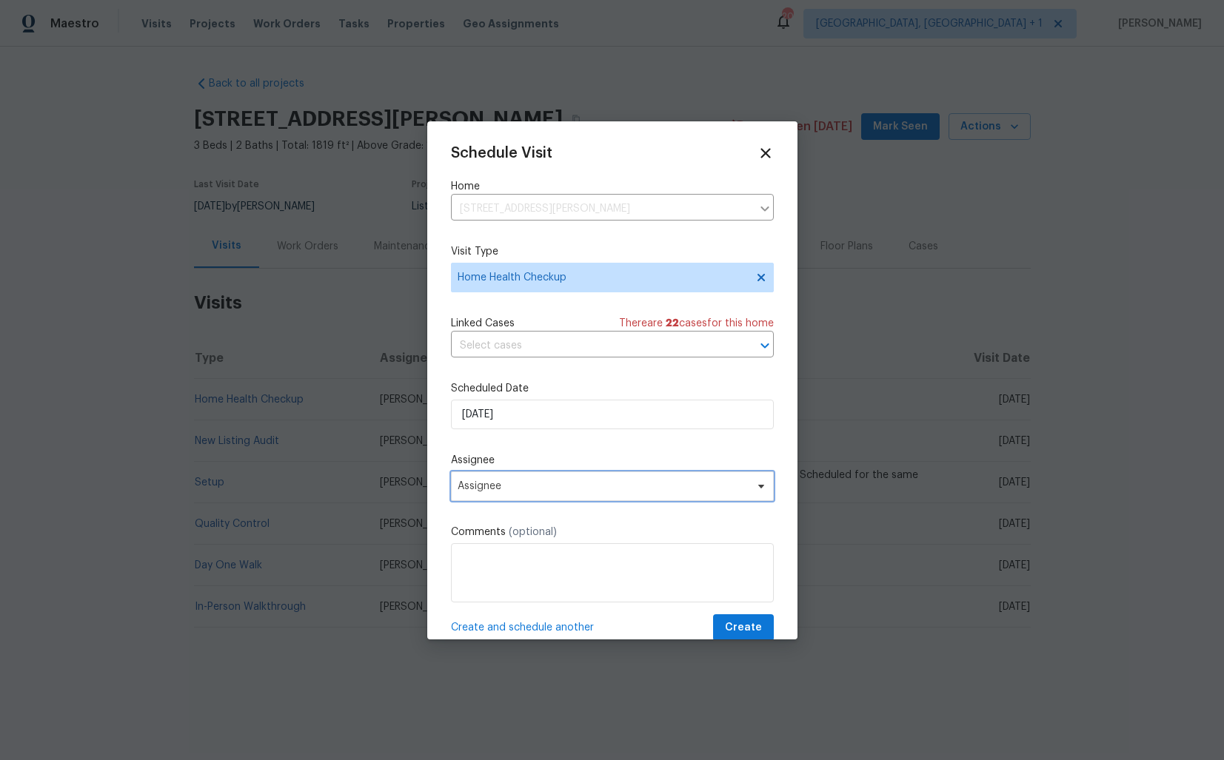
click at [521, 494] on span "Assignee" at bounding box center [612, 487] width 323 height 30
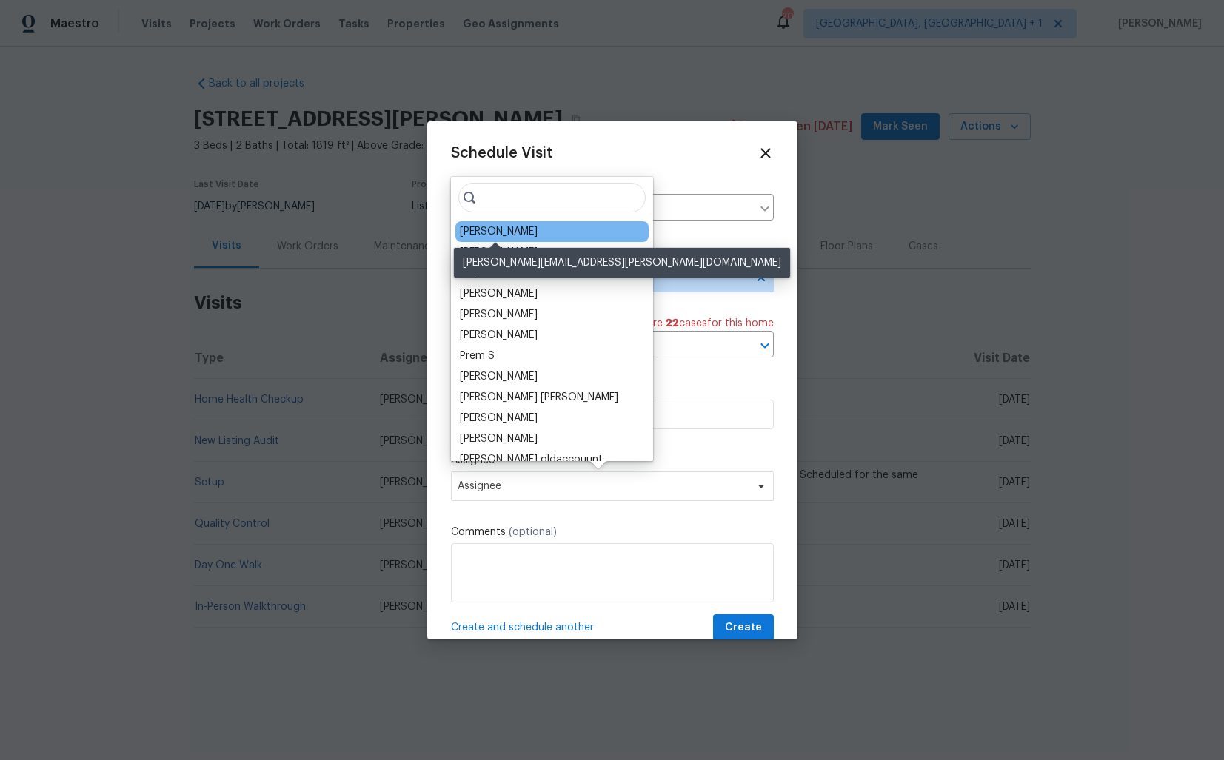
click at [495, 226] on div "[PERSON_NAME]" at bounding box center [499, 231] width 78 height 15
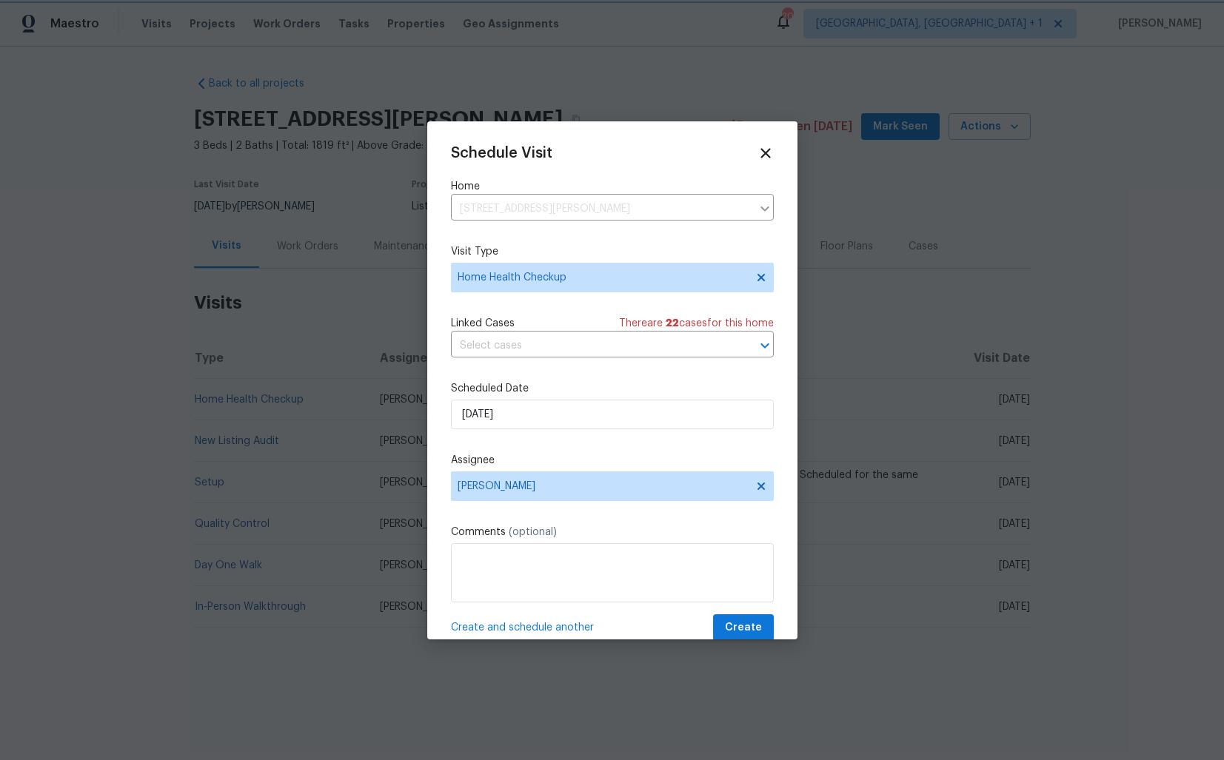
scroll to position [26, 0]
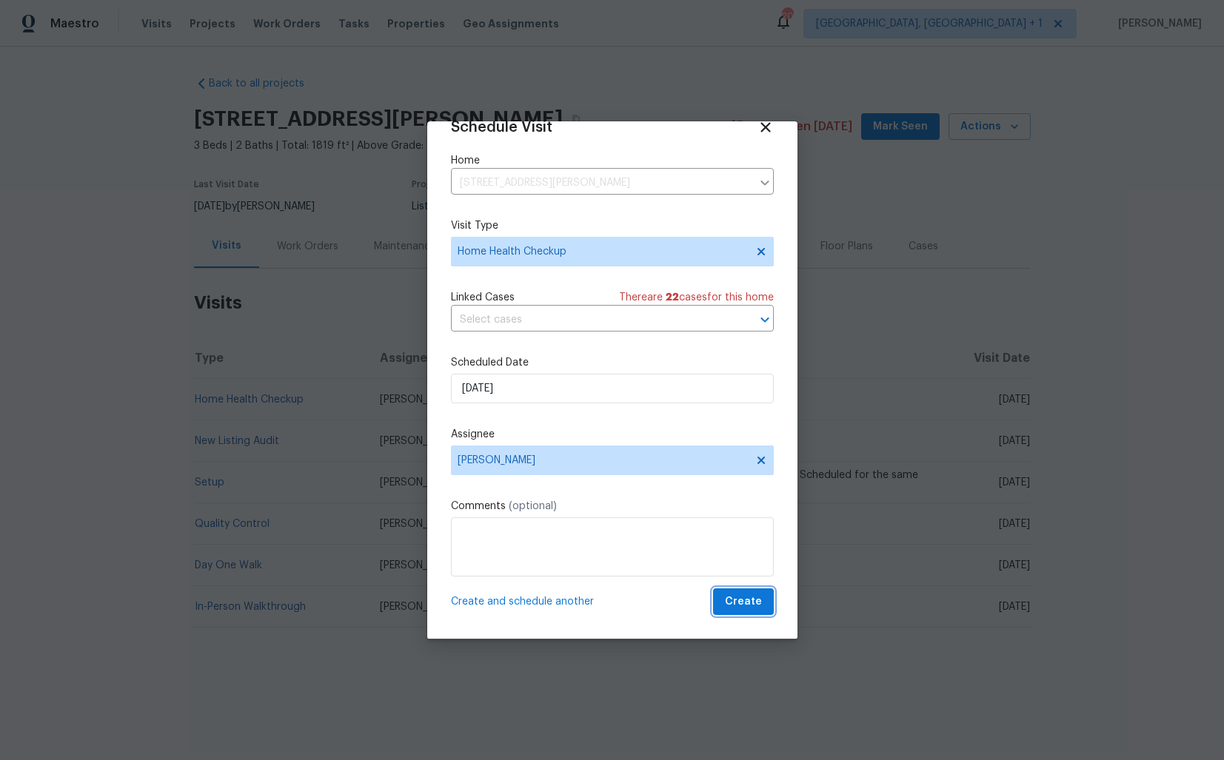
click at [736, 603] on span "Create" at bounding box center [743, 602] width 37 height 19
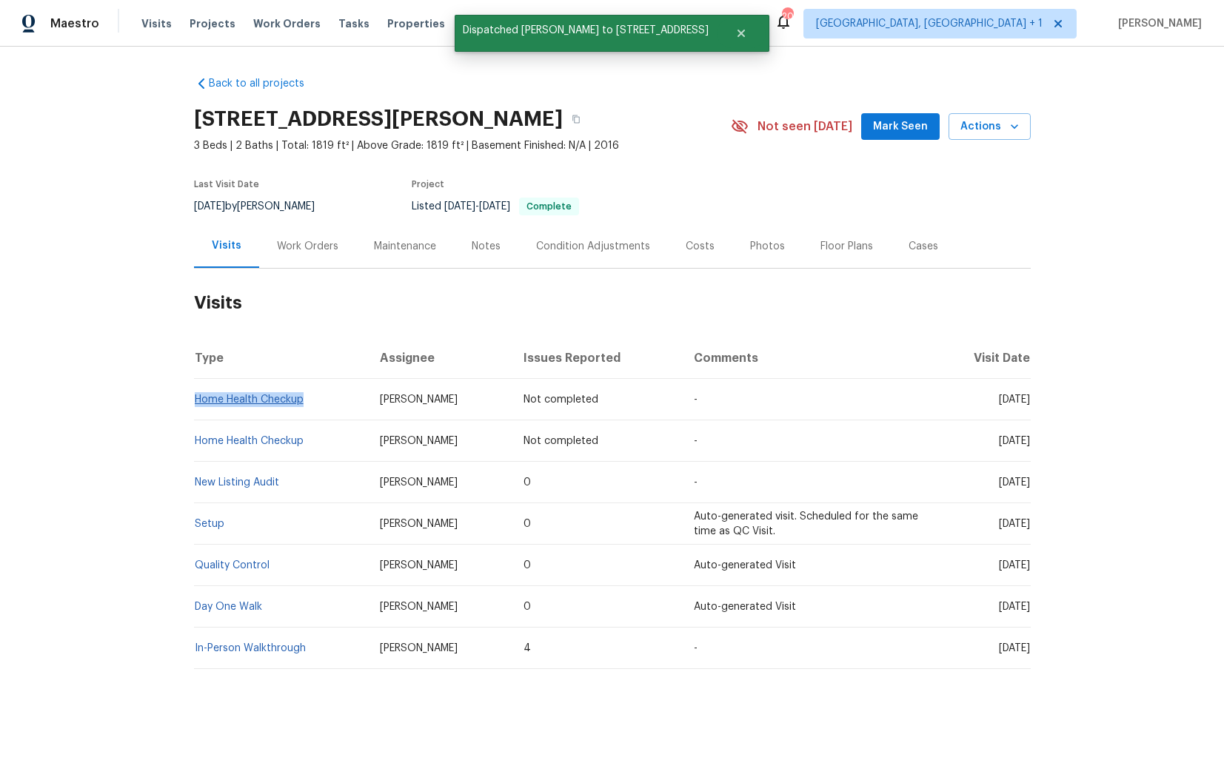
drag, startPoint x: 306, startPoint y: 402, endPoint x: 194, endPoint y: 398, distance: 111.8
click at [194, 398] on td "Home Health Checkup" at bounding box center [281, 399] width 175 height 41
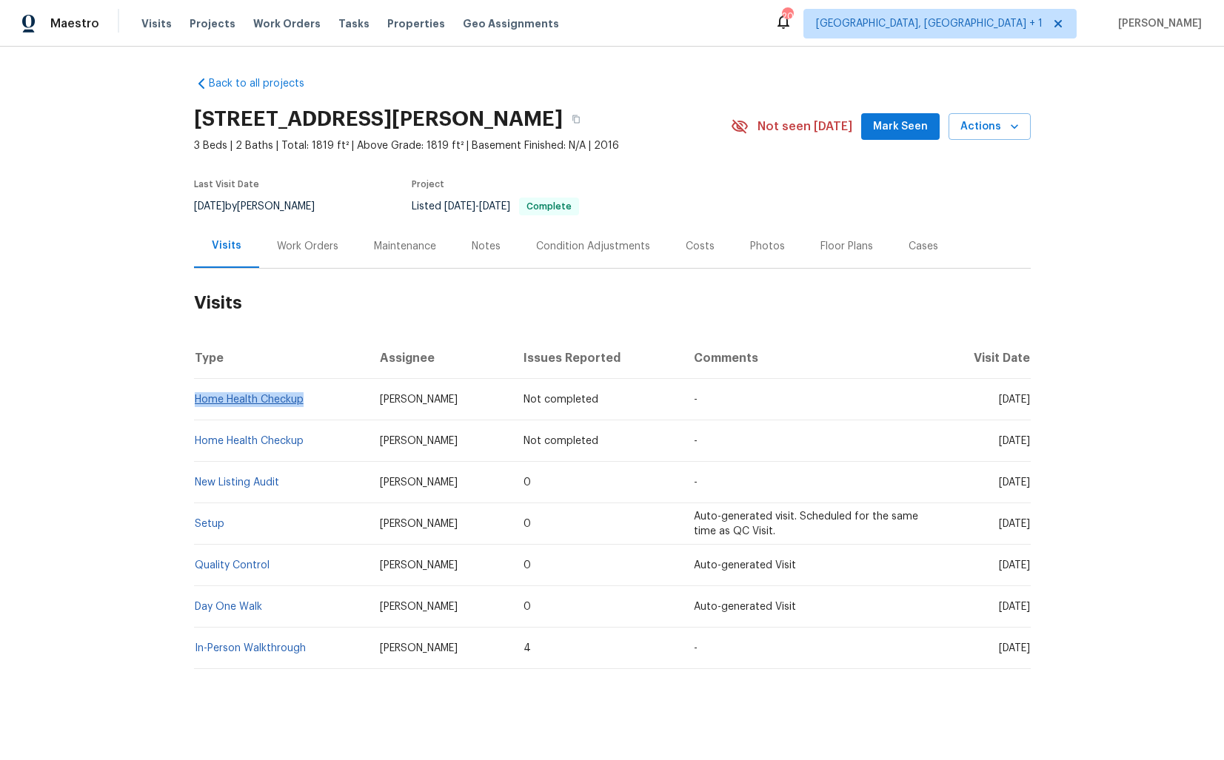
copy link "Home Health Checkup"
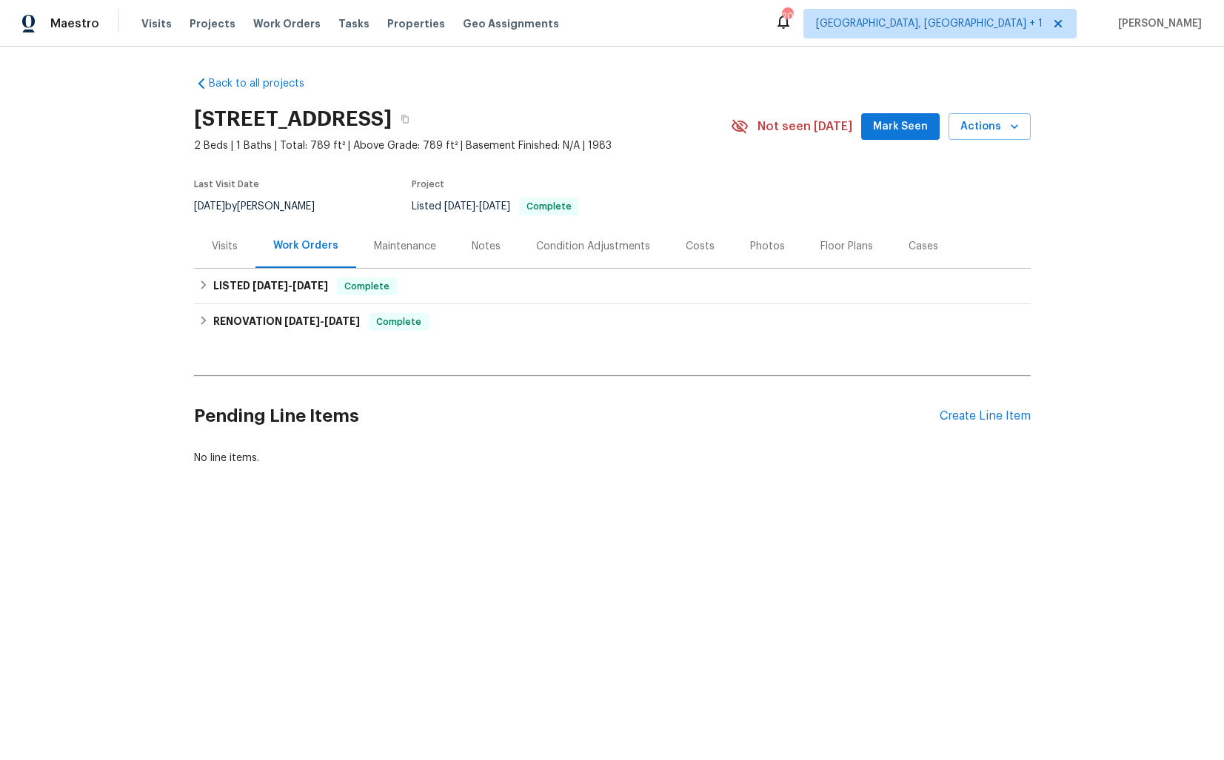
click at [234, 247] on div "Visits" at bounding box center [225, 246] width 26 height 15
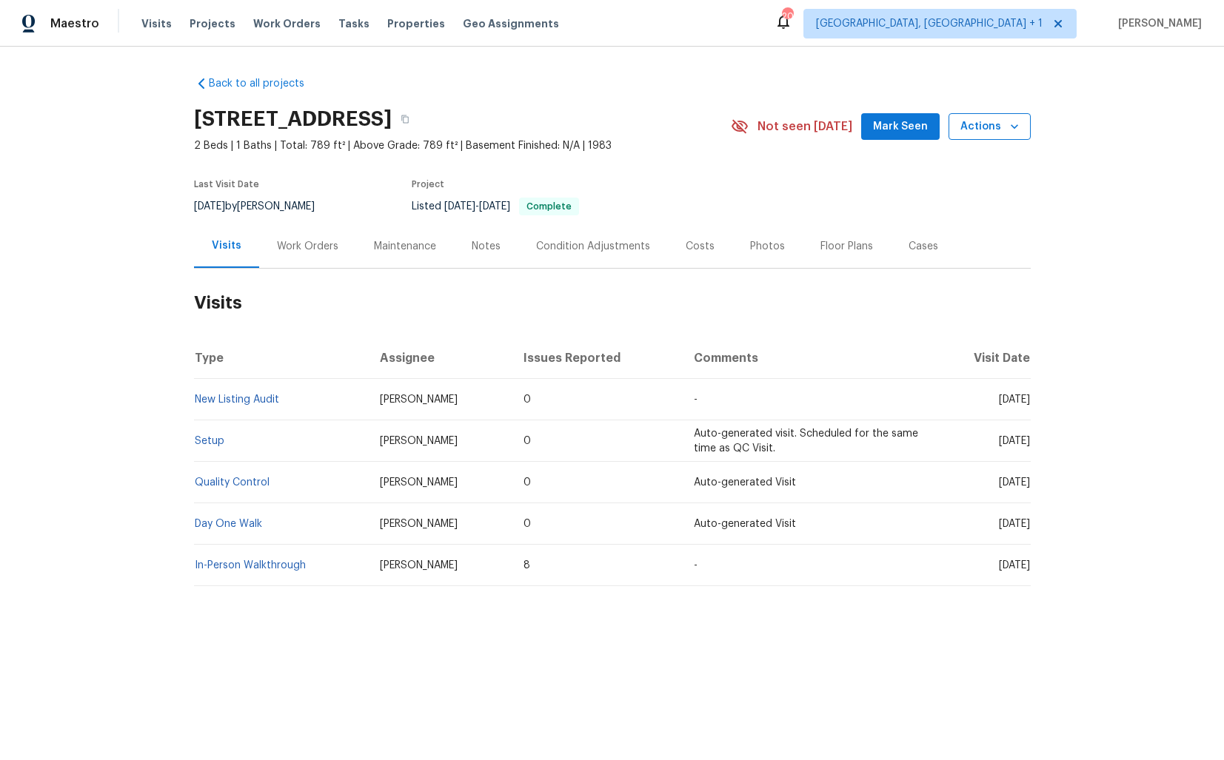
click at [999, 136] on button "Actions" at bounding box center [989, 126] width 82 height 27
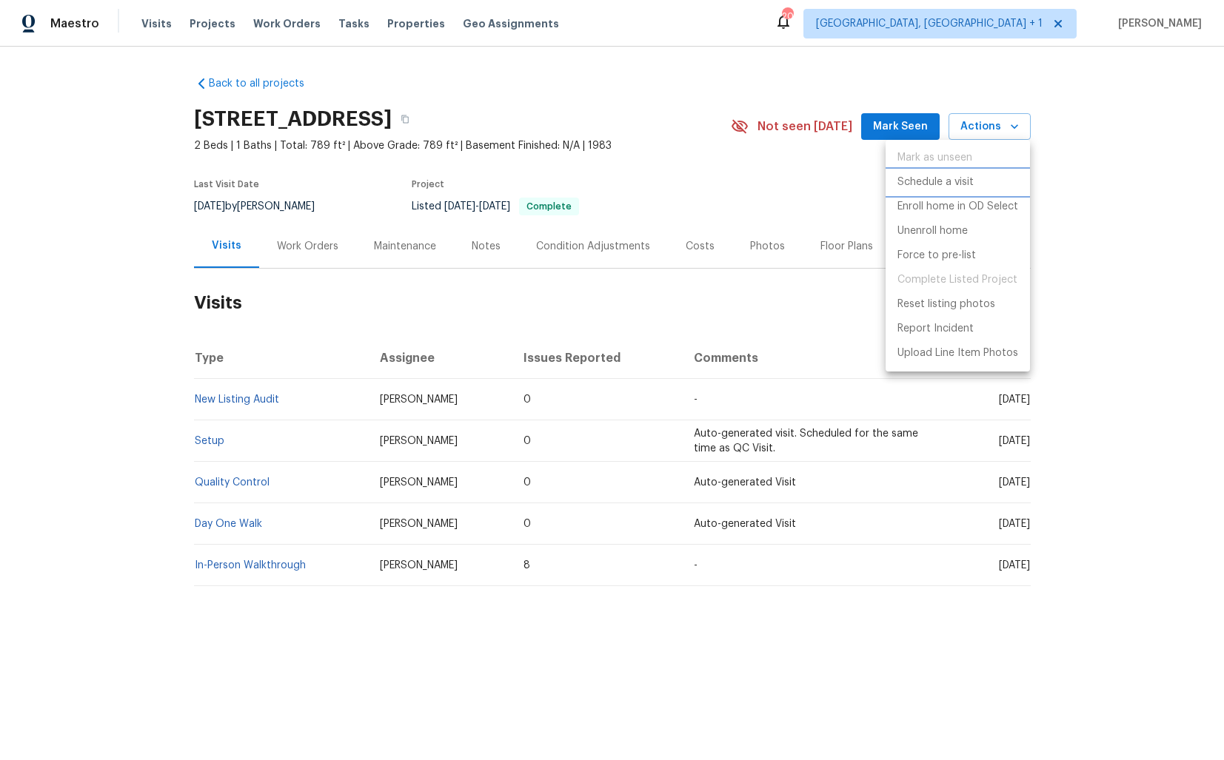
click at [944, 181] on p "Schedule a visit" at bounding box center [935, 183] width 76 height 16
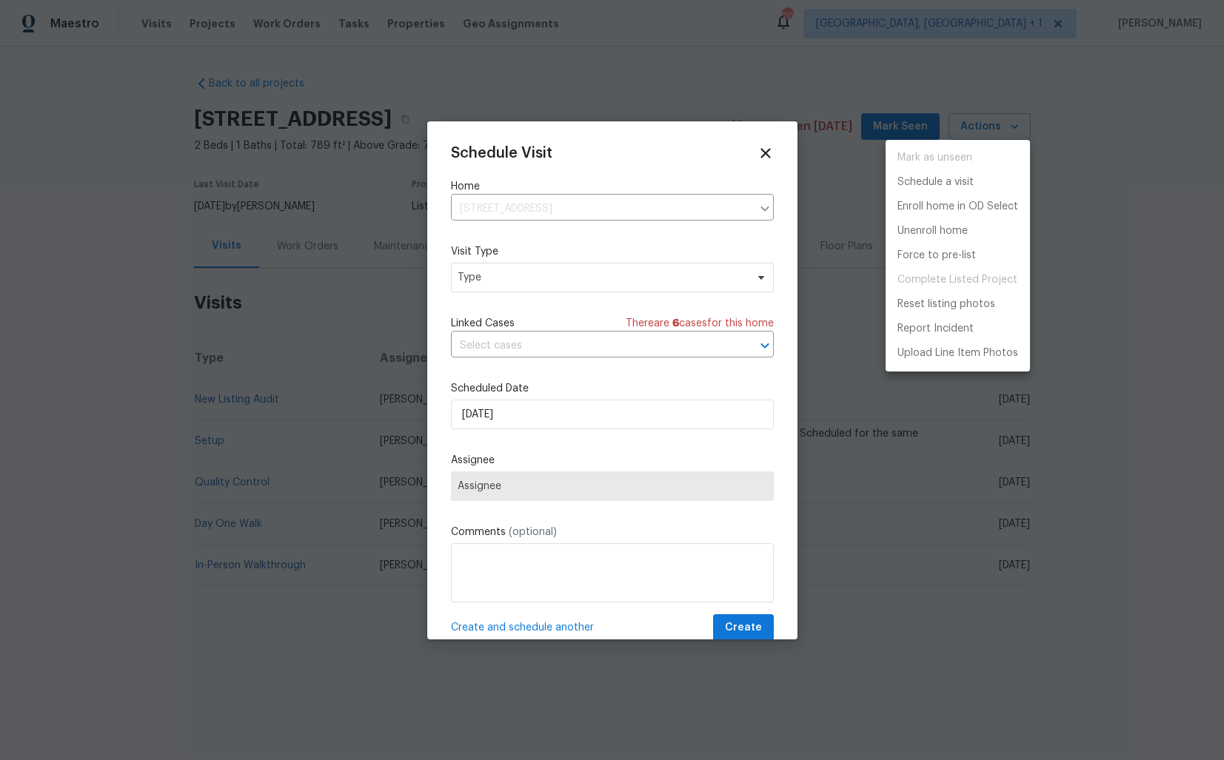
click at [505, 272] on div at bounding box center [612, 380] width 1224 height 760
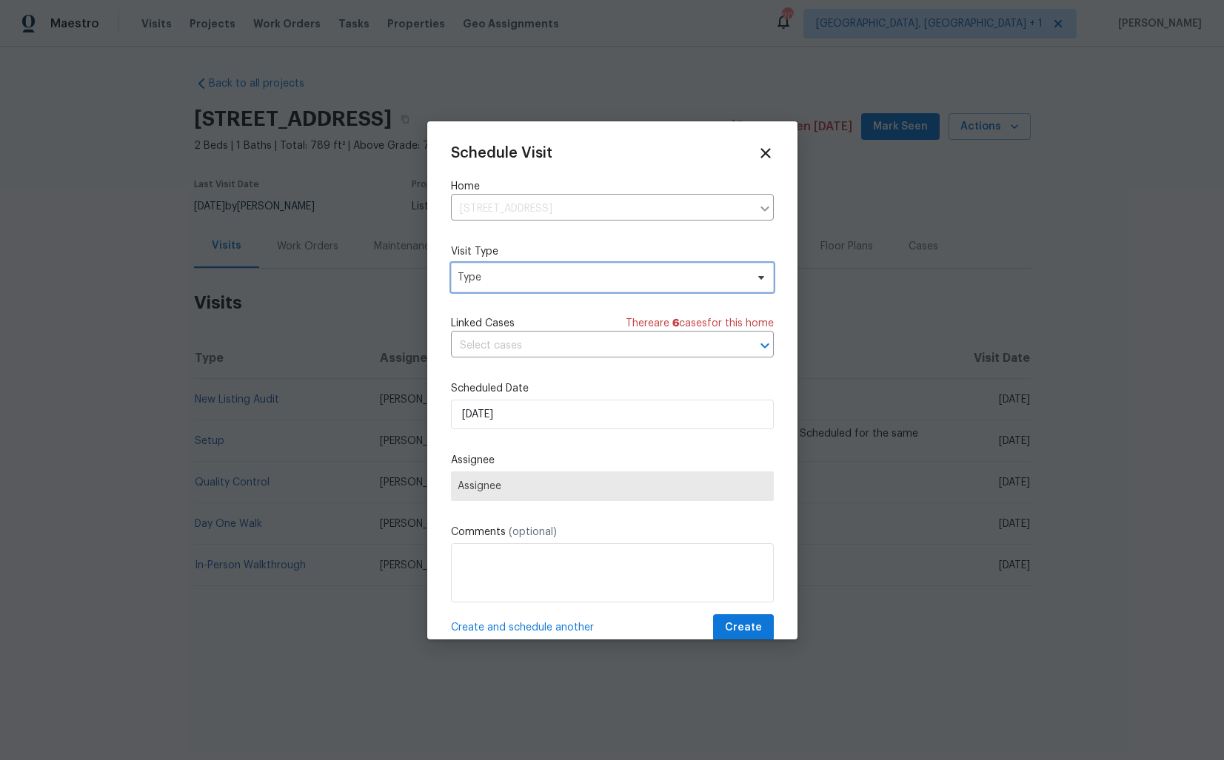
click at [478, 280] on span "Type" at bounding box center [602, 277] width 288 height 15
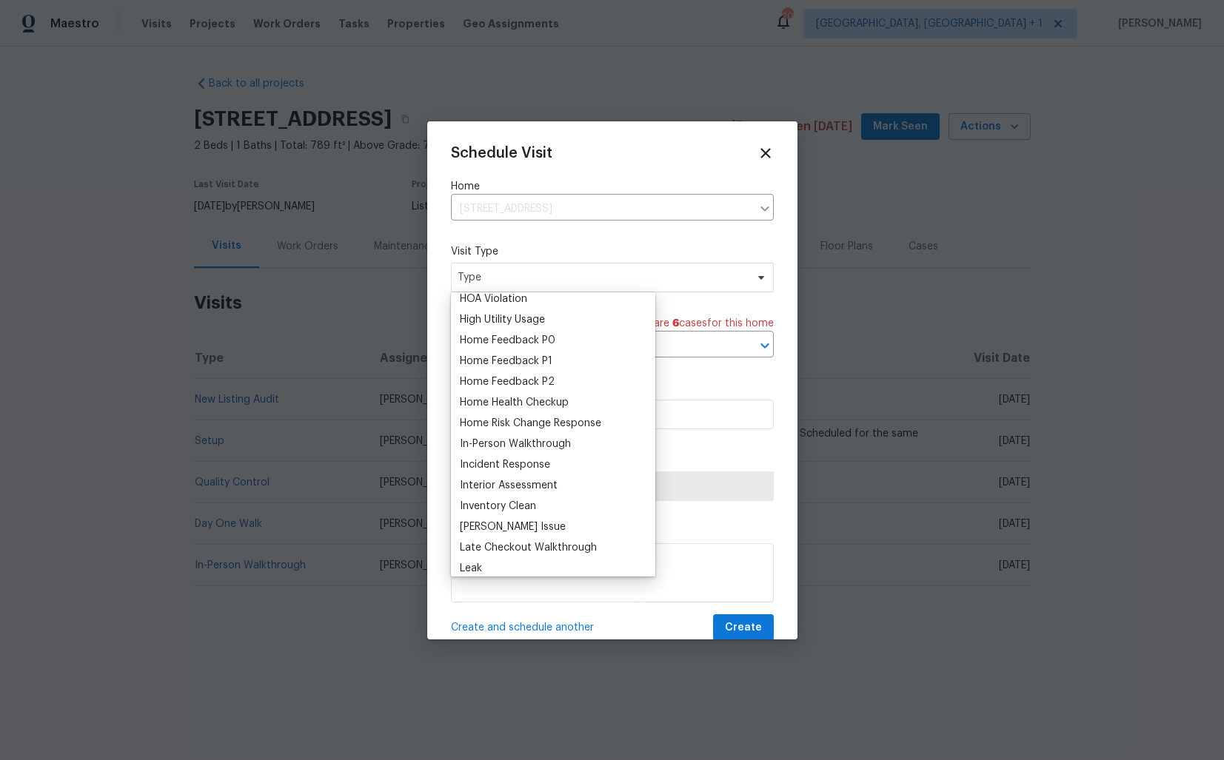
scroll to position [423, 0]
click at [525, 396] on div "Home Health Checkup" at bounding box center [514, 401] width 109 height 15
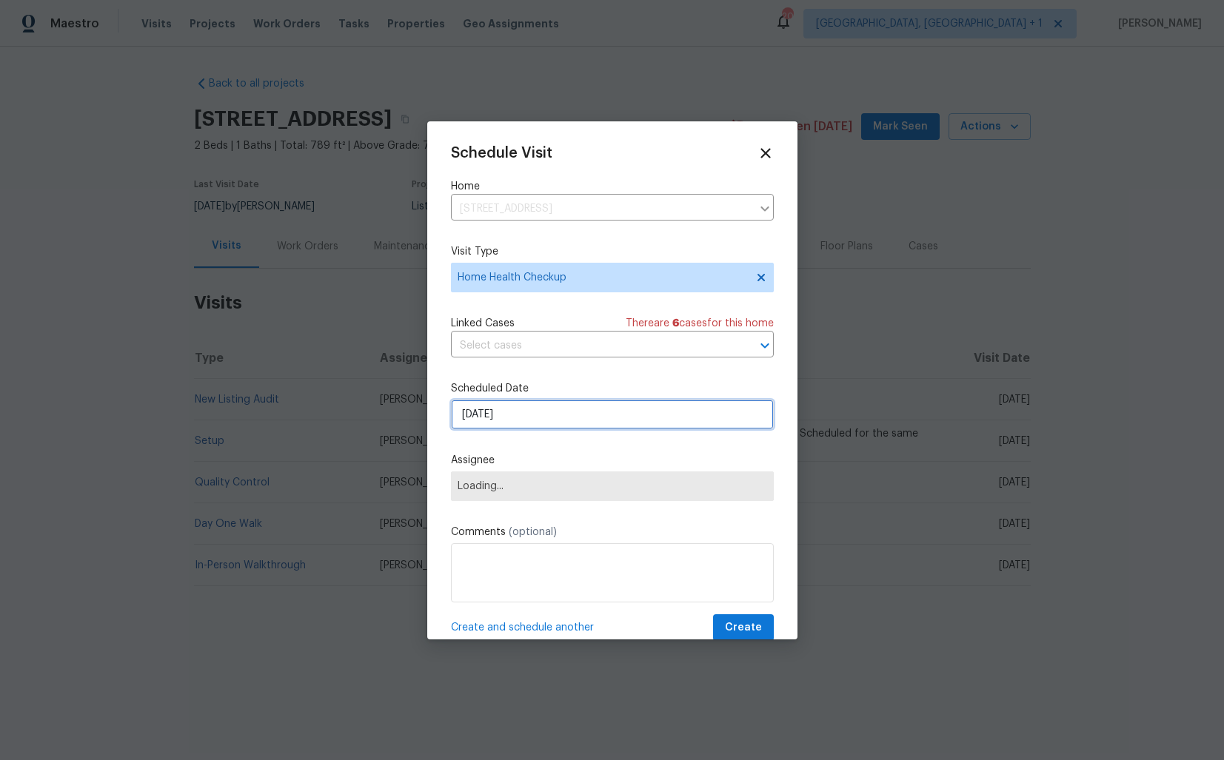
click at [525, 418] on input "[DATE]" at bounding box center [612, 415] width 323 height 30
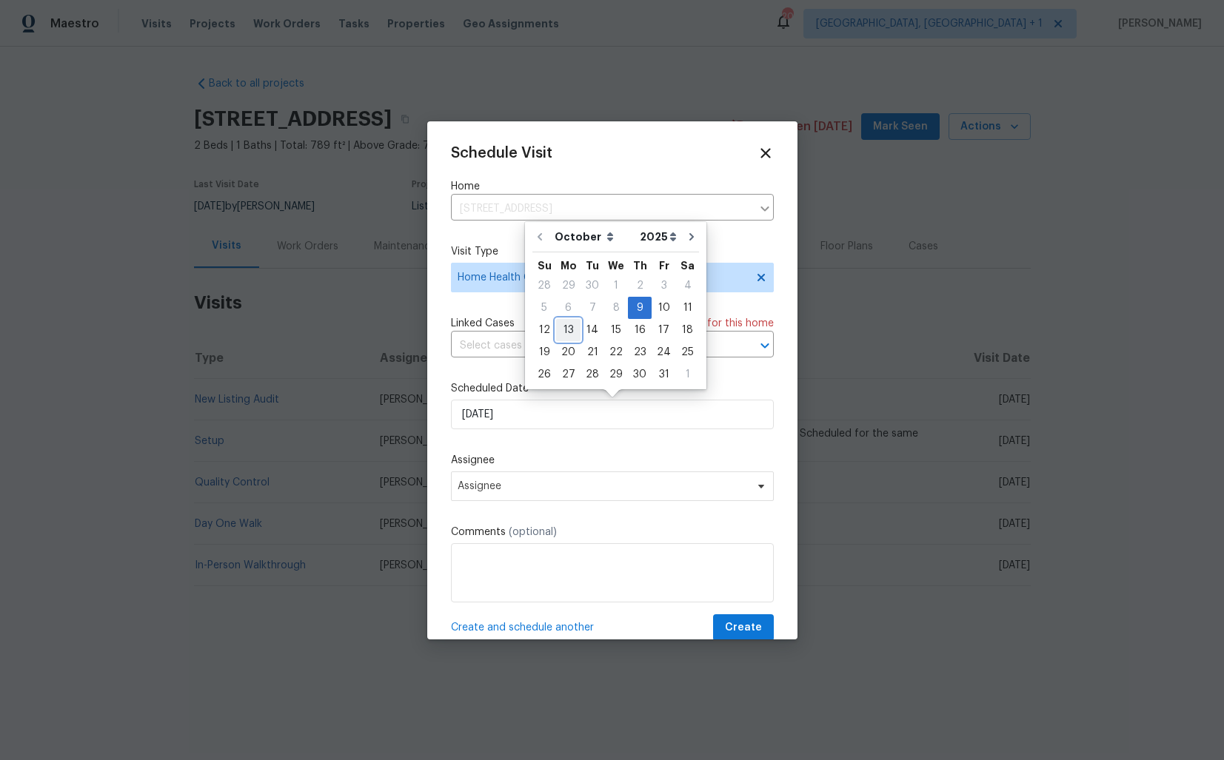
click at [574, 331] on div "13" at bounding box center [568, 330] width 24 height 21
type input "[DATE]"
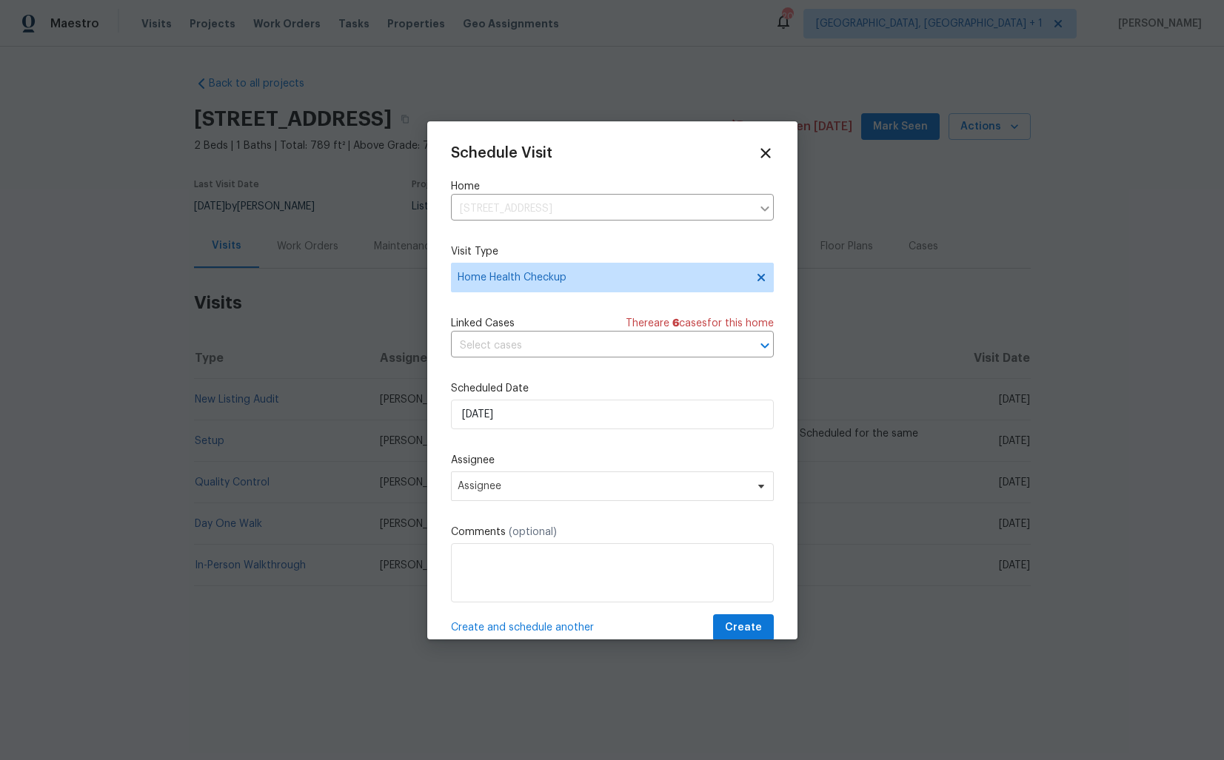
click at [621, 501] on div "Schedule Visit Home [STREET_ADDRESS] ​ Visit Type Home Health Checkup Linked Ca…" at bounding box center [612, 393] width 323 height 497
click at [629, 492] on span "Assignee" at bounding box center [603, 486] width 290 height 12
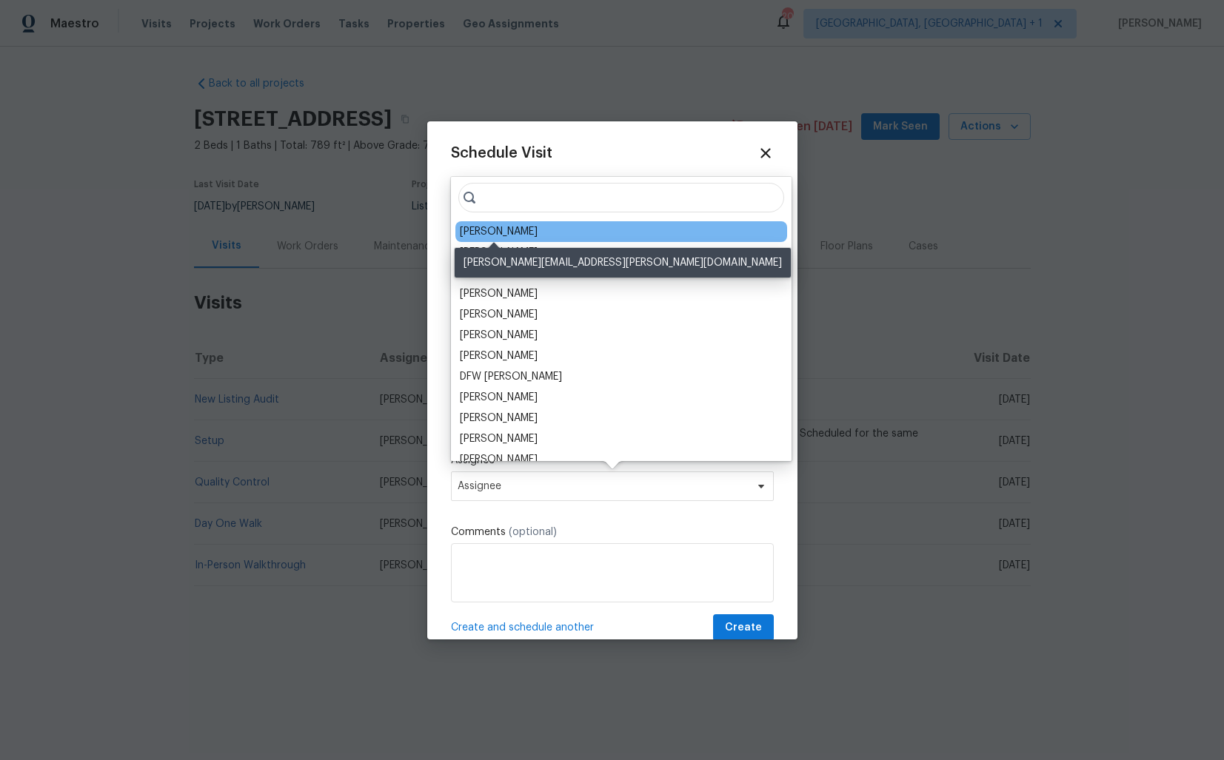
click at [500, 231] on div "[PERSON_NAME]" at bounding box center [499, 231] width 78 height 15
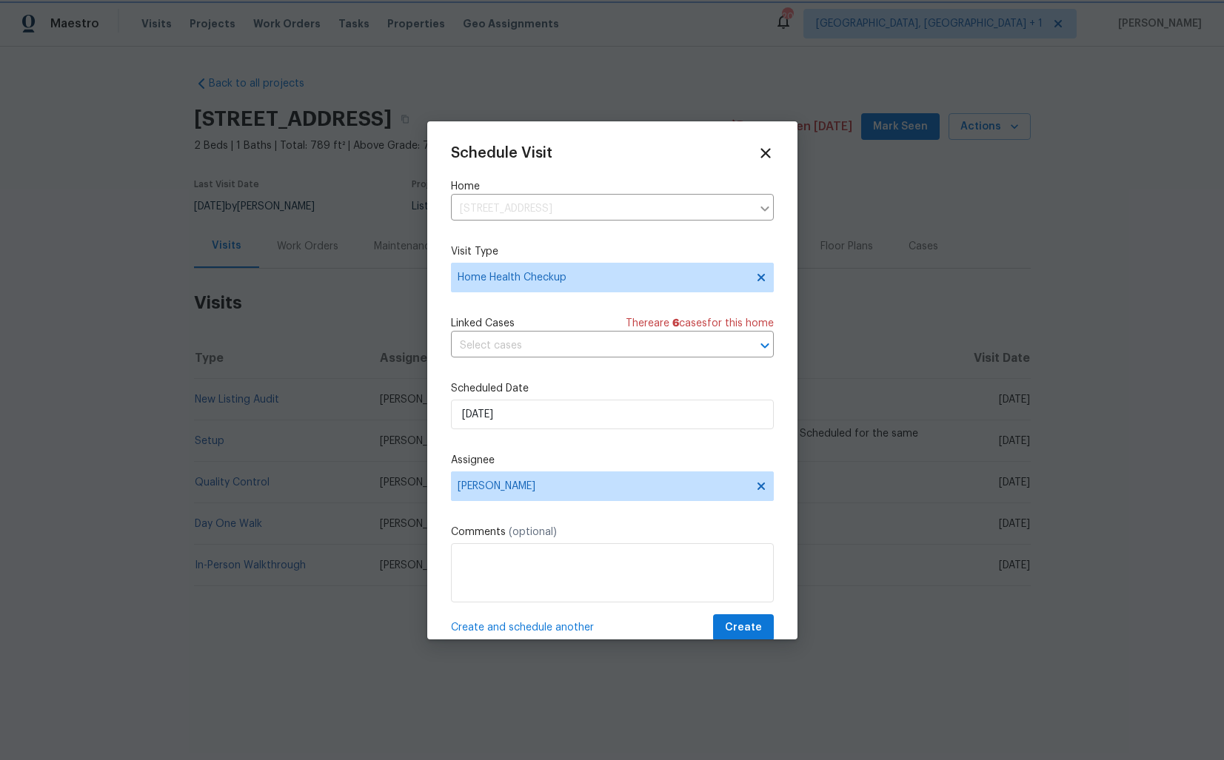
scroll to position [26, 0]
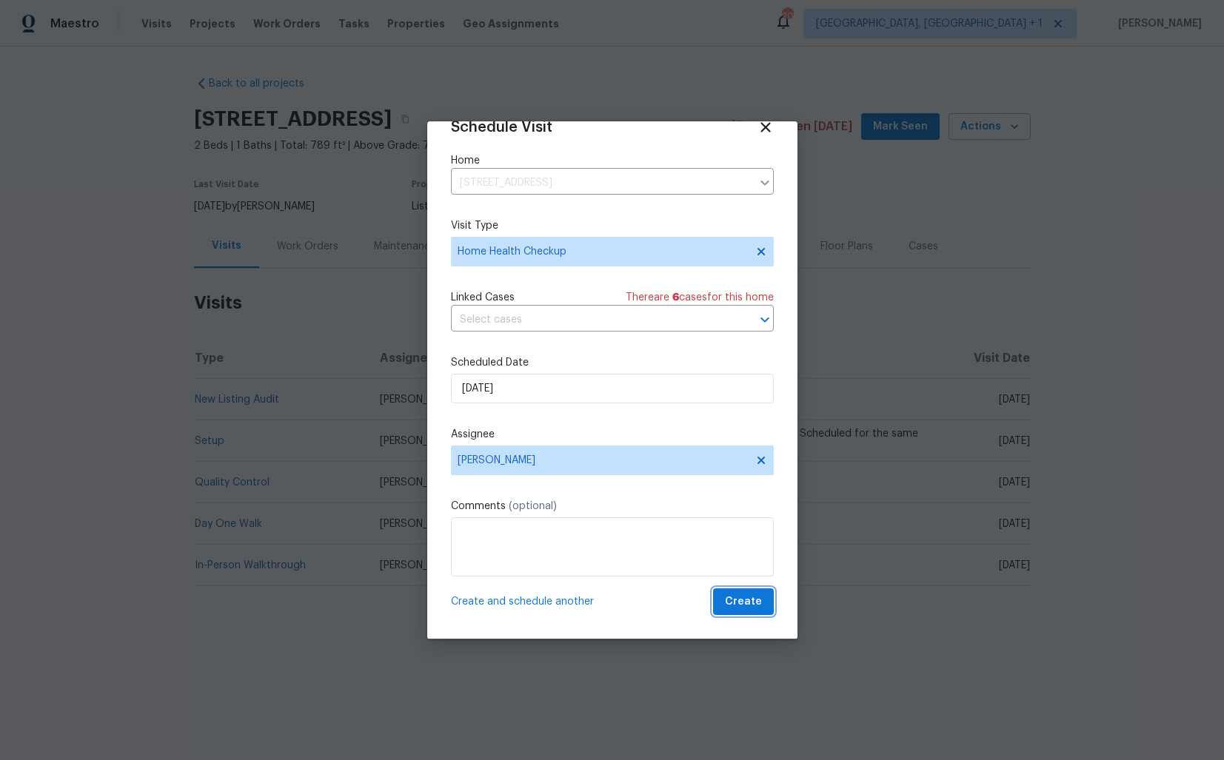
click at [751, 606] on span "Create" at bounding box center [743, 602] width 37 height 19
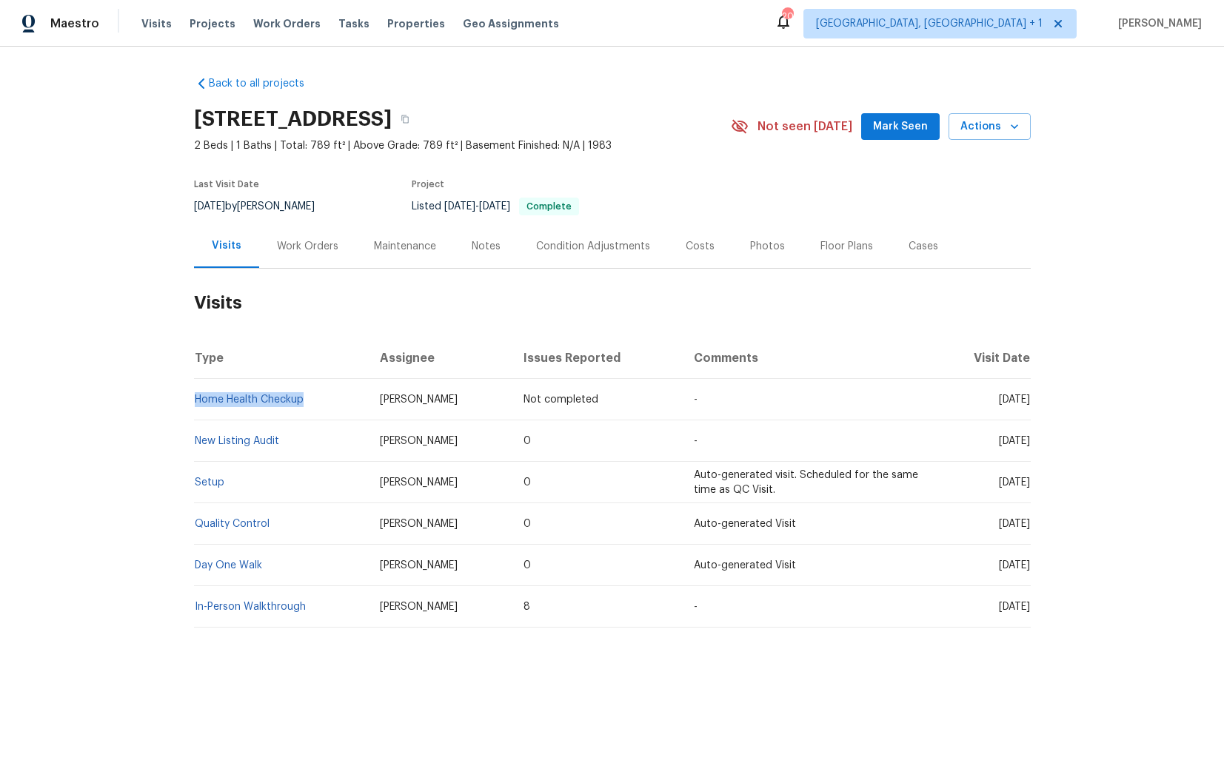
drag, startPoint x: 311, startPoint y: 399, endPoint x: 195, endPoint y: 392, distance: 116.5
click at [195, 392] on td "Home Health Checkup" at bounding box center [281, 399] width 175 height 41
copy link "Home Health Checkup"
